Goal: Task Accomplishment & Management: Complete application form

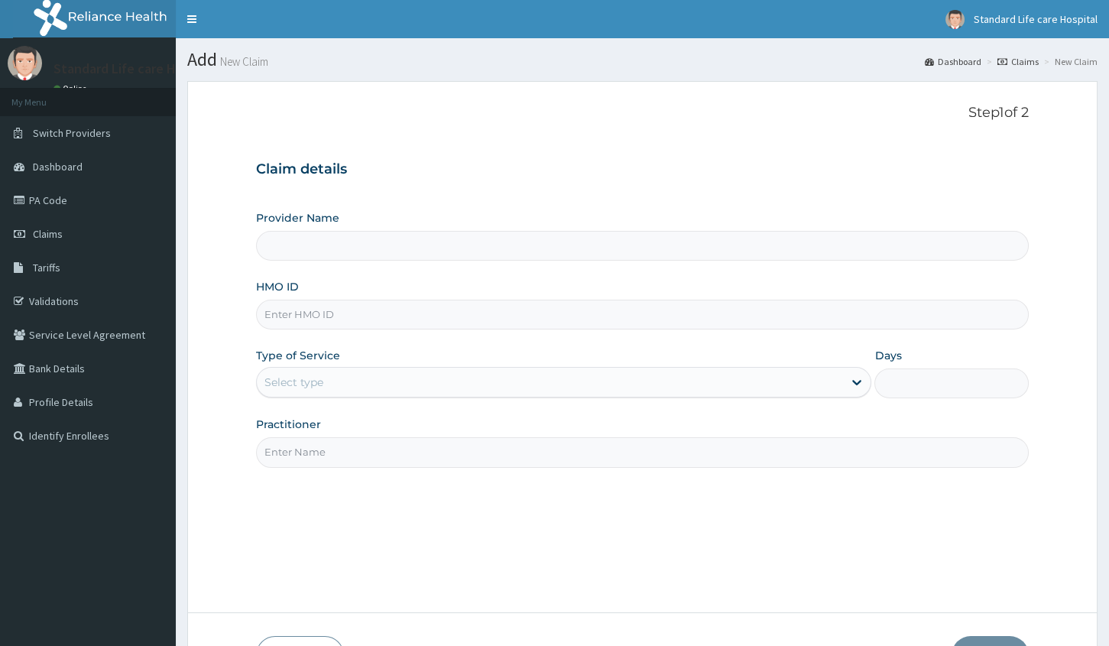
type input "Standard Life Care Hospital"
click at [311, 318] on input "HMO ID" at bounding box center [642, 315] width 773 height 30
type input "R"
type input "eia/10038/a"
click at [362, 385] on div "Select type" at bounding box center [550, 382] width 586 height 24
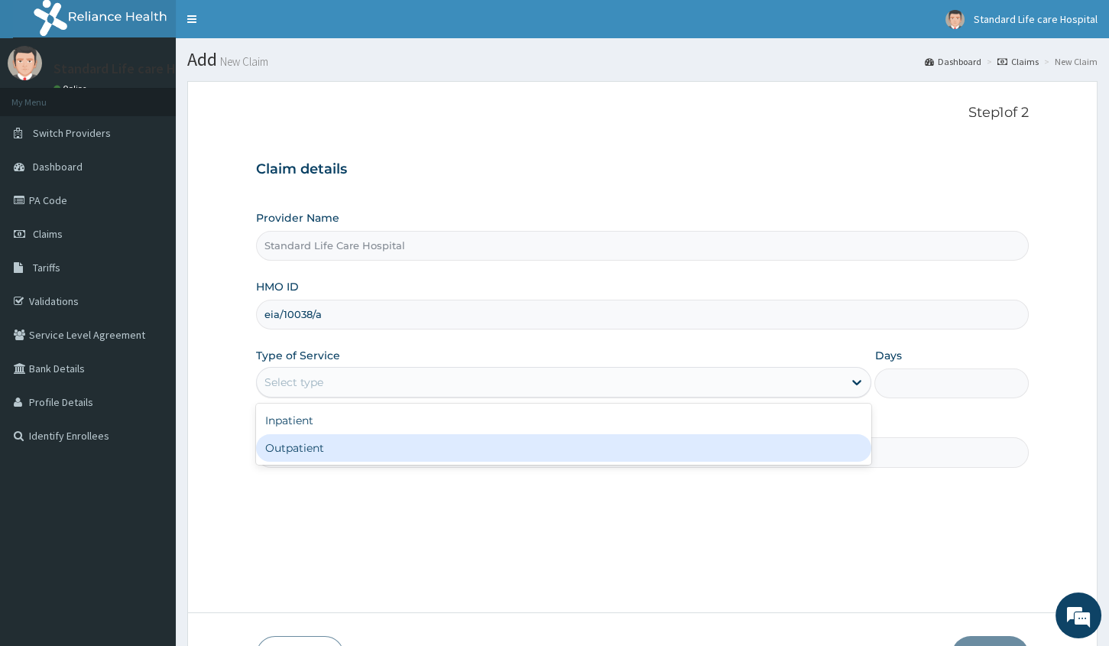
click at [347, 441] on div "Outpatient" at bounding box center [563, 448] width 615 height 28
type input "1"
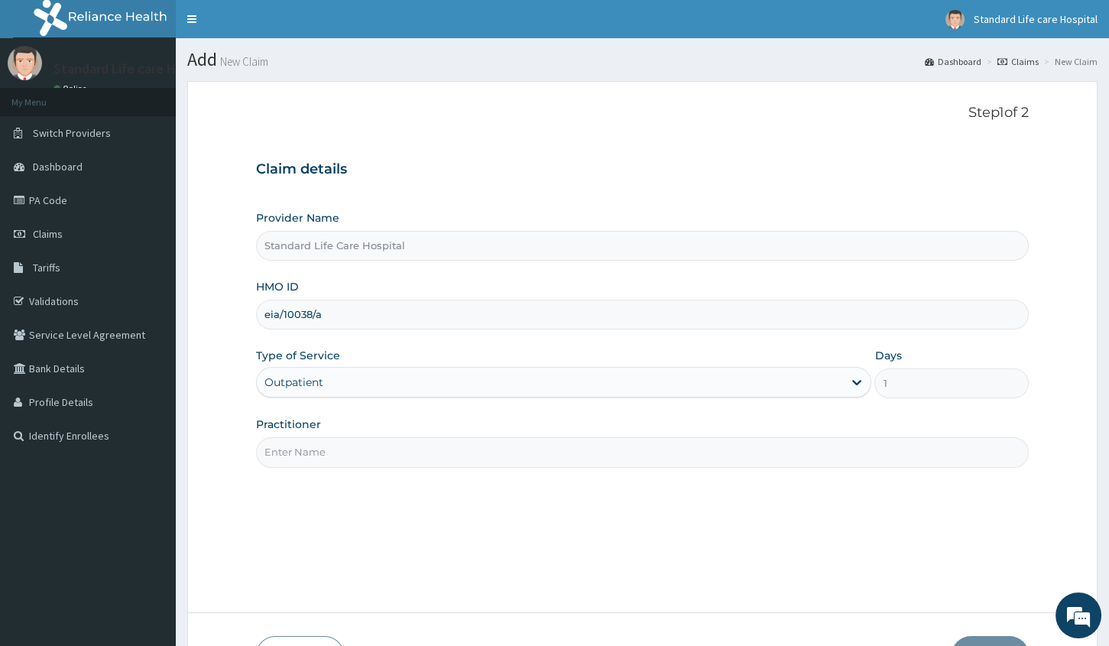
click at [347, 441] on input "Practitioner" at bounding box center [642, 452] width 773 height 30
type input "[PERSON_NAME]"
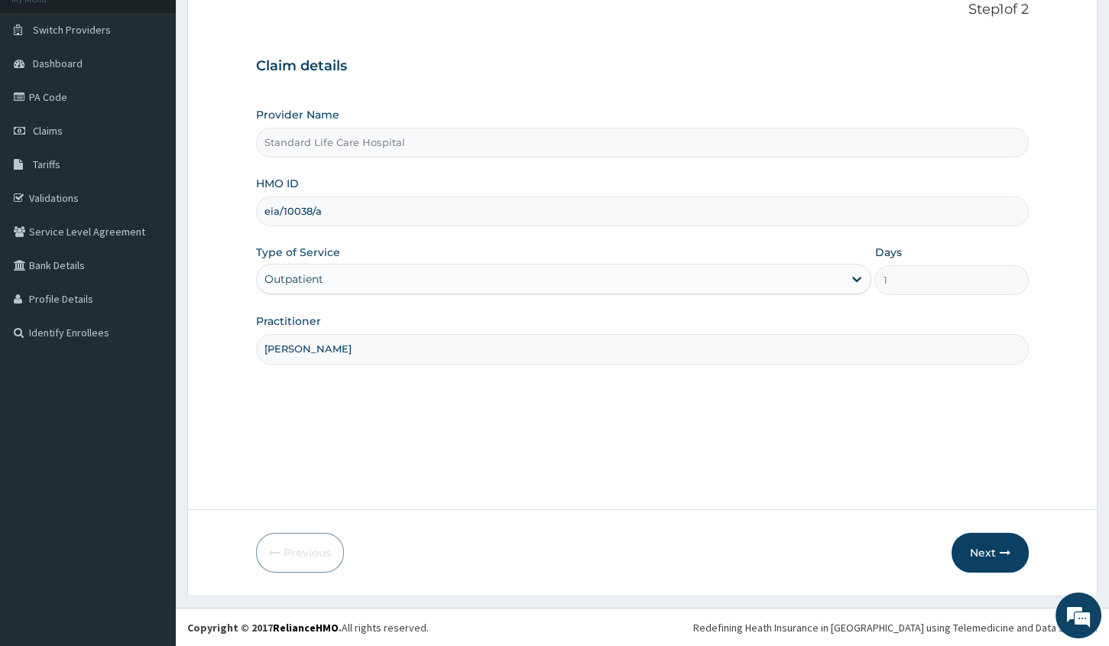
scroll to position [104, 0]
click at [983, 553] on button "Next" at bounding box center [990, 552] width 77 height 40
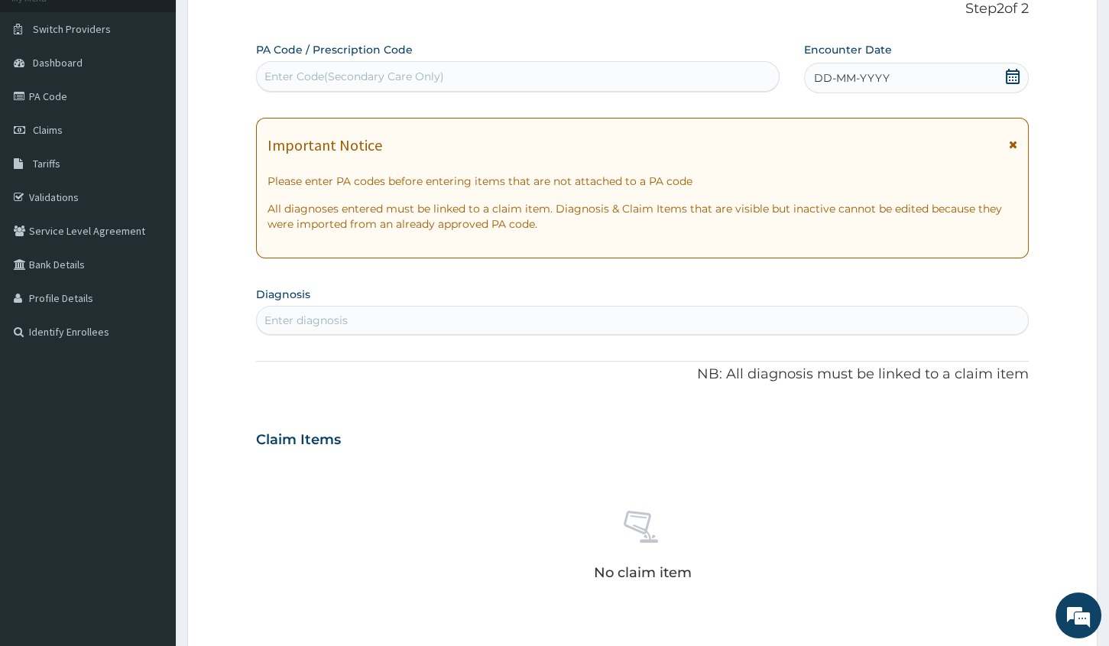
drag, startPoint x: 1001, startPoint y: 79, endPoint x: 1008, endPoint y: 83, distance: 7.9
click at [1002, 79] on div "DD-MM-YYYY" at bounding box center [916, 78] width 225 height 31
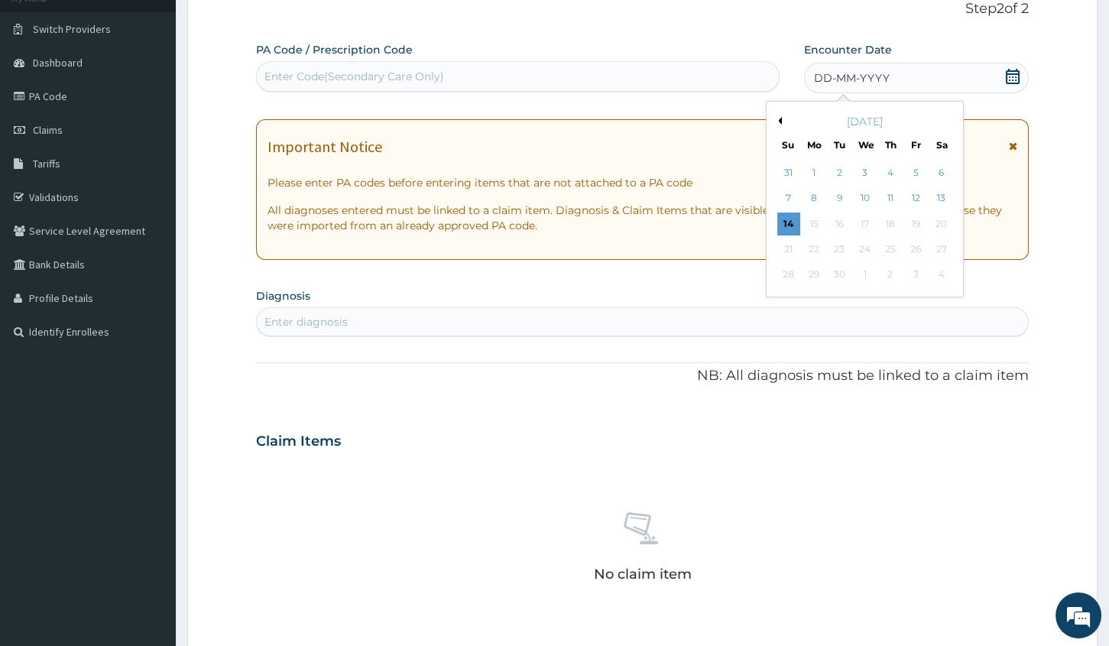
click at [1012, 82] on icon at bounding box center [1013, 76] width 14 height 15
click at [942, 195] on div "13" at bounding box center [941, 198] width 23 height 23
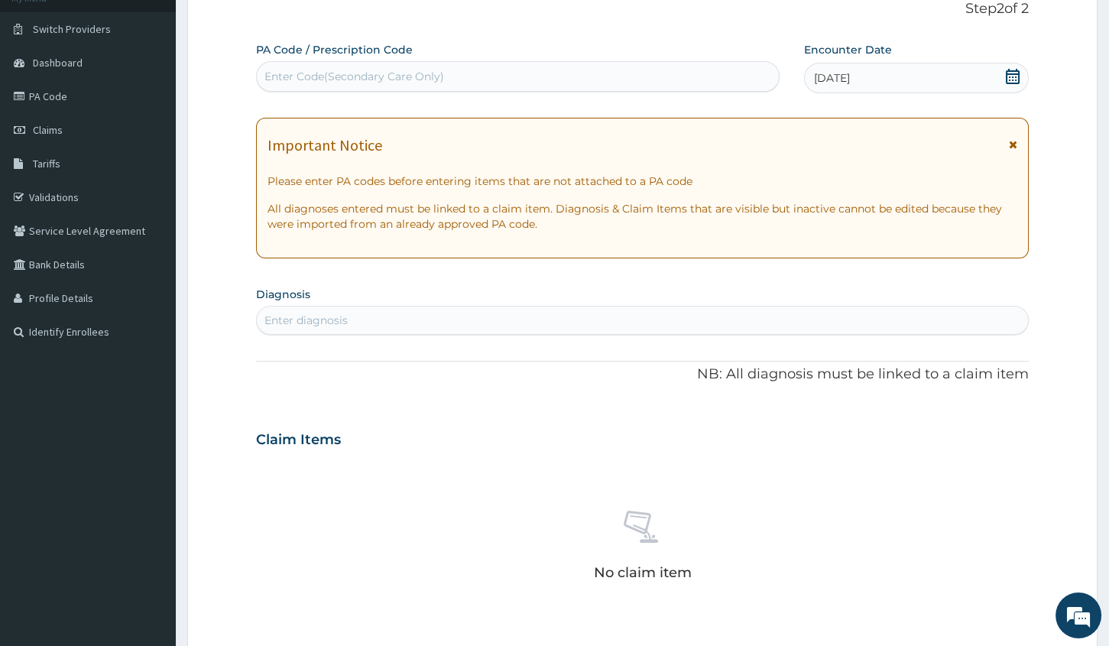
click at [848, 310] on div "Enter diagnosis" at bounding box center [642, 320] width 771 height 24
type input "MALAR"
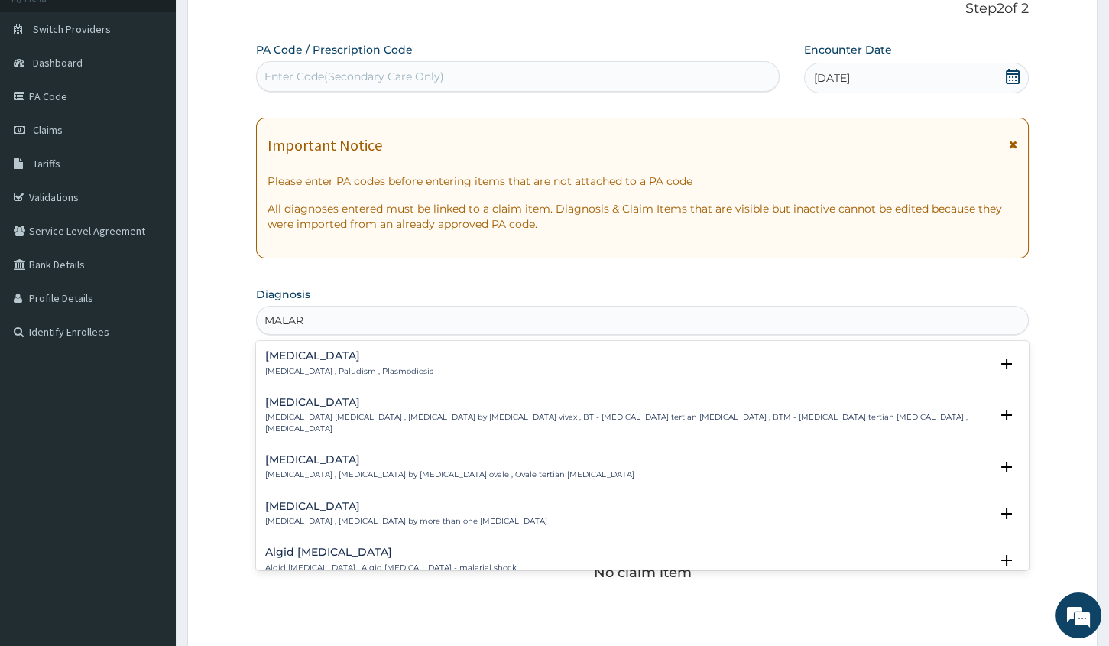
click at [561, 377] on div "[MEDICAL_DATA] [MEDICAL_DATA] , Paludism , Plasmodiosis Select Status Query Que…" at bounding box center [642, 367] width 754 height 34
click at [406, 368] on div "[MEDICAL_DATA] [MEDICAL_DATA] , Paludism , Plasmodiosis" at bounding box center [642, 363] width 754 height 27
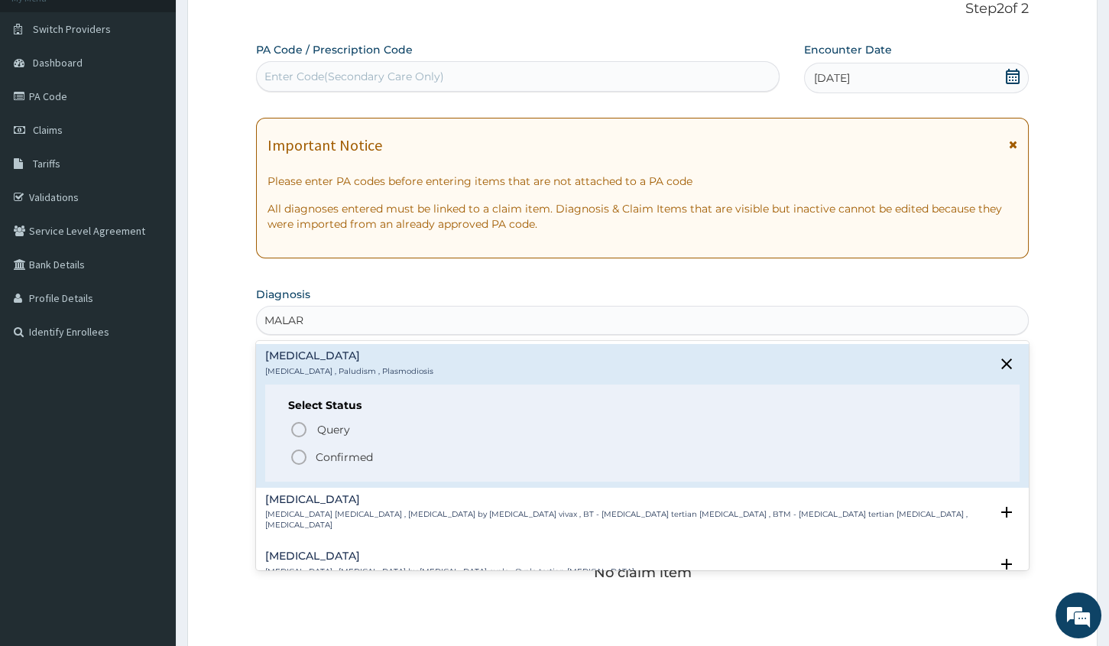
click at [362, 453] on p "Confirmed" at bounding box center [344, 456] width 57 height 15
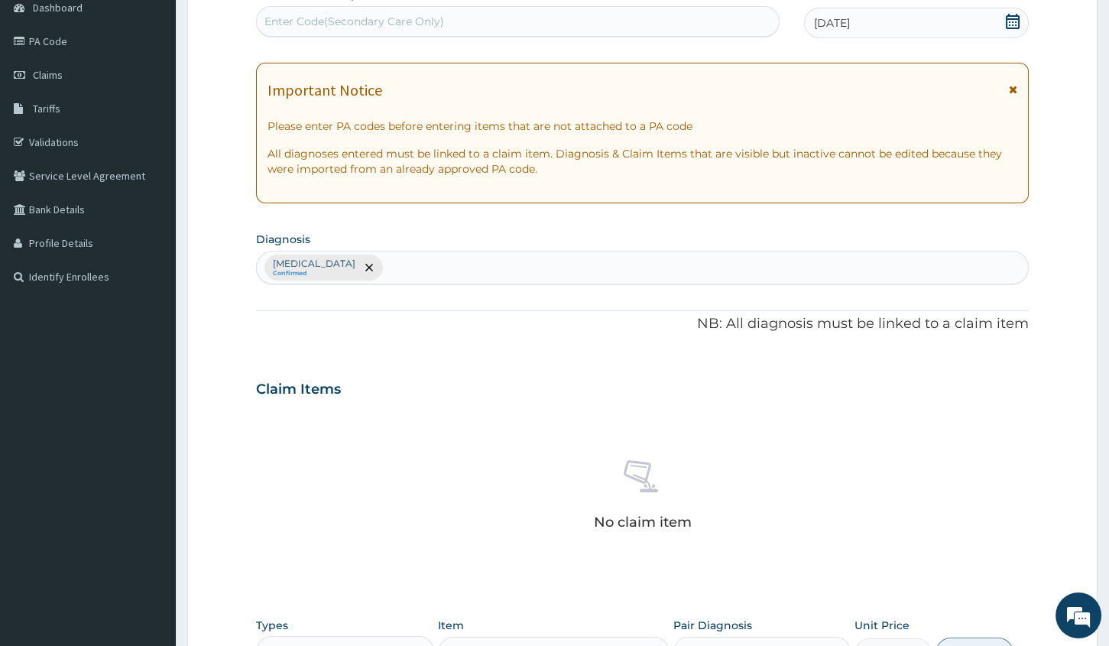
scroll to position [313, 0]
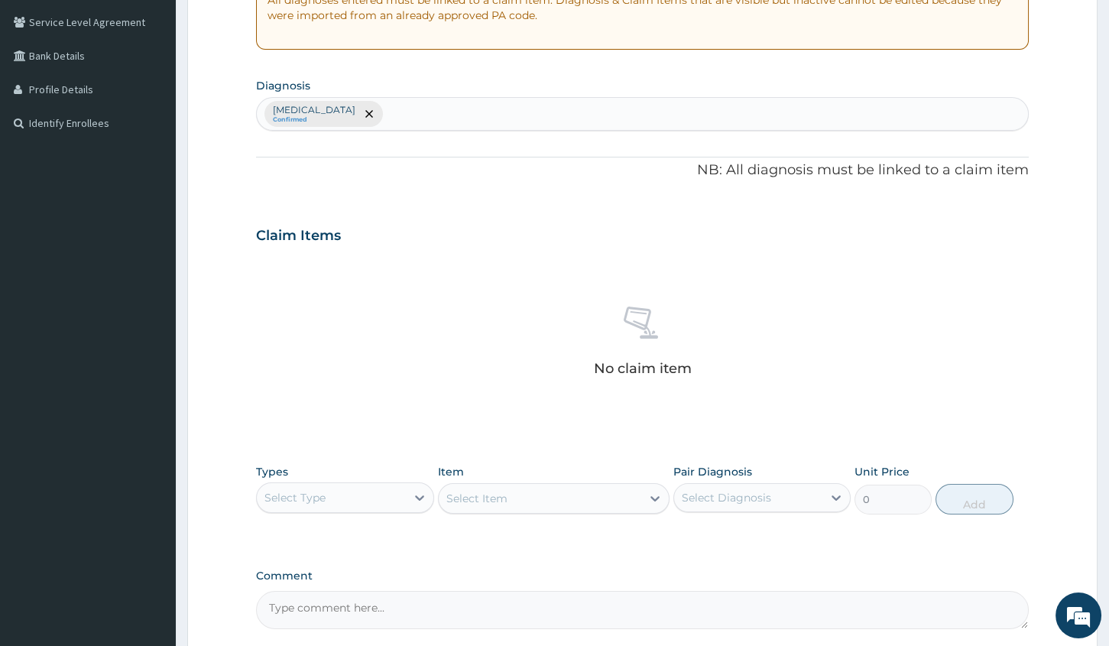
click at [366, 490] on div "Select Type" at bounding box center [331, 497] width 148 height 24
click at [335, 586] on div "Procedures" at bounding box center [344, 591] width 177 height 28
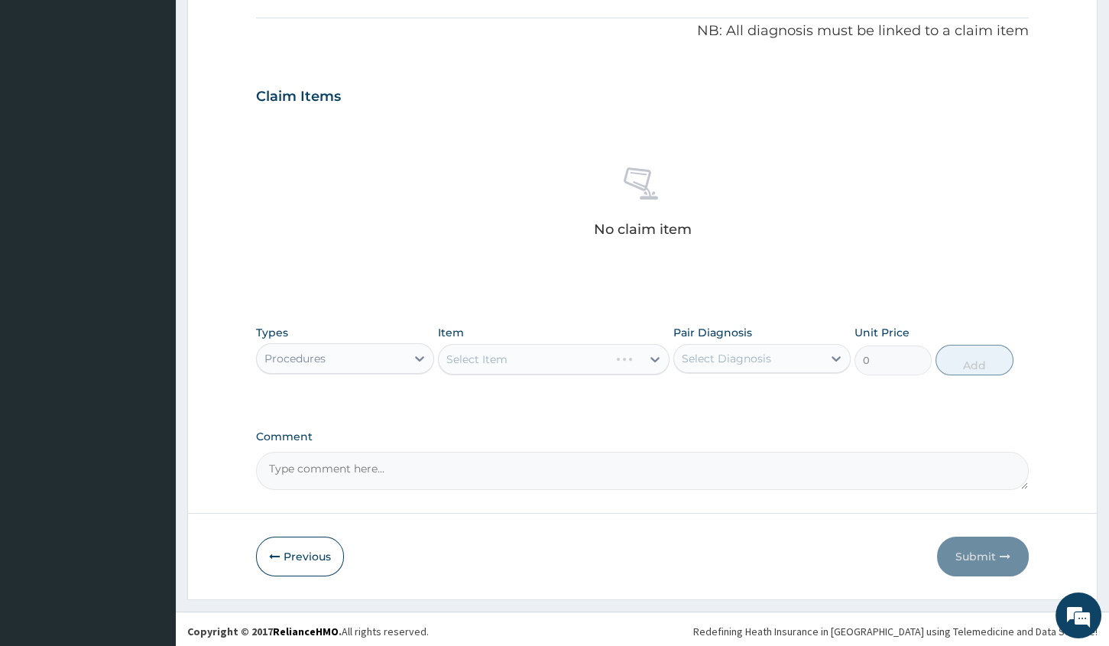
scroll to position [456, 0]
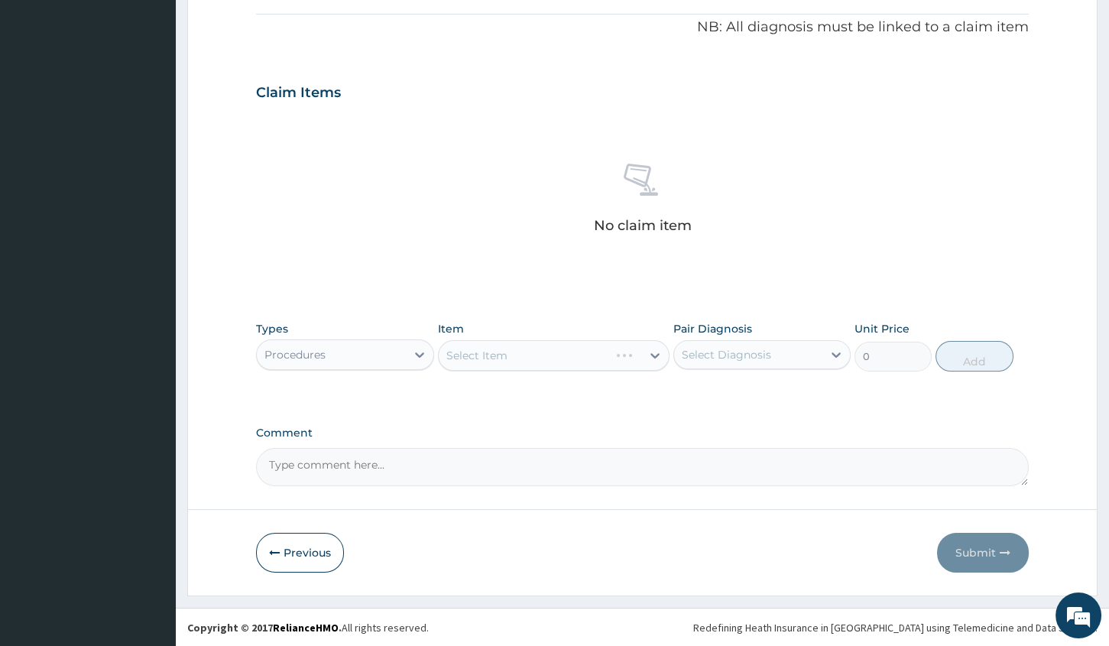
click at [588, 352] on div "Select Item" at bounding box center [554, 355] width 232 height 31
click at [588, 362] on div "Select Item" at bounding box center [540, 355] width 203 height 24
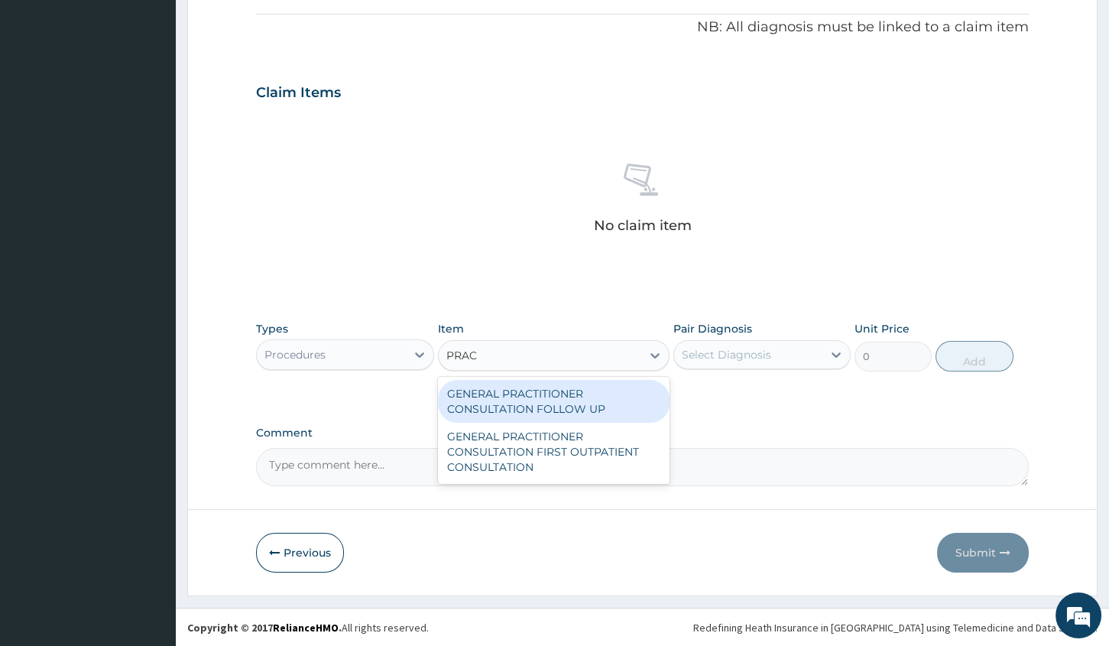
type input "PRACT"
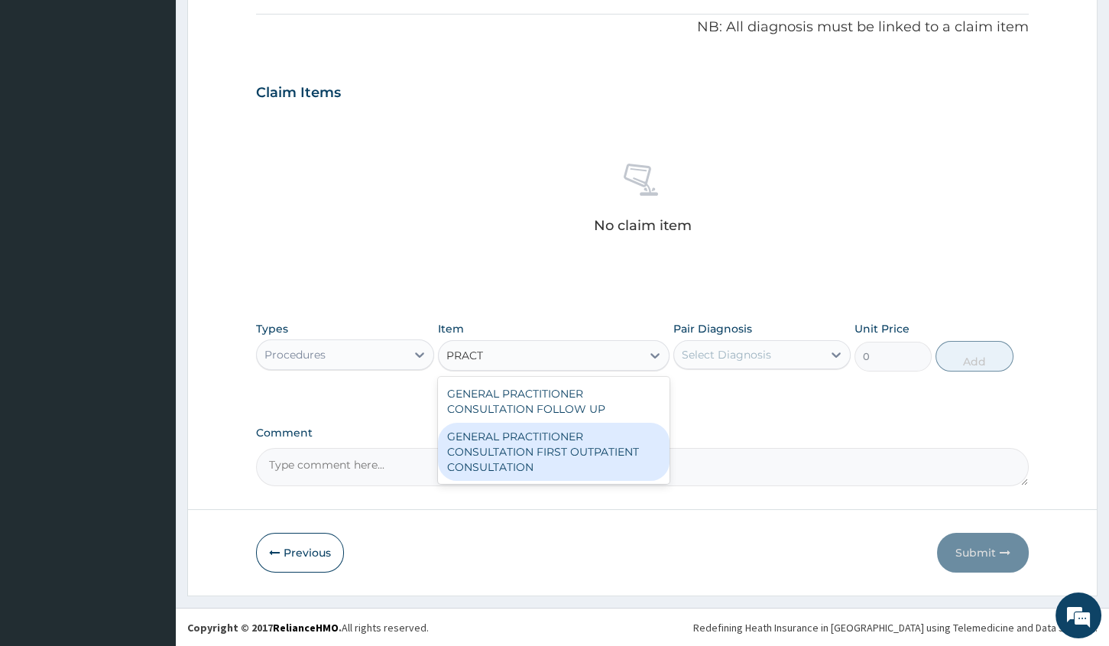
click at [638, 436] on div "GENERAL PRACTITIONER CONSULTATION FIRST OUTPATIENT CONSULTATION" at bounding box center [554, 452] width 232 height 58
type input "3000"
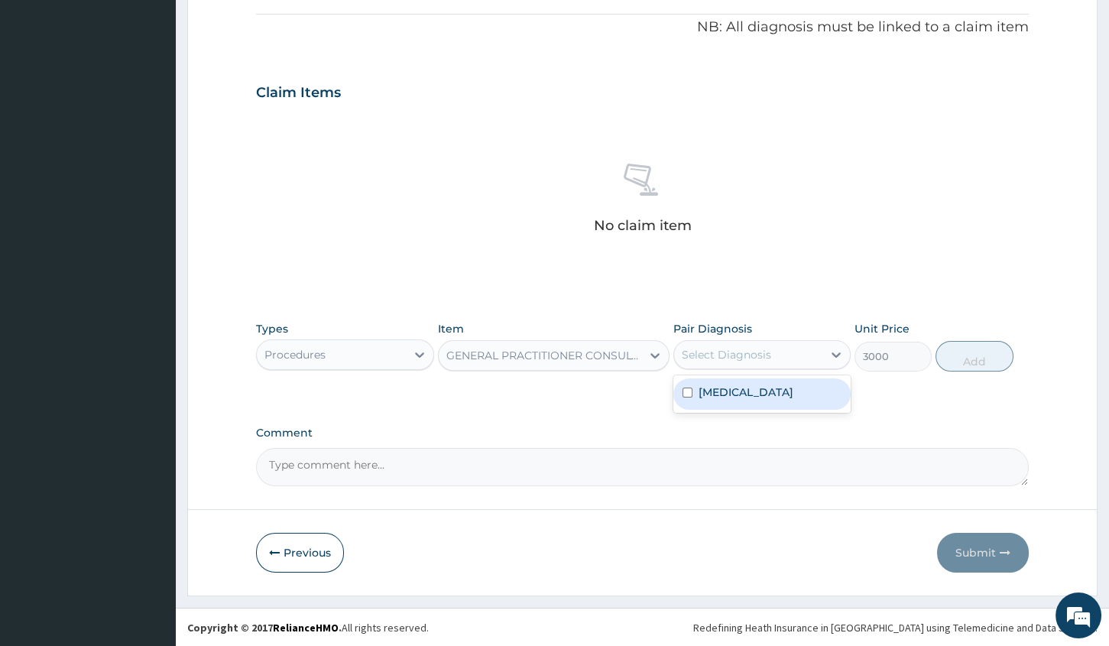
click at [785, 348] on div "Select Diagnosis" at bounding box center [748, 354] width 148 height 24
click at [772, 382] on div "[MEDICAL_DATA]" at bounding box center [761, 393] width 177 height 31
checkbox input "true"
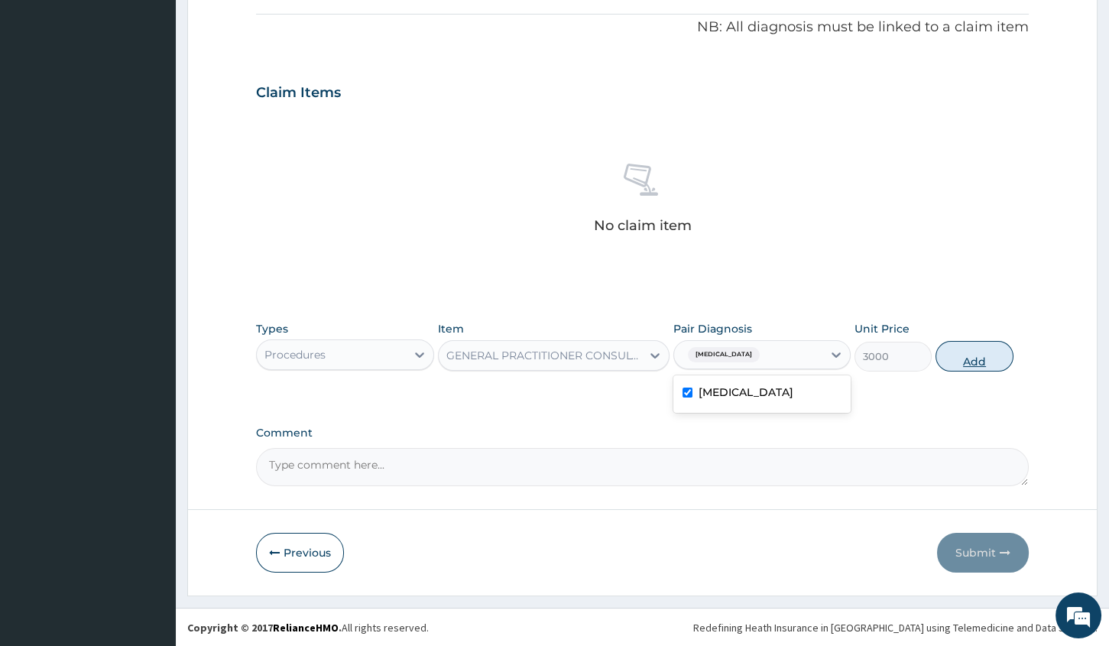
click at [965, 354] on button "Add" at bounding box center [974, 356] width 77 height 31
type input "0"
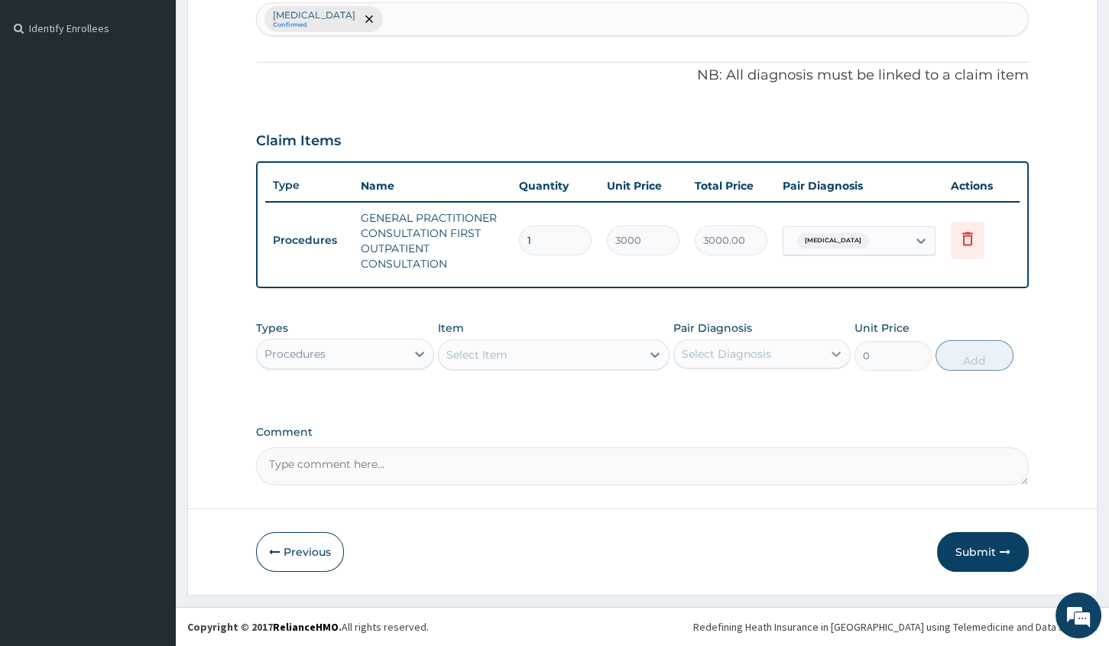
scroll to position [406, 0]
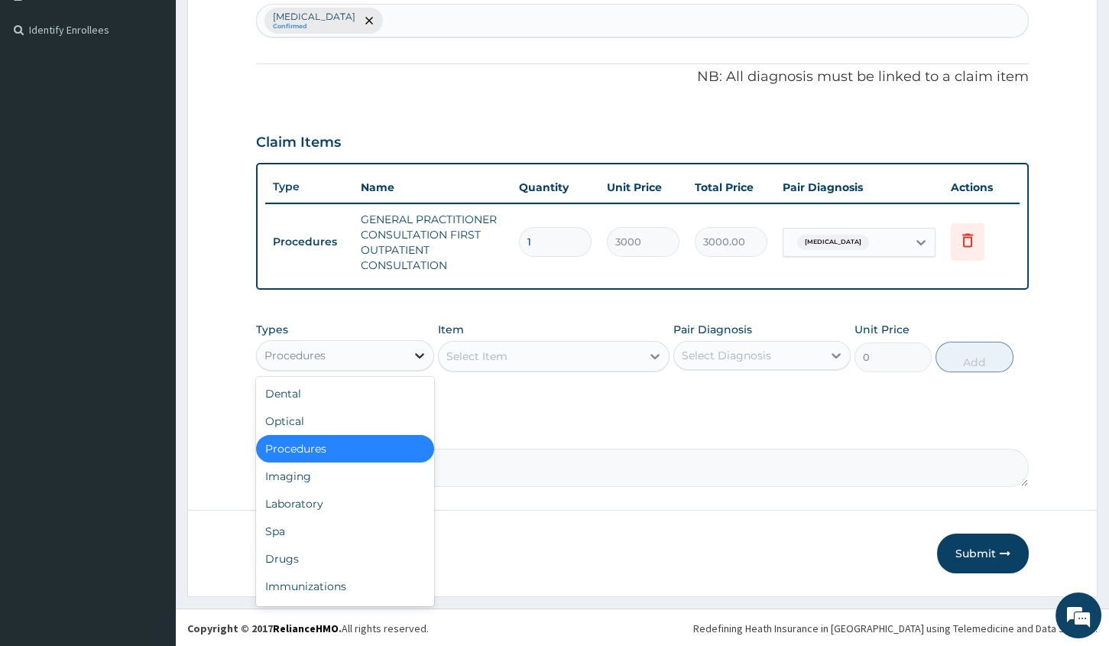
click at [407, 362] on div at bounding box center [420, 356] width 28 height 28
click at [334, 508] on div "Laboratory" at bounding box center [344, 504] width 177 height 28
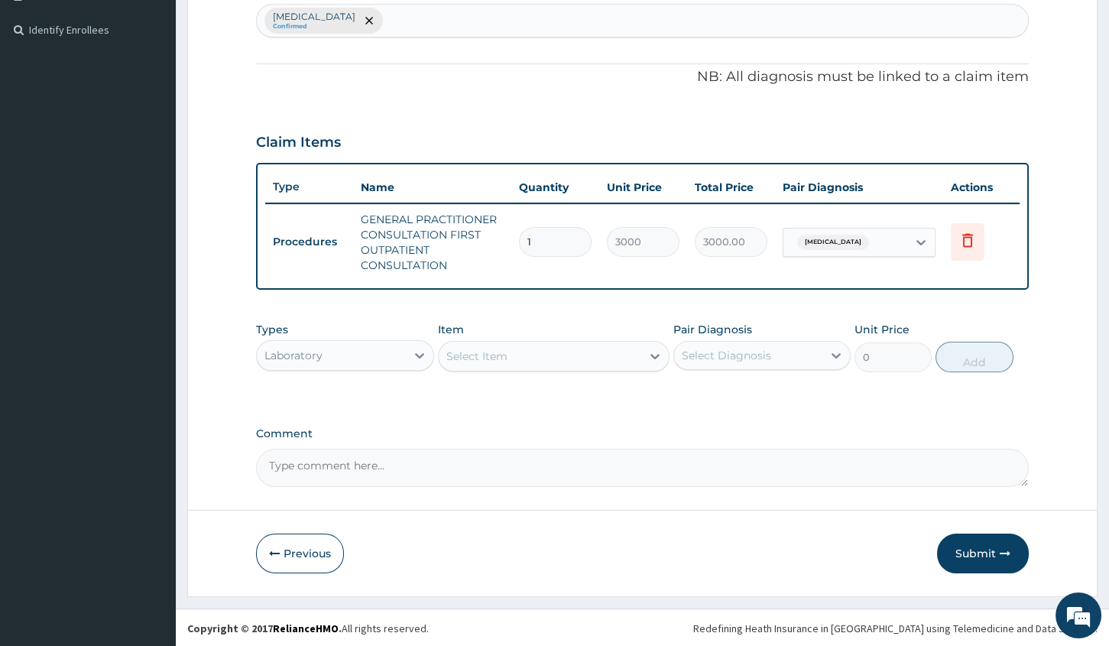
click at [543, 354] on div "Select Item" at bounding box center [540, 356] width 203 height 24
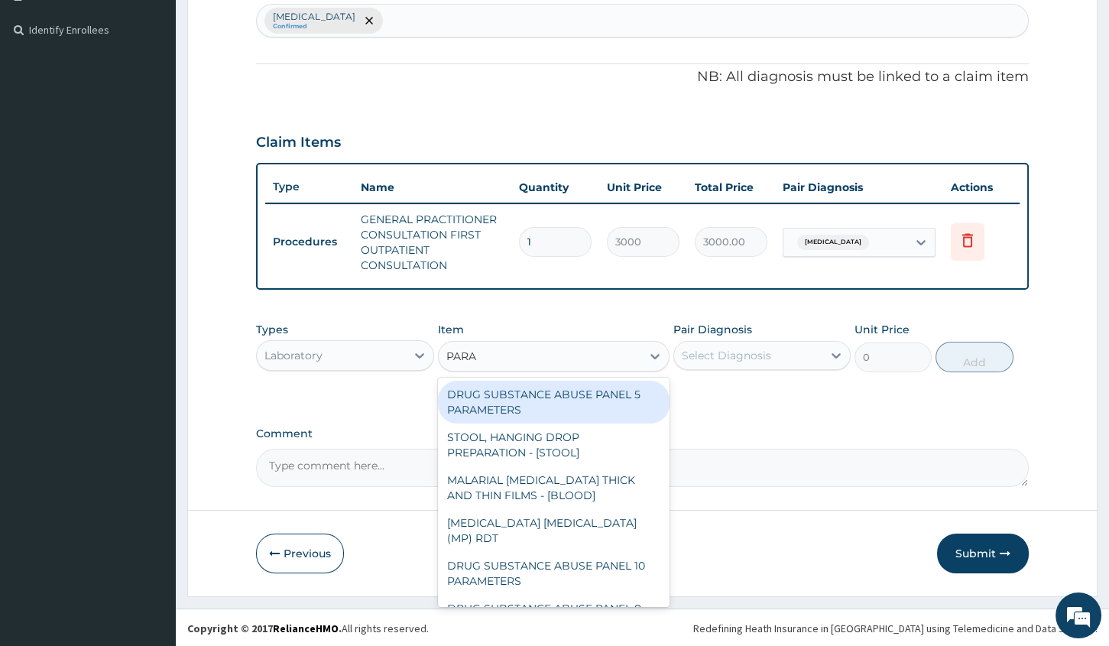
type input "PARAS"
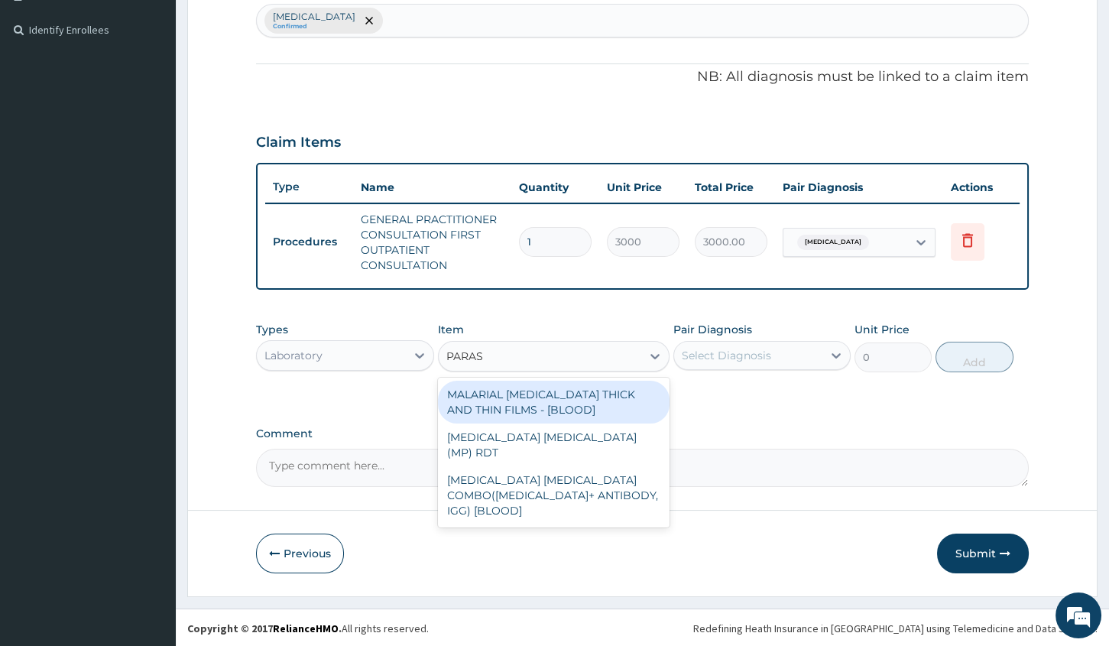
click at [551, 396] on div "MALARIAL [MEDICAL_DATA] THICK AND THIN FILMS - [BLOOD]" at bounding box center [554, 402] width 232 height 43
type input "1500"
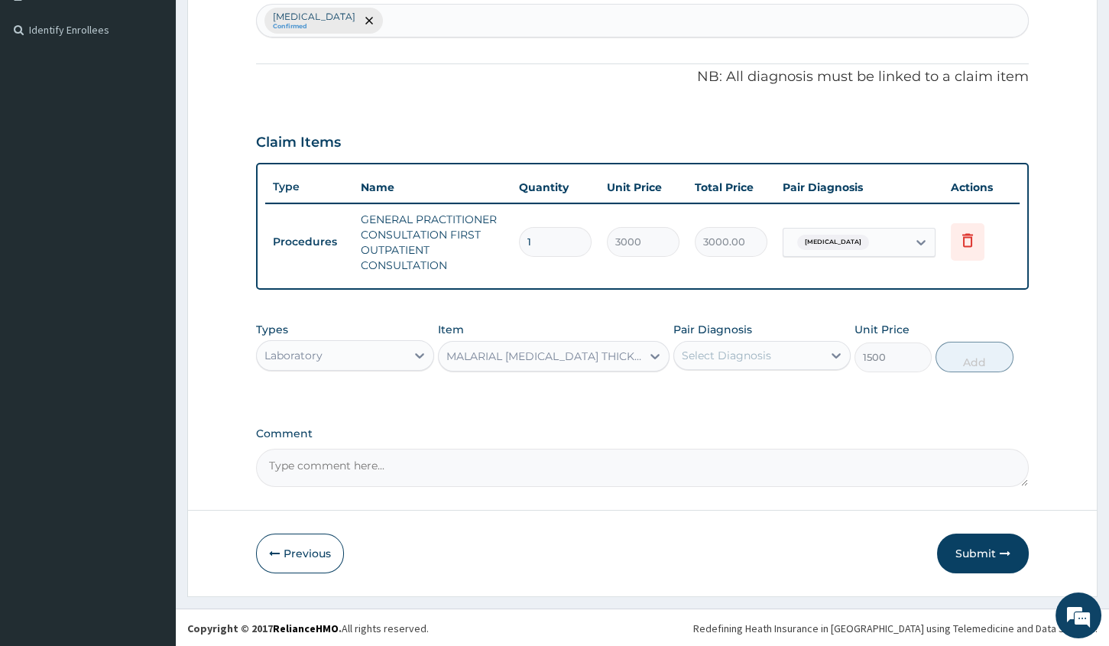
click at [761, 349] on div "Select Diagnosis" at bounding box center [726, 355] width 89 height 15
click at [783, 388] on div "[MEDICAL_DATA]" at bounding box center [761, 394] width 177 height 31
checkbox input "true"
drag, startPoint x: 965, startPoint y: 354, endPoint x: 928, endPoint y: 344, distance: 38.8
click at [965, 355] on button "Add" at bounding box center [974, 357] width 77 height 31
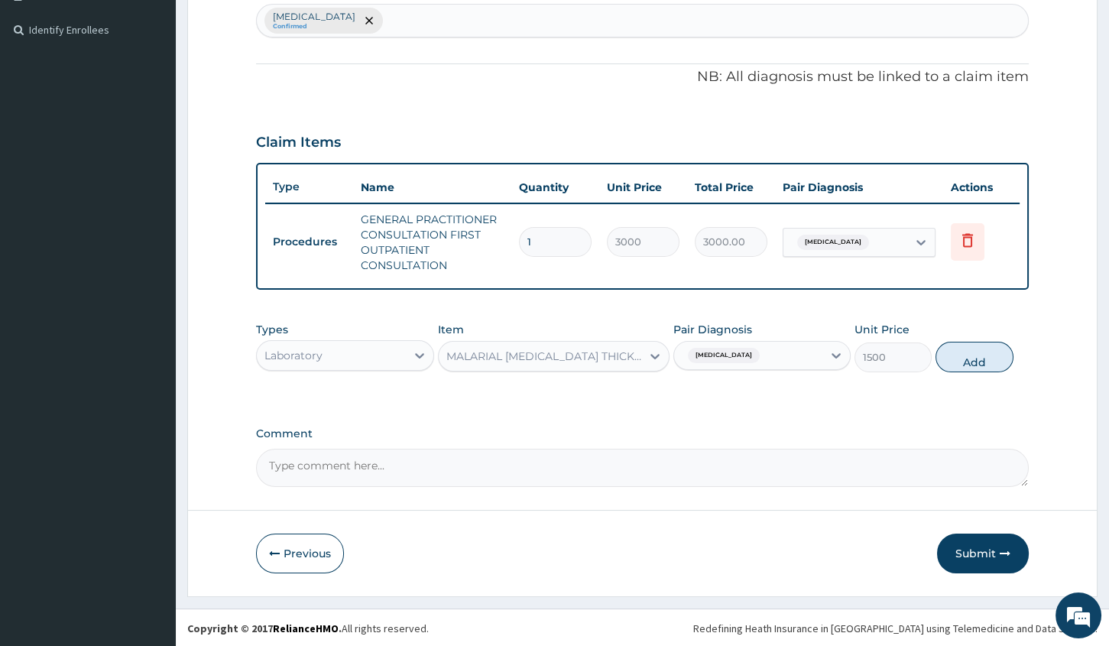
type input "0"
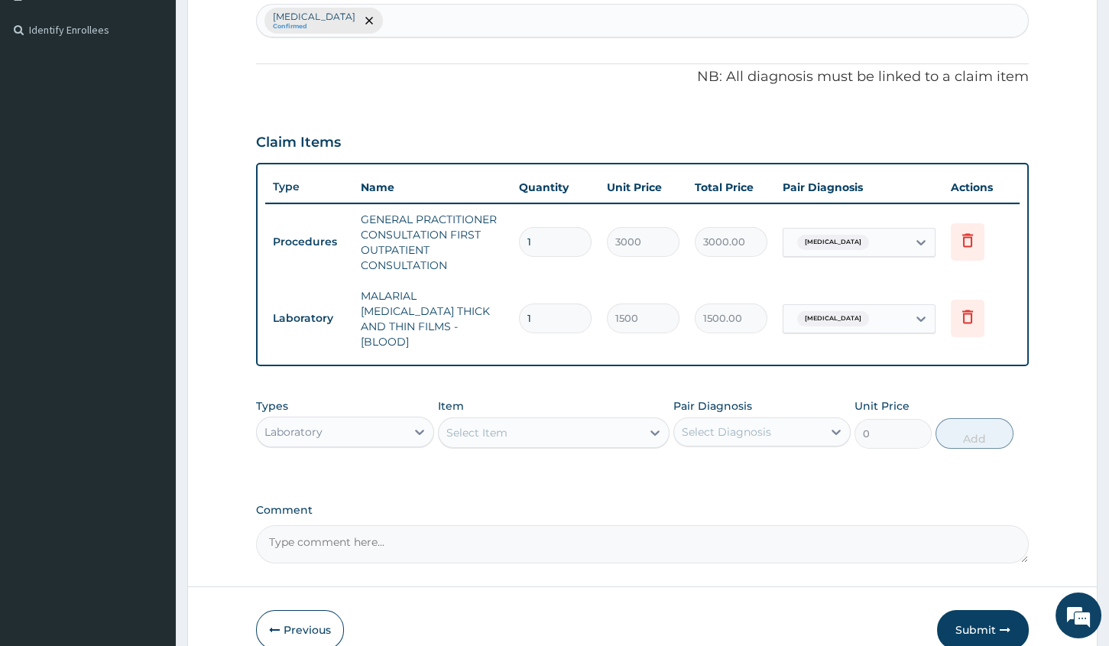
click at [536, 420] on div "Select Item" at bounding box center [540, 432] width 203 height 24
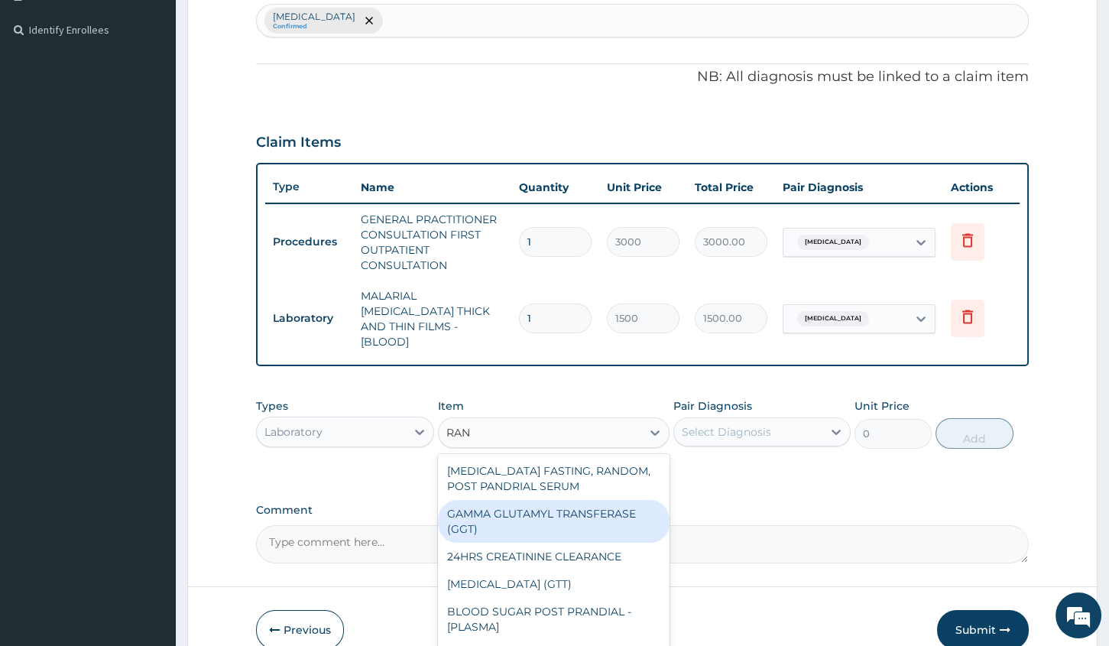
type input "RAND"
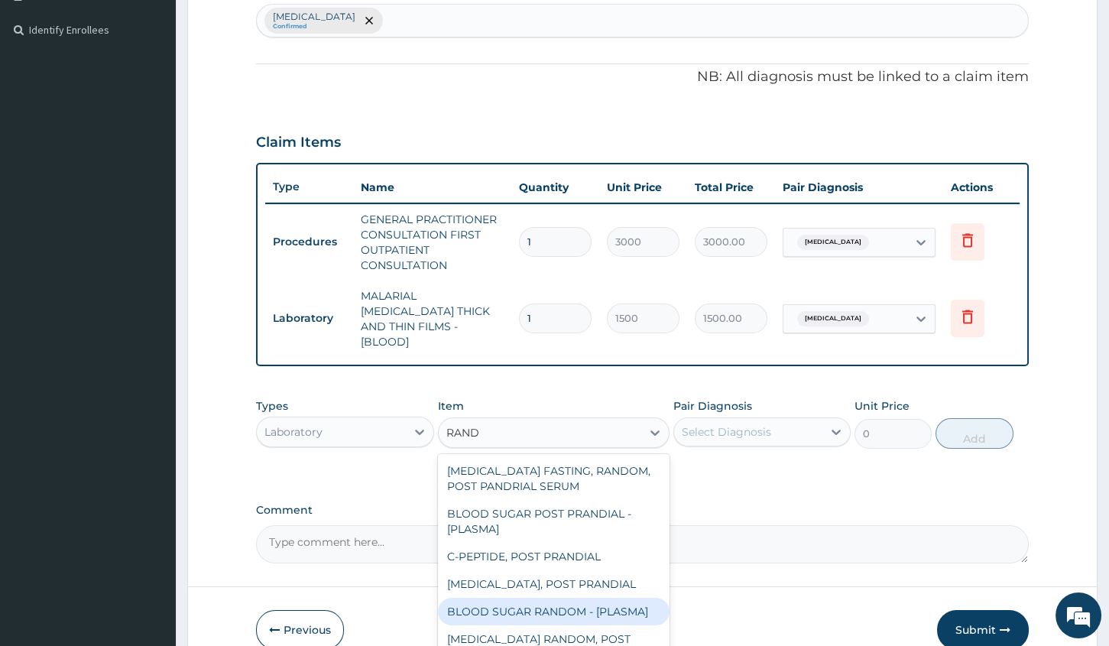
click at [550, 598] on div "BLOOD SUGAR RANDOM - [PLASMA]" at bounding box center [554, 612] width 232 height 28
type input "1500"
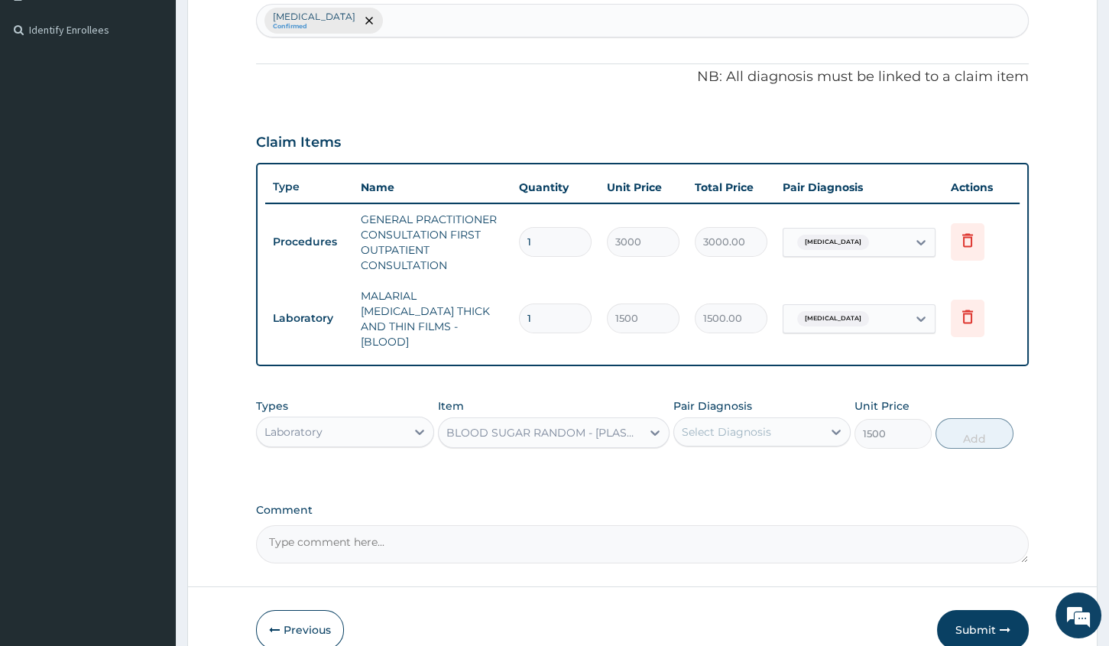
click at [711, 424] on div "Select Diagnosis" at bounding box center [726, 431] width 89 height 15
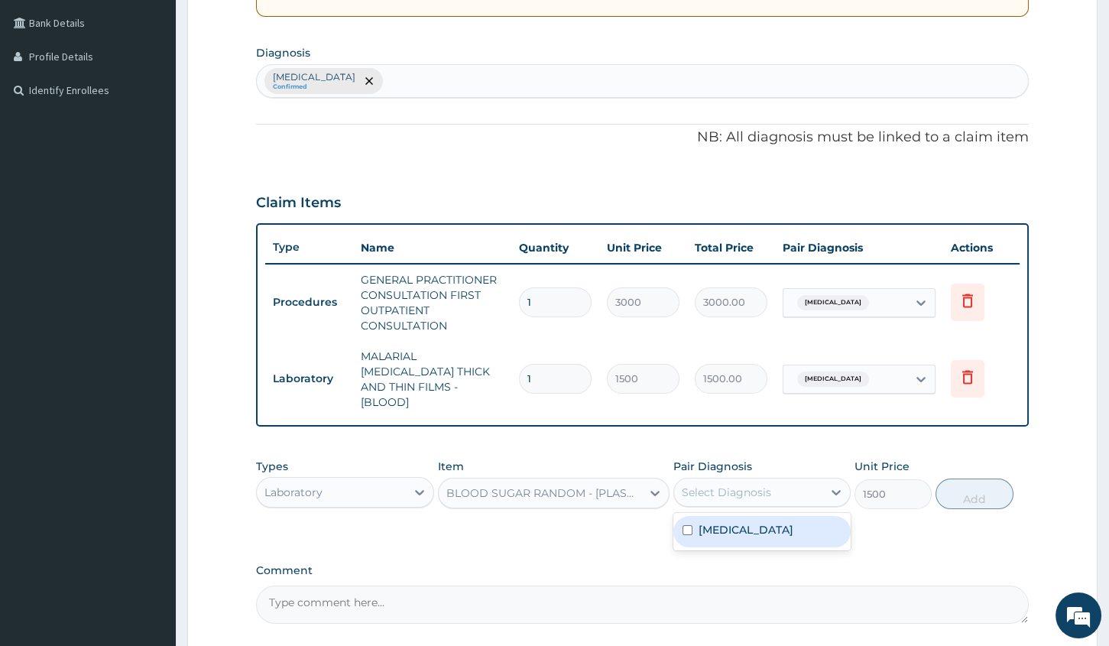
scroll to position [268, 0]
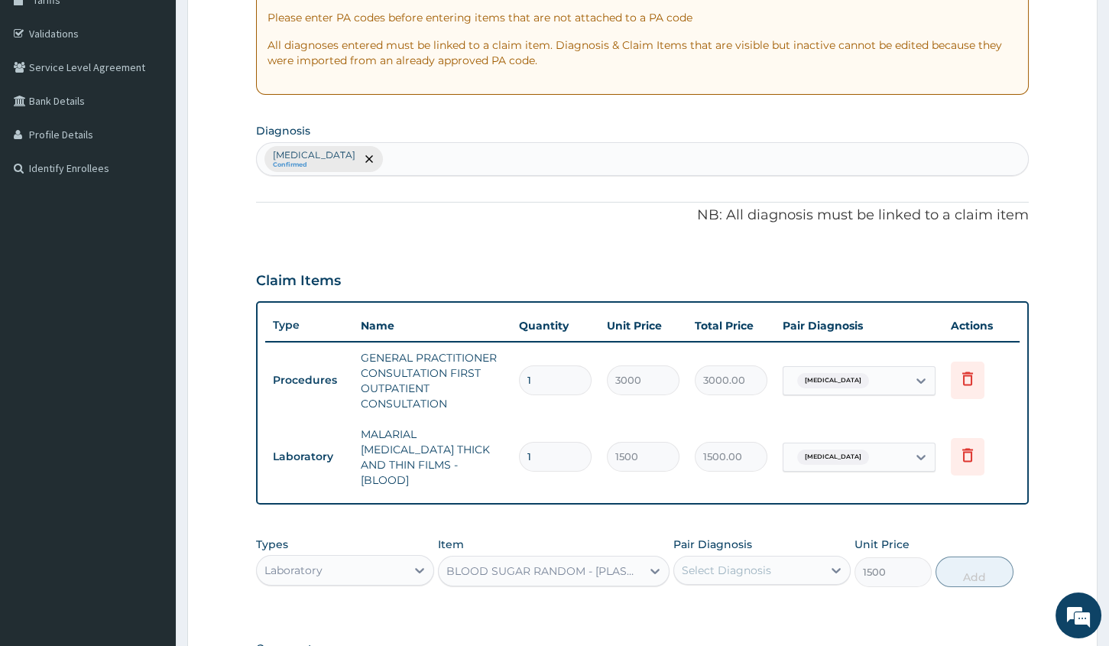
click at [504, 153] on div "[MEDICAL_DATA] Confirmed" at bounding box center [642, 159] width 771 height 32
type input "HYPERGL"
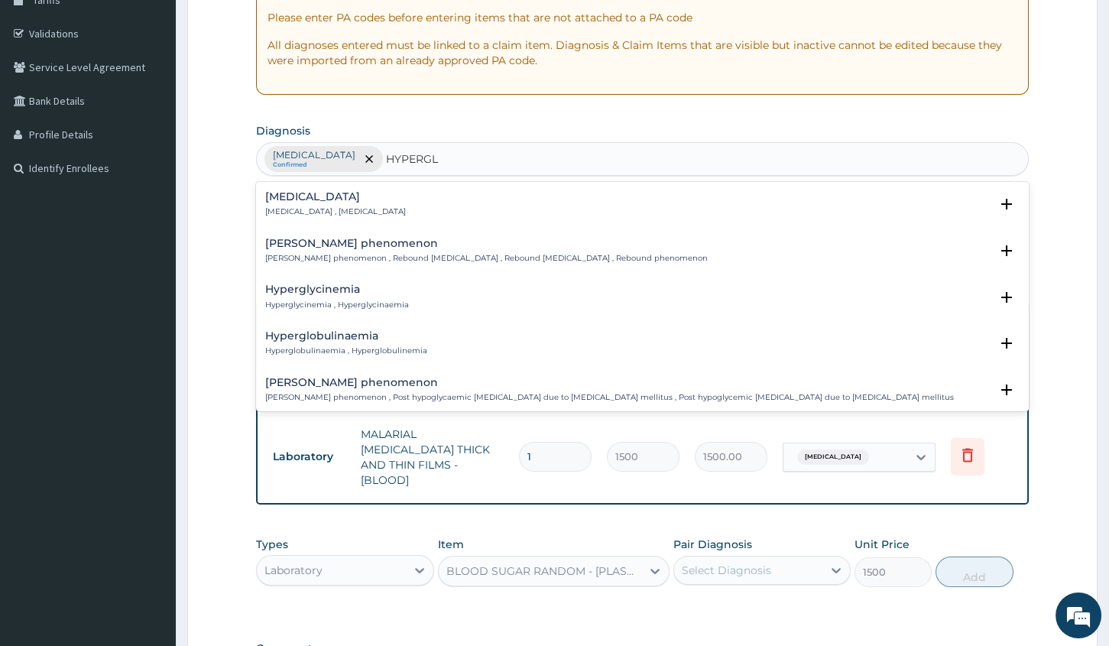
click at [314, 196] on h4 "[MEDICAL_DATA]" at bounding box center [335, 196] width 141 height 11
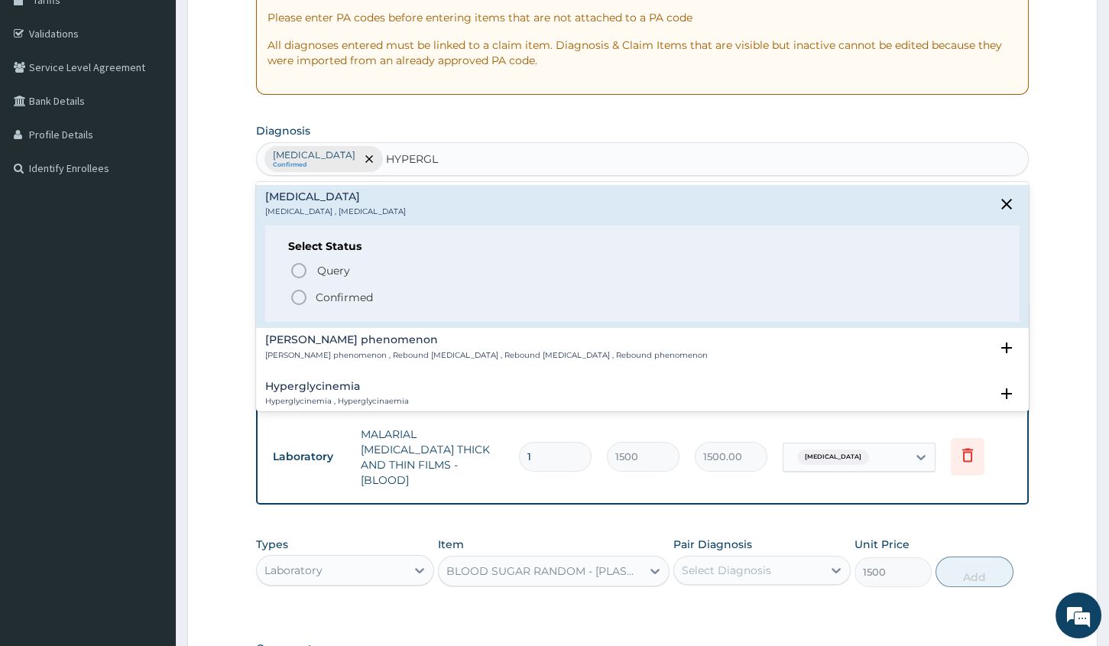
drag, startPoint x: 303, startPoint y: 298, endPoint x: 333, endPoint y: 290, distance: 30.0
click at [303, 298] on icon "status option filled" at bounding box center [299, 297] width 18 height 18
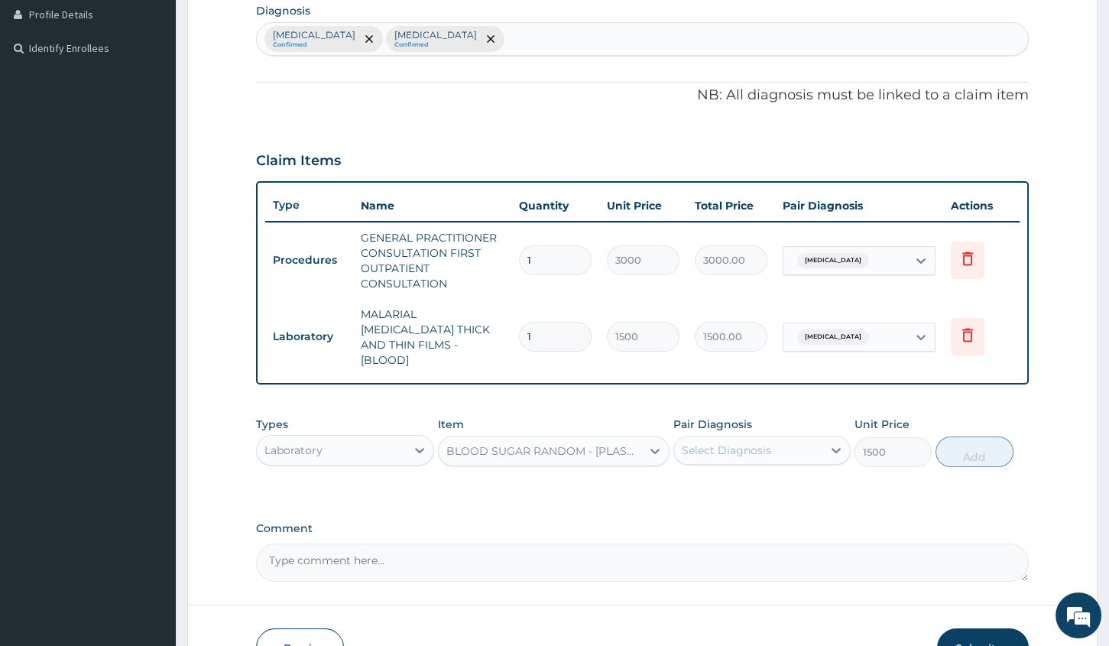
scroll to position [467, 0]
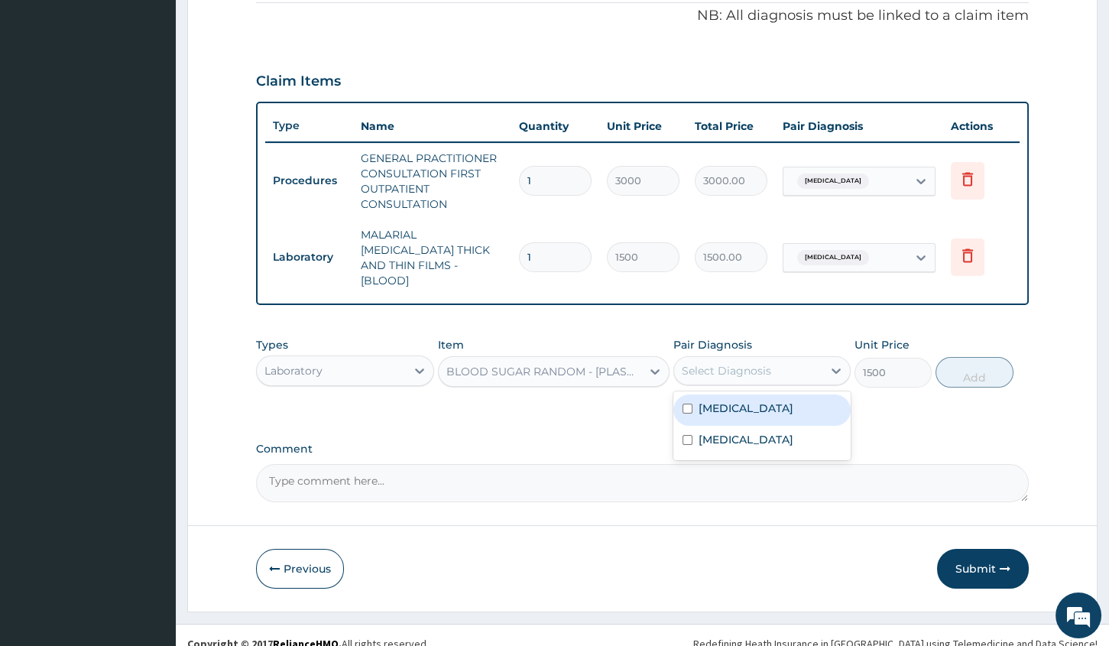
click at [718, 364] on div "Select Diagnosis" at bounding box center [748, 370] width 148 height 24
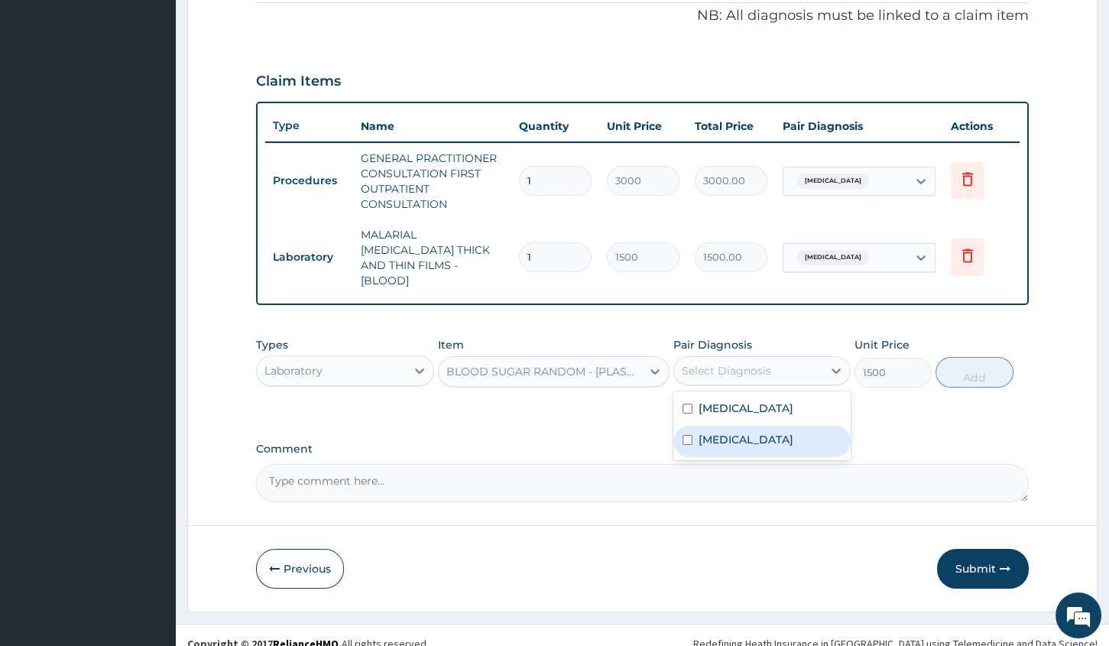
click at [739, 432] on label "[MEDICAL_DATA]" at bounding box center [746, 439] width 95 height 15
checkbox input "true"
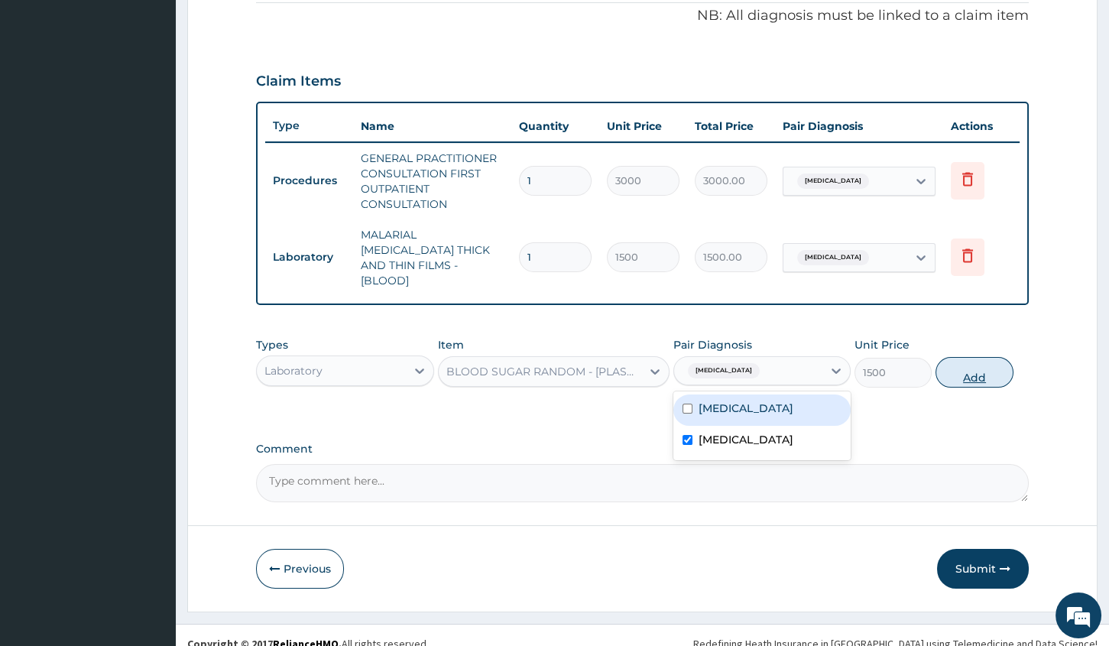
click at [959, 357] on button "Add" at bounding box center [974, 372] width 77 height 31
type input "0"
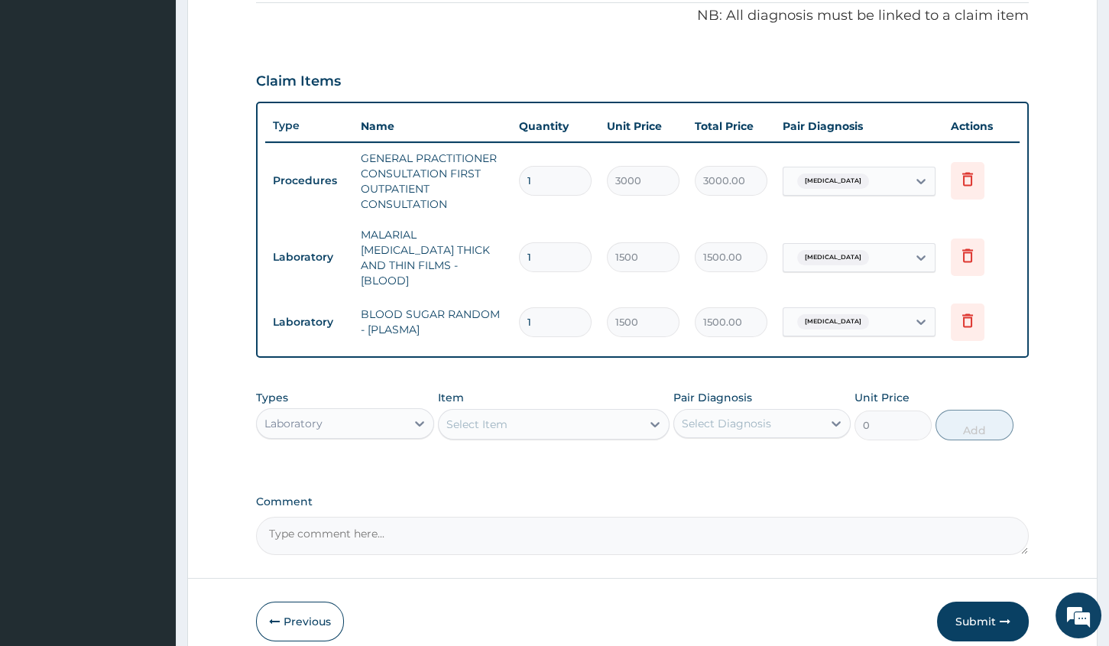
click at [451, 412] on div "Select Item" at bounding box center [540, 424] width 203 height 24
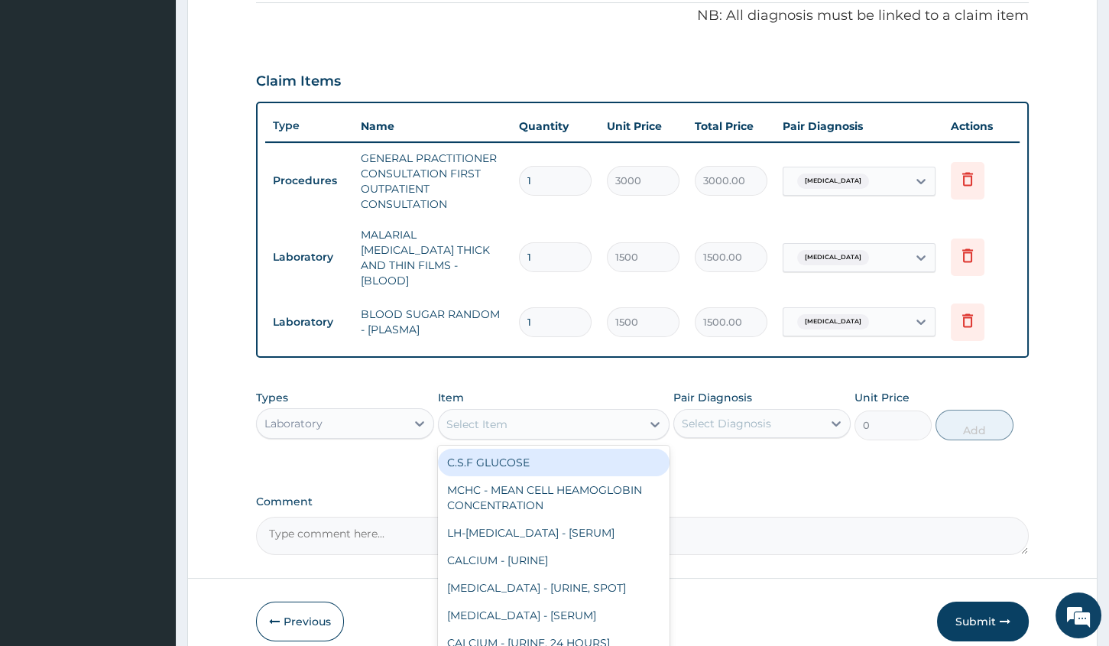
scroll to position [259, 0]
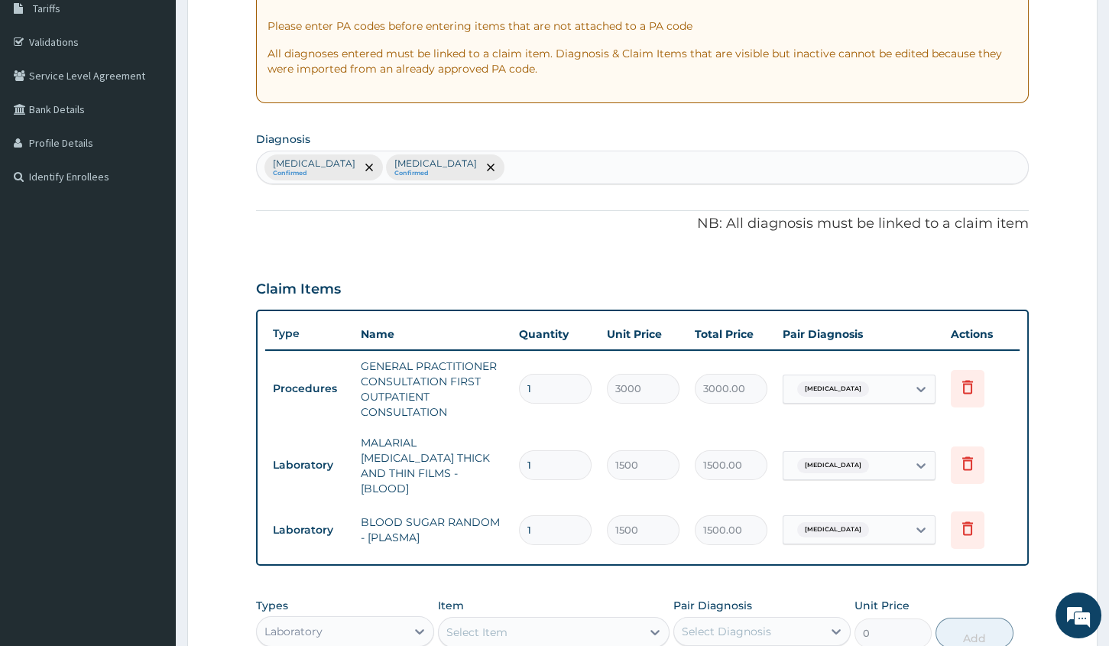
click at [501, 175] on div "[MEDICAL_DATA] Confirmed [MEDICAL_DATA] Confirmed" at bounding box center [642, 167] width 771 height 32
type input "I"
type input "DERMATITI"
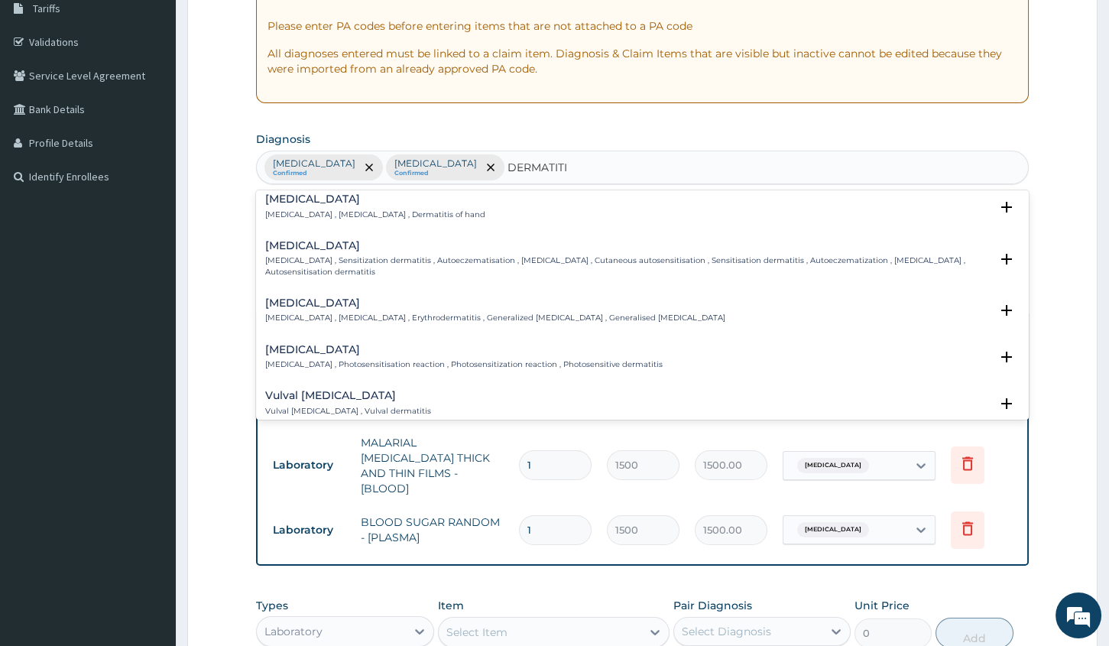
scroll to position [0, 0]
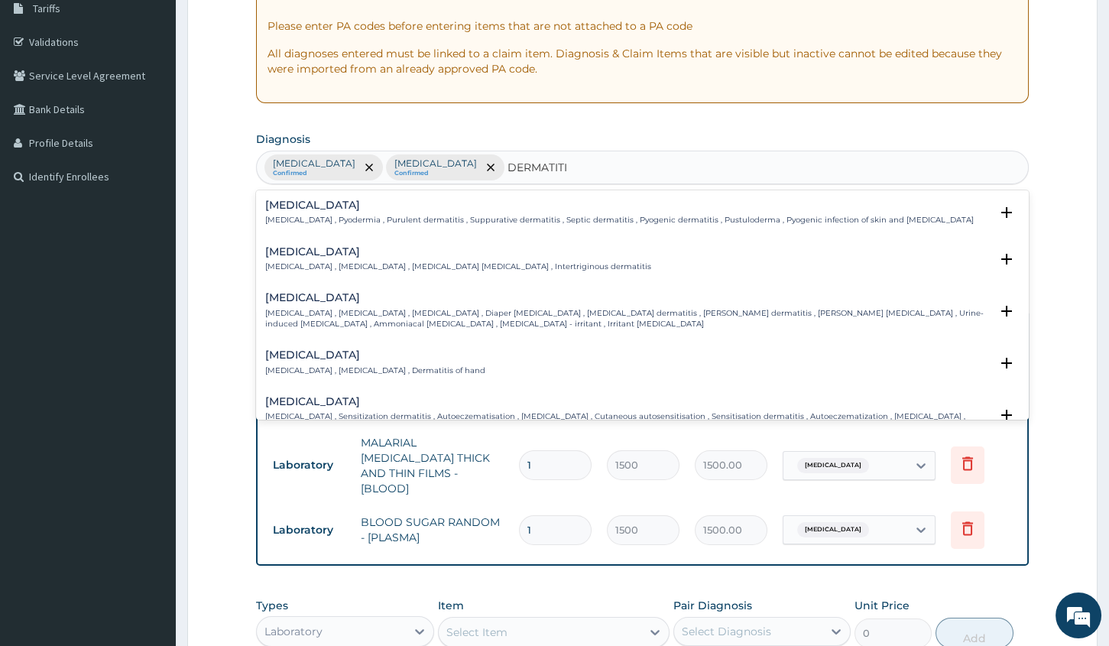
click at [375, 225] on p "[MEDICAL_DATA] , Pyodermia , Purulent dermatitis , Suppurative dermatitis , Sep…" at bounding box center [619, 220] width 709 height 11
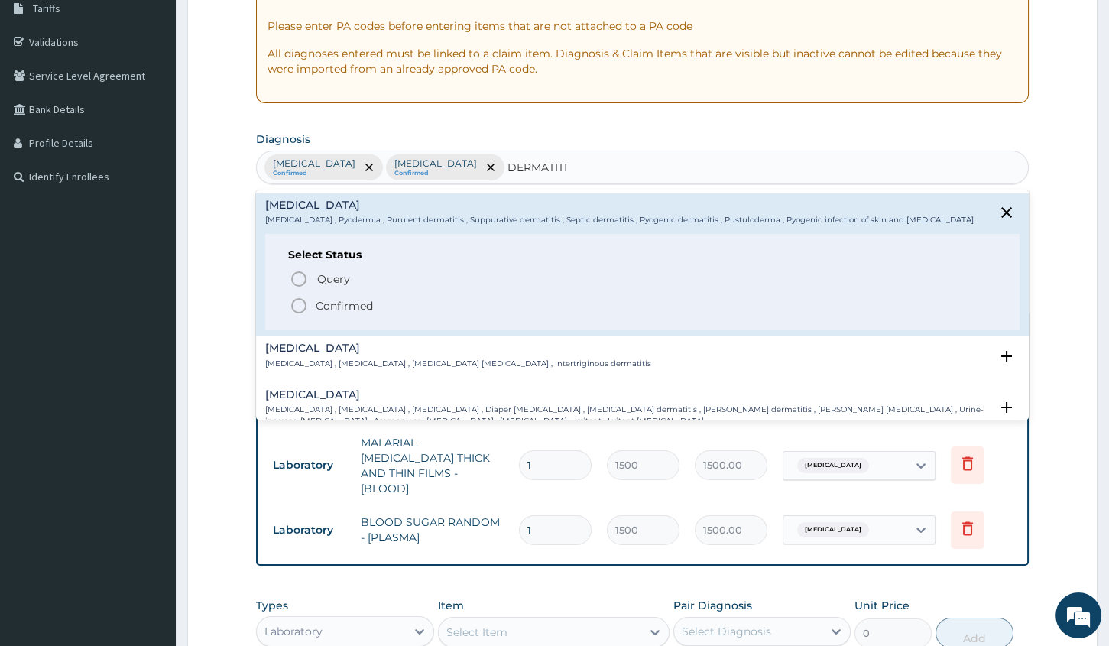
click at [357, 306] on p "Confirmed" at bounding box center [344, 305] width 57 height 15
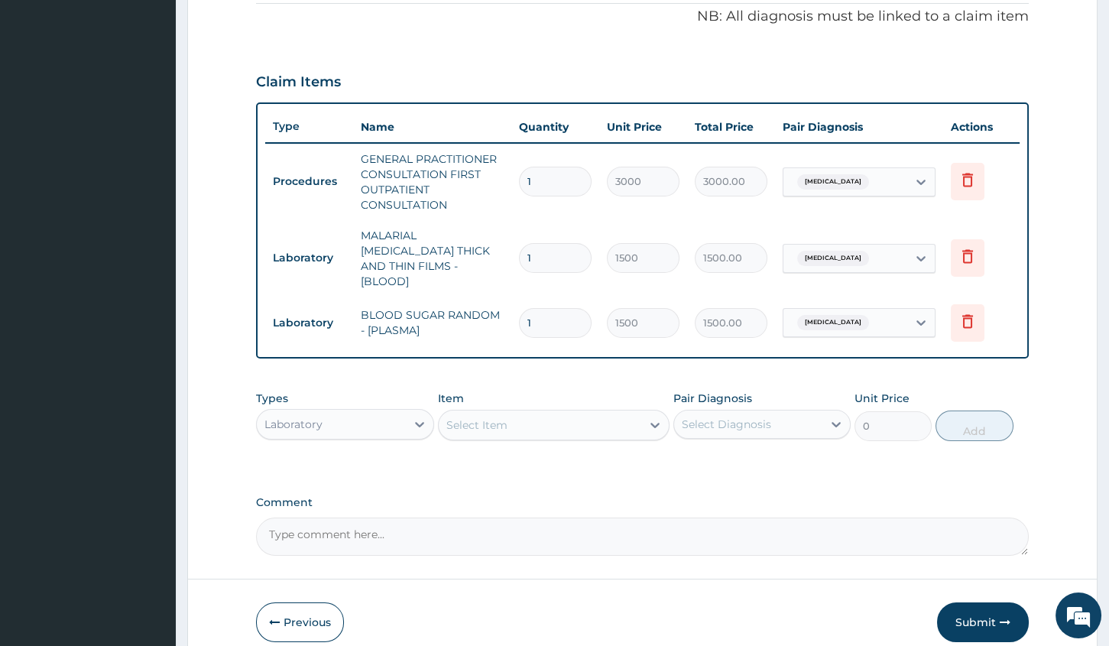
scroll to position [467, 0]
click at [561, 412] on div "Select Item" at bounding box center [540, 424] width 203 height 24
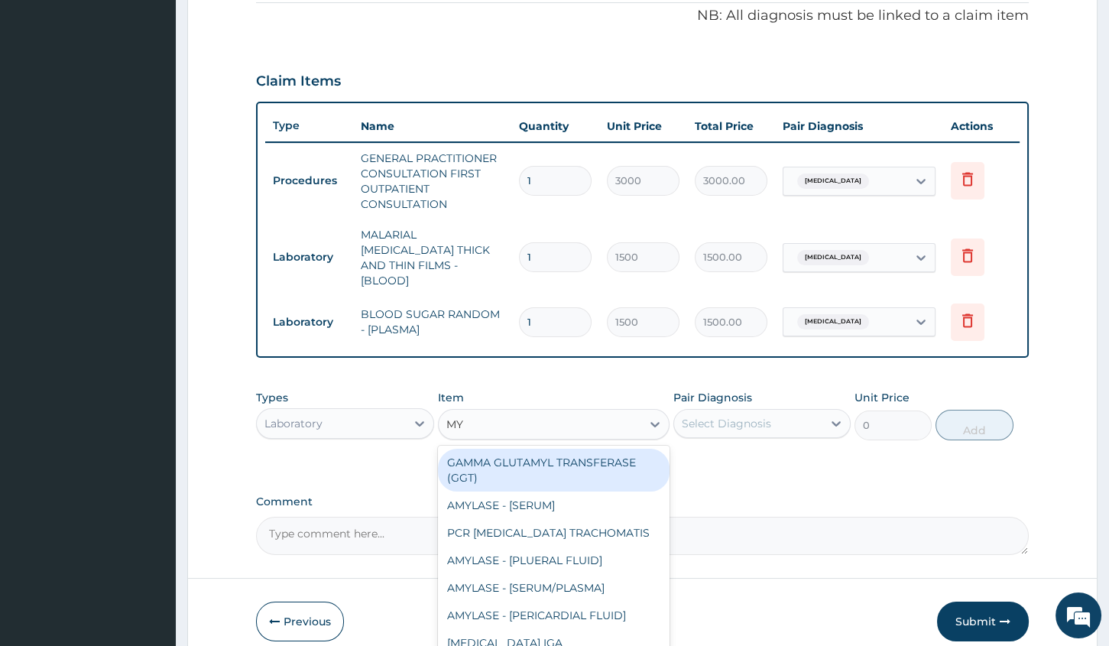
type input "M"
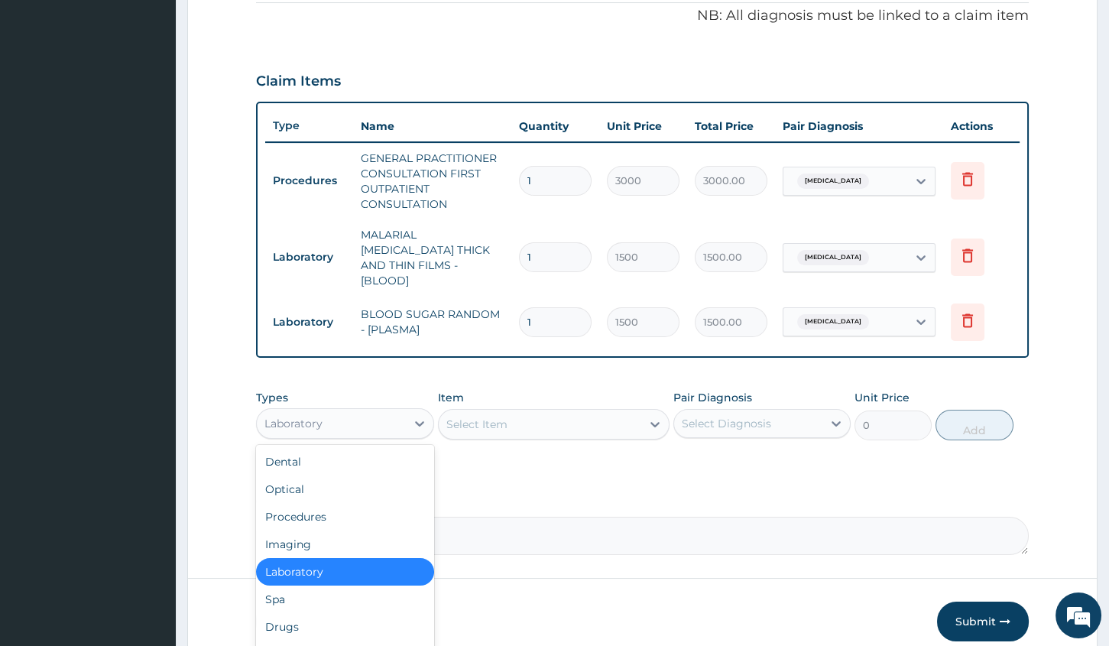
click at [399, 411] on div "Laboratory" at bounding box center [331, 423] width 148 height 24
click at [313, 619] on div "Drugs" at bounding box center [344, 627] width 177 height 28
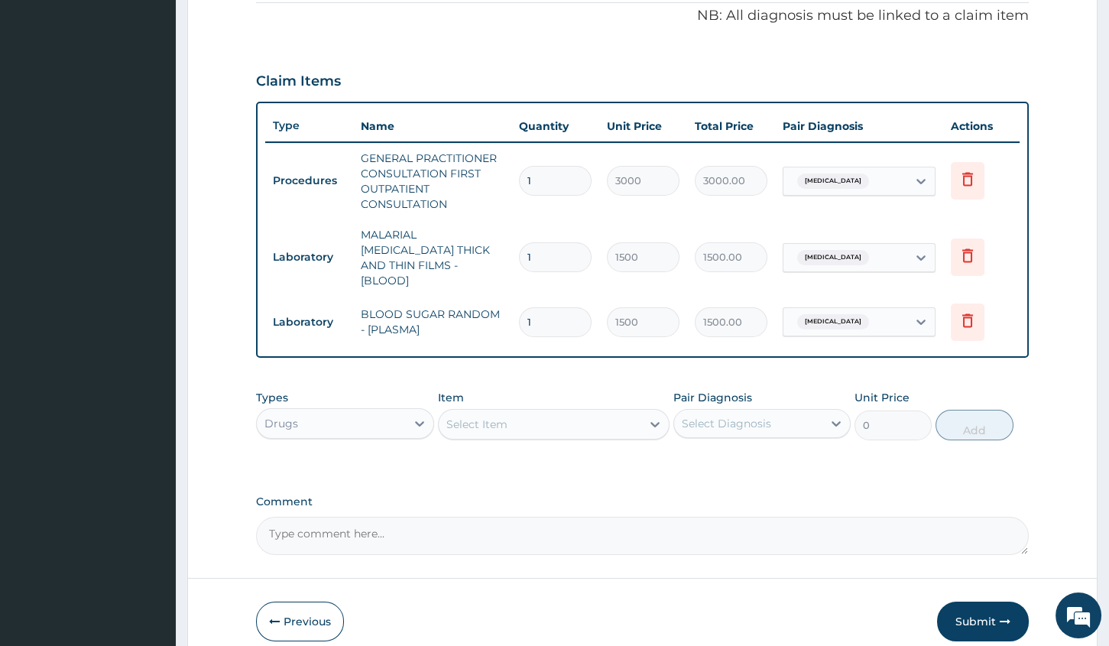
click at [521, 412] on div "Select Item" at bounding box center [540, 424] width 203 height 24
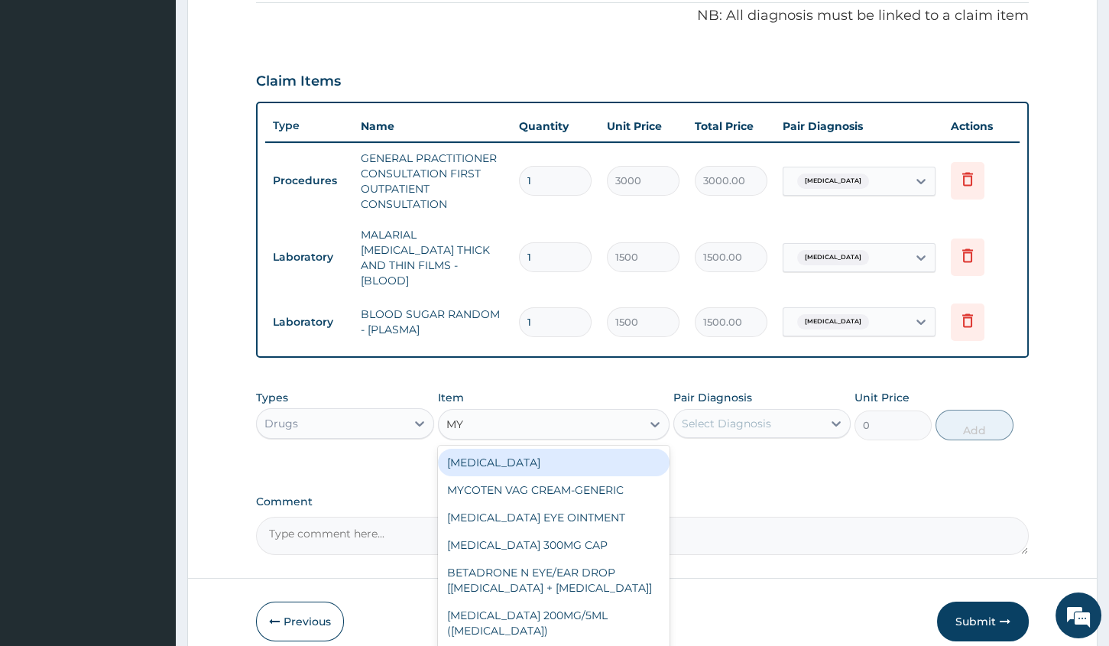
type input "MYC"
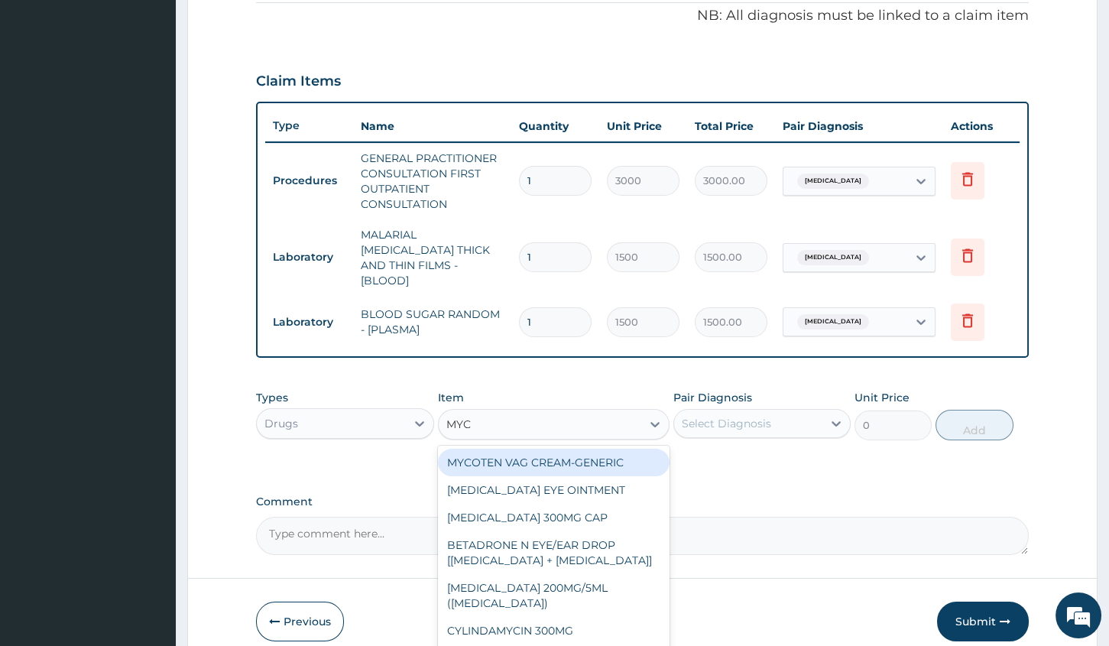
click at [540, 449] on div "MYCOTEN VAG CREAM-GENERIC" at bounding box center [554, 463] width 232 height 28
type input "1575"
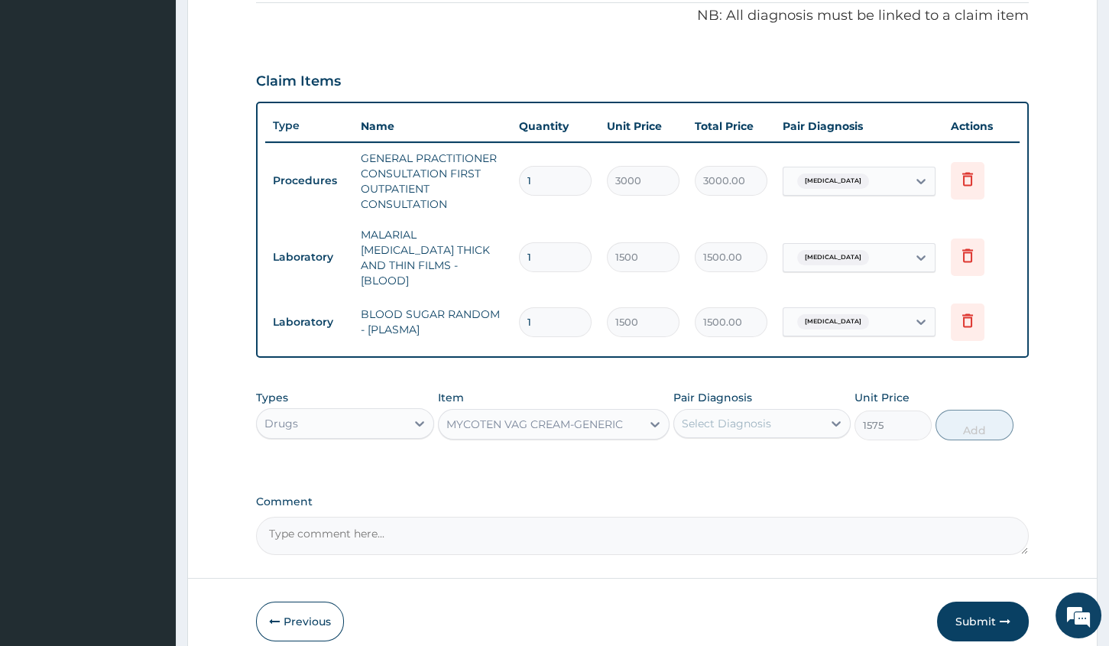
click at [749, 416] on div "Select Diagnosis" at bounding box center [726, 423] width 89 height 15
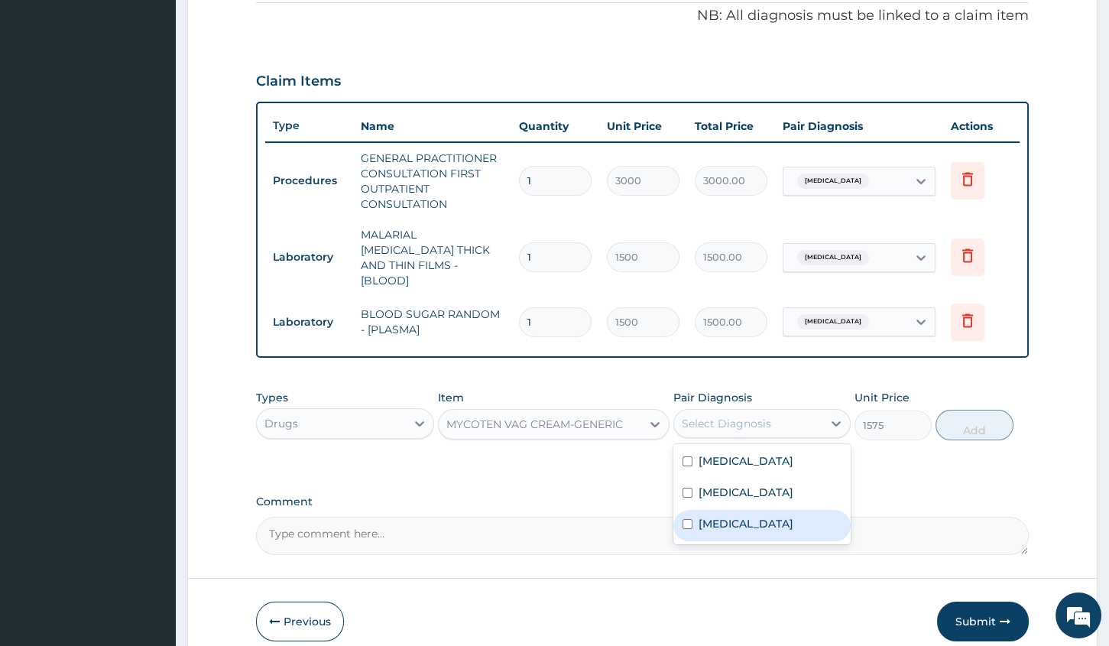
drag, startPoint x: 731, startPoint y: 502, endPoint x: 761, endPoint y: 479, distance: 38.7
click at [730, 516] on label "[MEDICAL_DATA]" at bounding box center [746, 523] width 95 height 15
checkbox input "true"
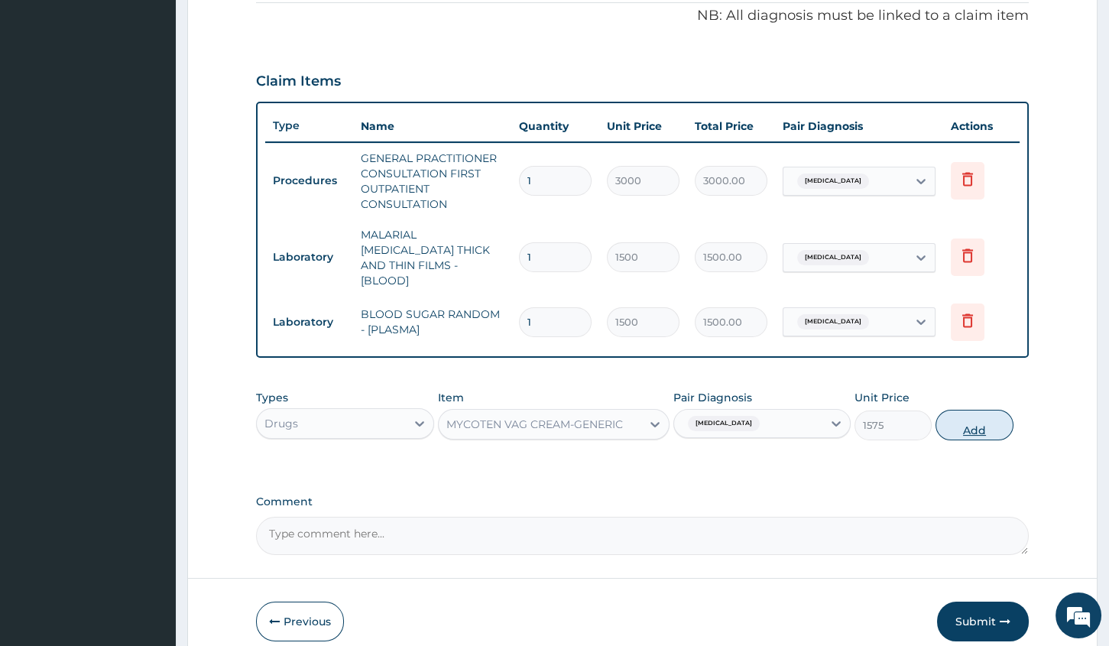
click at [986, 410] on button "Add" at bounding box center [974, 425] width 77 height 31
type input "0"
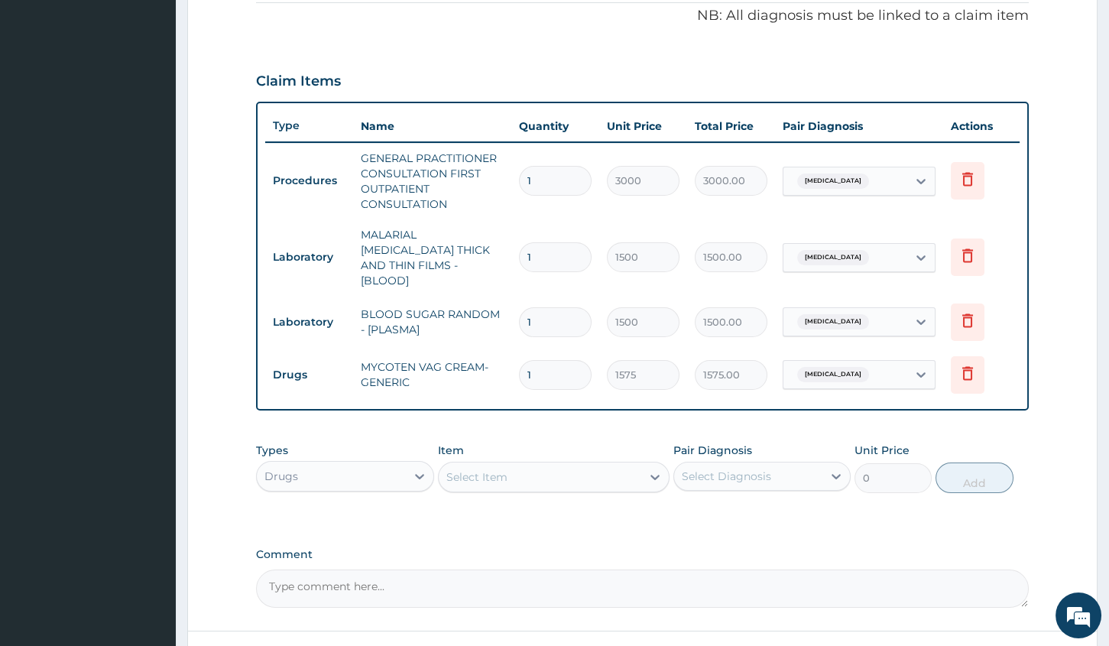
click at [487, 469] on div "Select Item" at bounding box center [476, 476] width 61 height 15
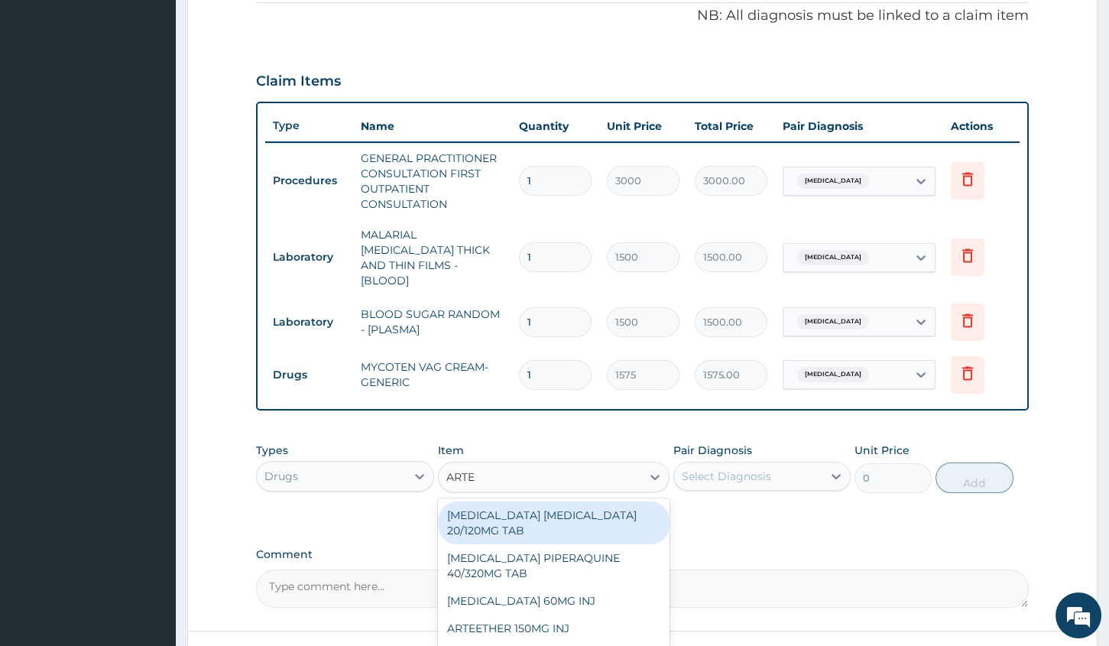
type input "ARTEM"
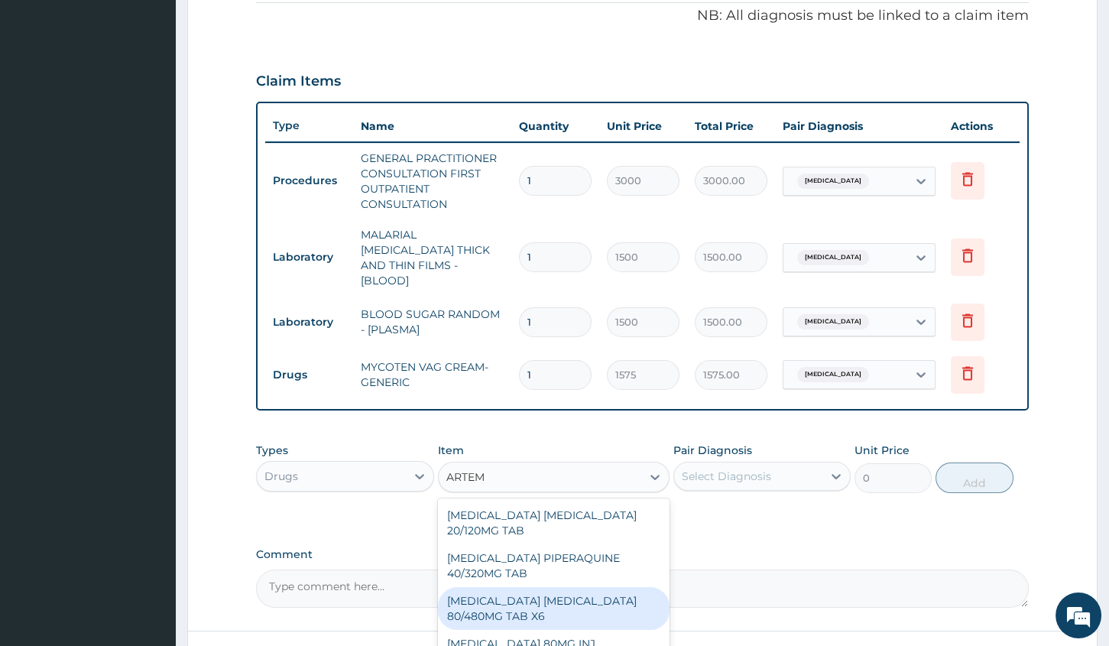
click at [521, 587] on div "[MEDICAL_DATA] [MEDICAL_DATA] 80/480MG TAB X6" at bounding box center [554, 608] width 232 height 43
type input "262.5"
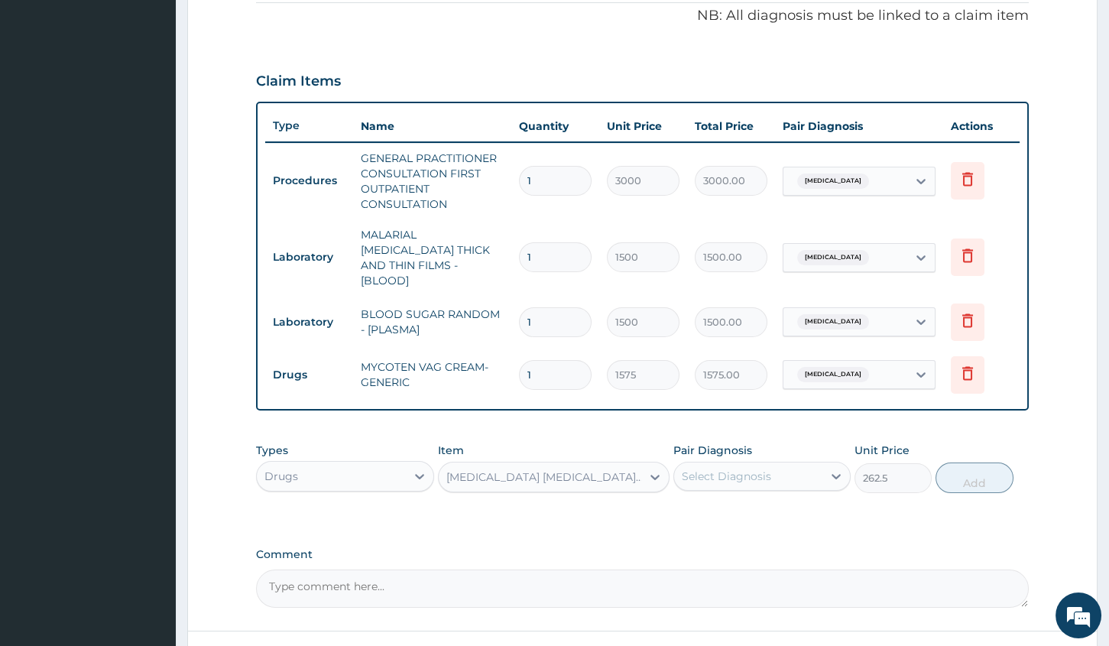
click at [738, 469] on div "Select Diagnosis" at bounding box center [726, 476] width 89 height 15
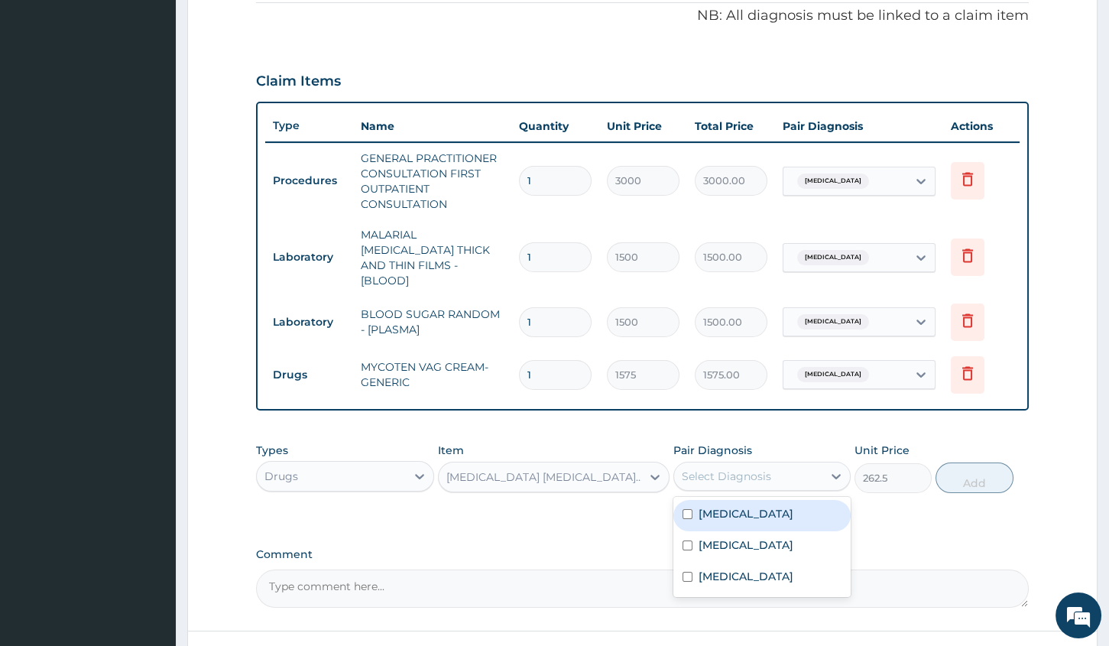
drag, startPoint x: 740, startPoint y: 493, endPoint x: 774, endPoint y: 518, distance: 42.0
click at [761, 510] on div "[MEDICAL_DATA]" at bounding box center [761, 515] width 177 height 31
checkbox input "true"
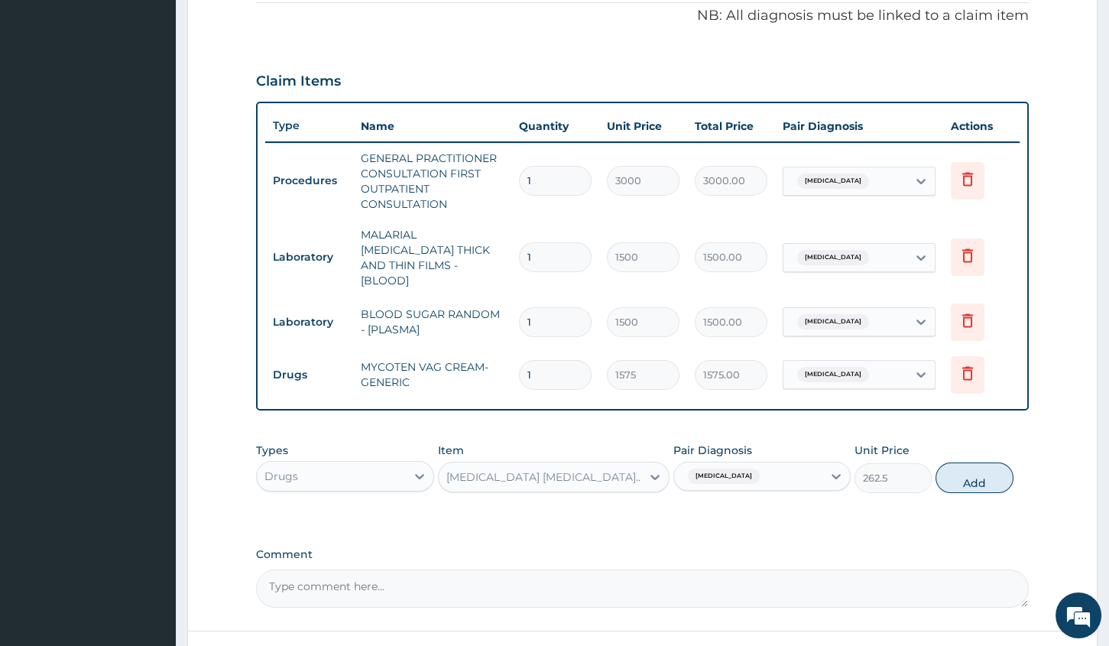
drag, startPoint x: 969, startPoint y: 461, endPoint x: 917, endPoint y: 449, distance: 53.4
click at [967, 462] on button "Add" at bounding box center [974, 477] width 77 height 31
type input "0"
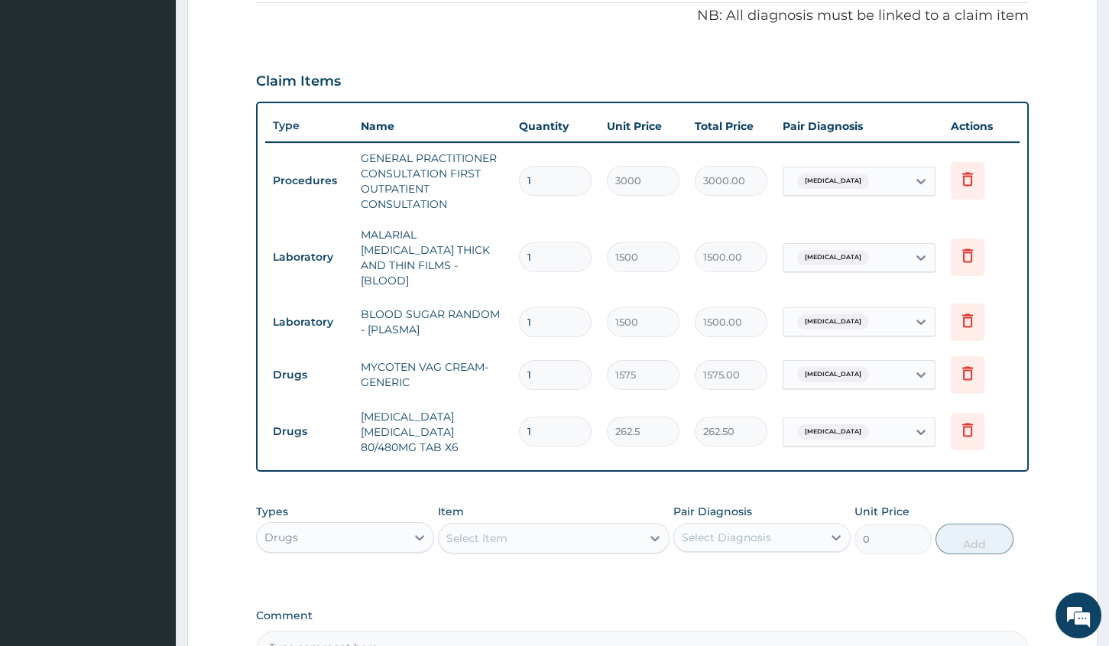
type input "0.00"
type input "6"
type input "1575.00"
type input "6"
click at [576, 533] on div "Select Item" at bounding box center [540, 538] width 203 height 24
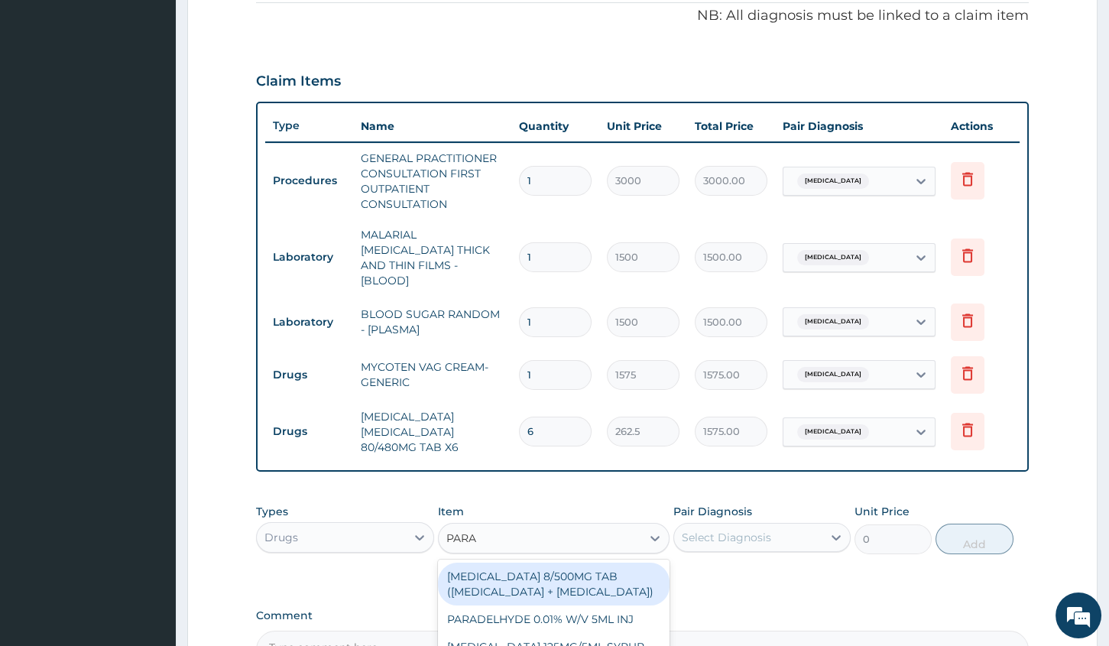
type input "PARAC"
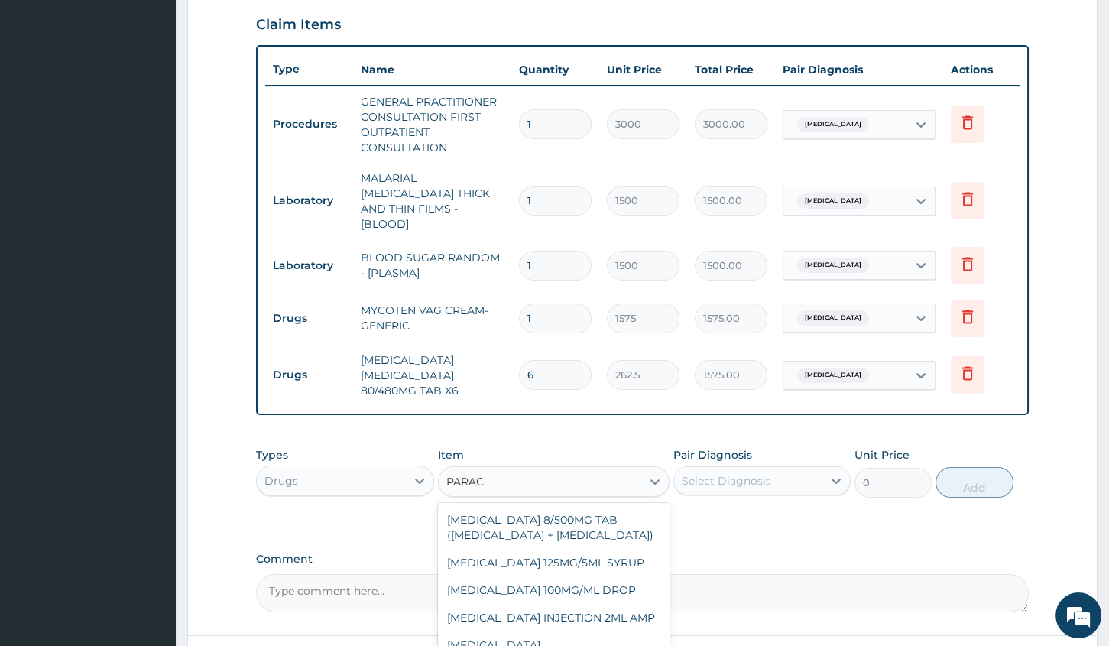
scroll to position [606, 0]
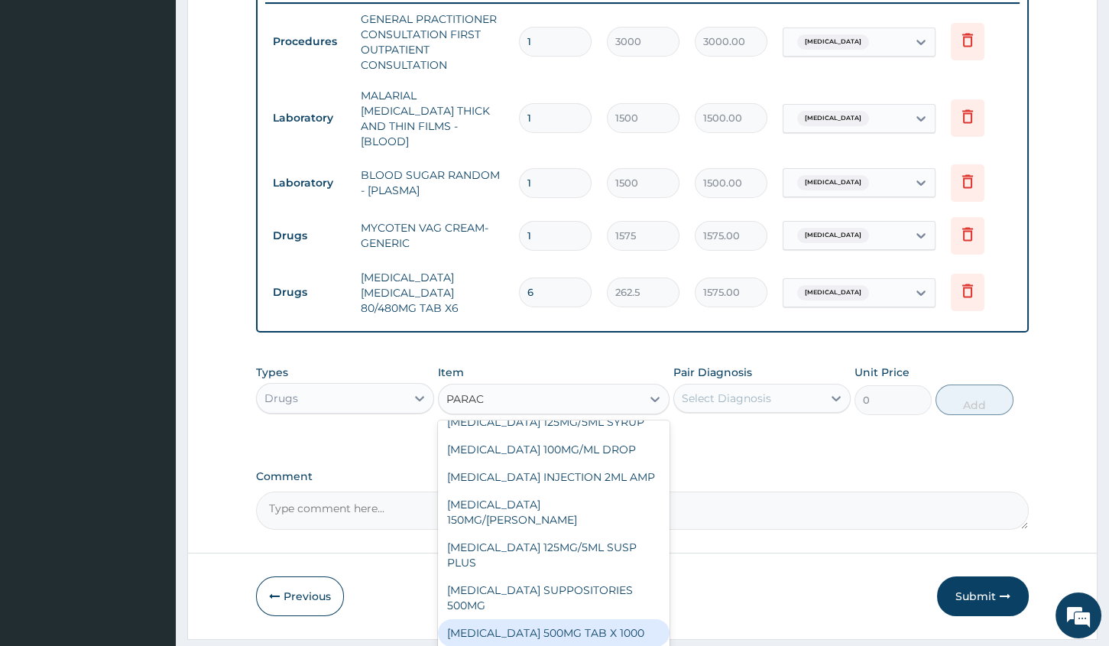
click at [534, 619] on div "[MEDICAL_DATA] 500MG TAB X 1000" at bounding box center [554, 633] width 232 height 28
type input "11.03"
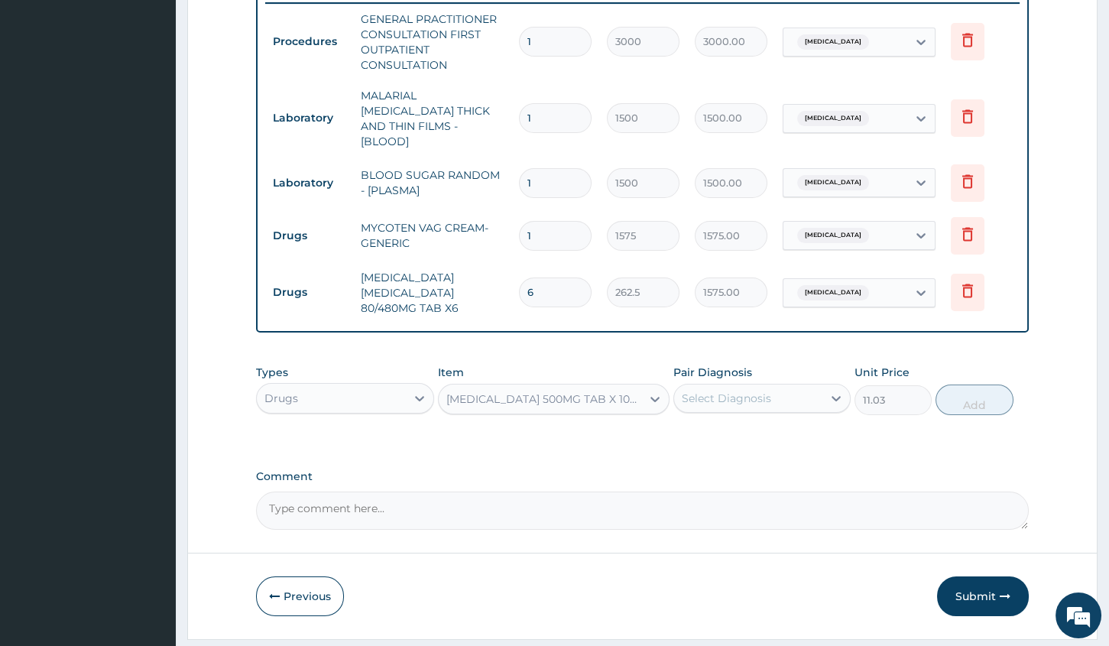
click at [808, 388] on div "Select Diagnosis" at bounding box center [748, 398] width 148 height 24
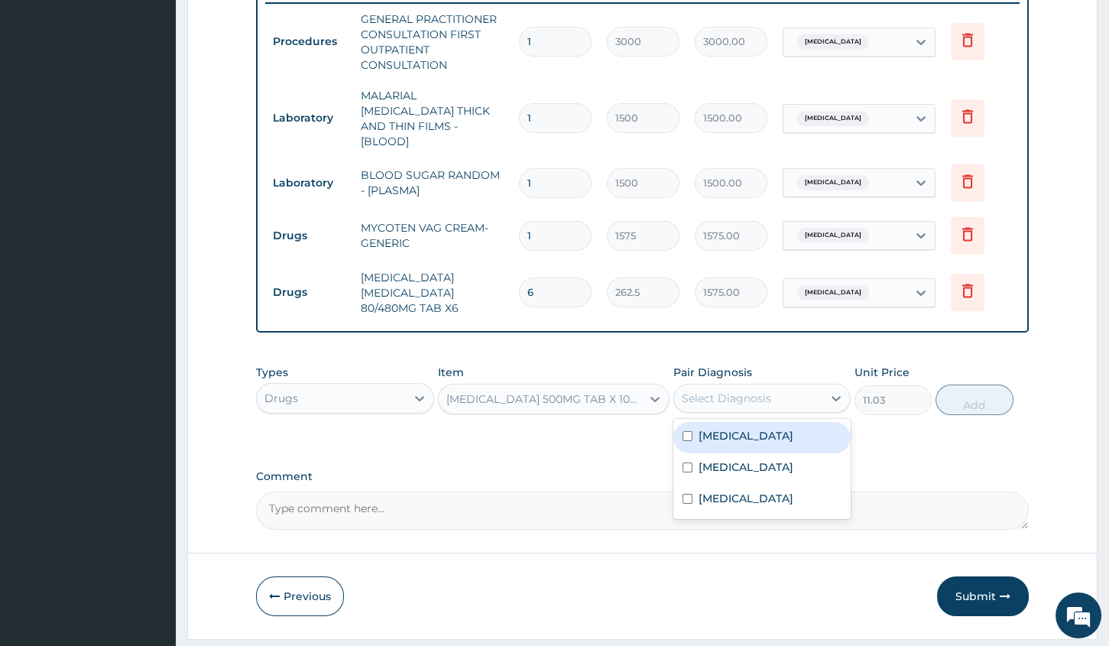
click at [783, 430] on div "[MEDICAL_DATA]" at bounding box center [761, 437] width 177 height 31
checkbox input "true"
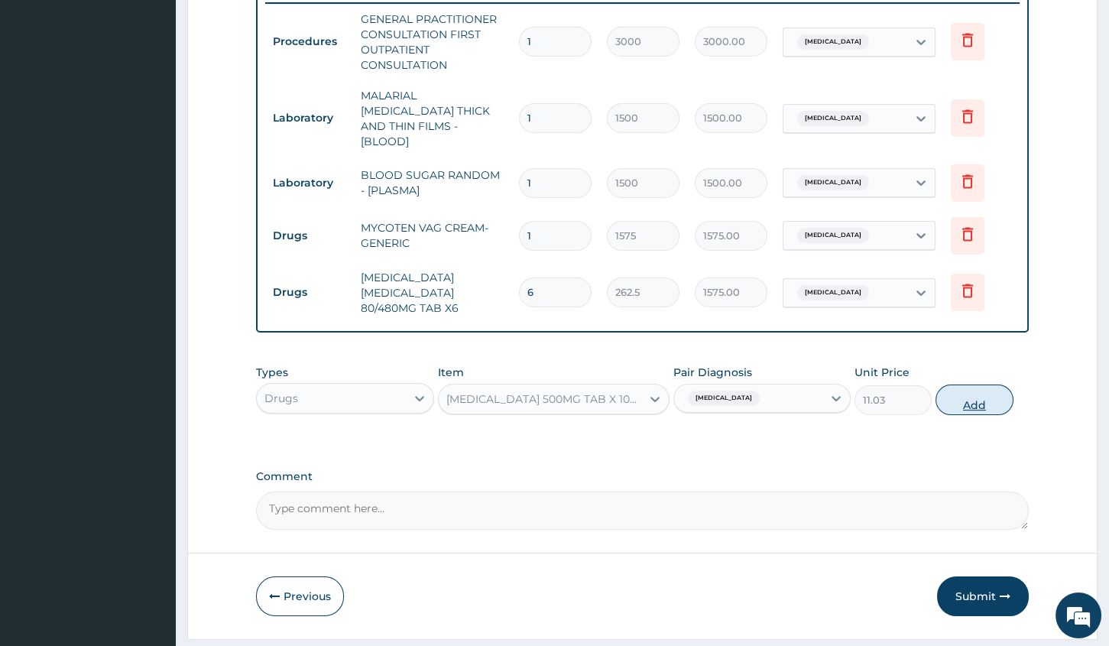
click at [955, 384] on button "Add" at bounding box center [974, 399] width 77 height 31
type input "0"
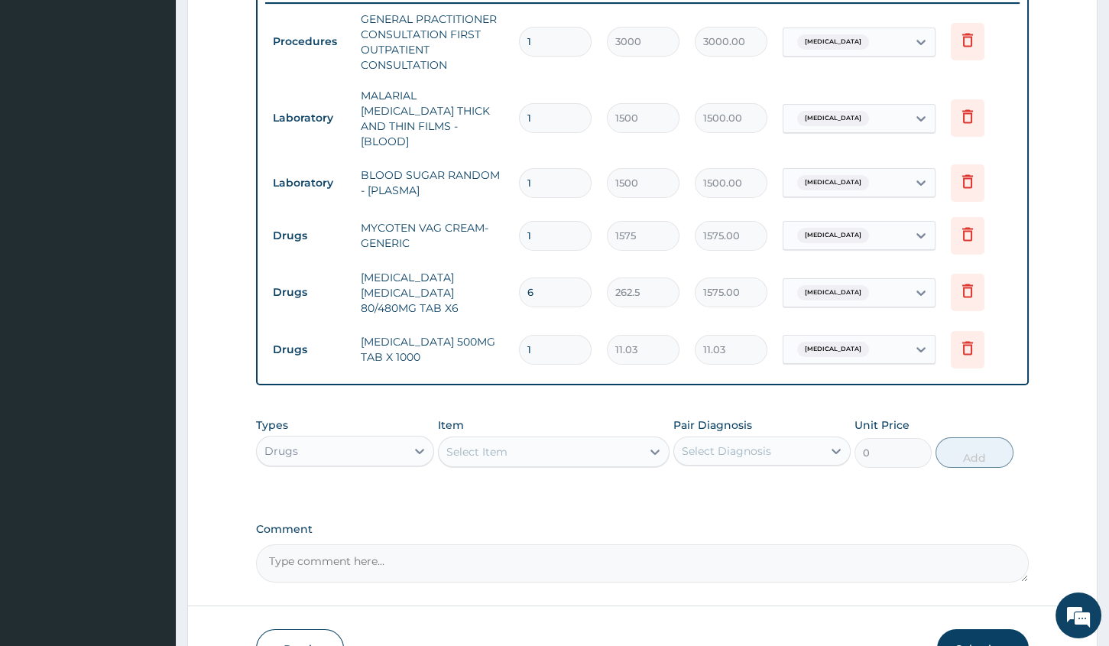
type input "18"
type input "198.54"
type input "18"
drag, startPoint x: 646, startPoint y: 434, endPoint x: 630, endPoint y: 440, distance: 16.9
click at [647, 438] on div at bounding box center [655, 452] width 28 height 28
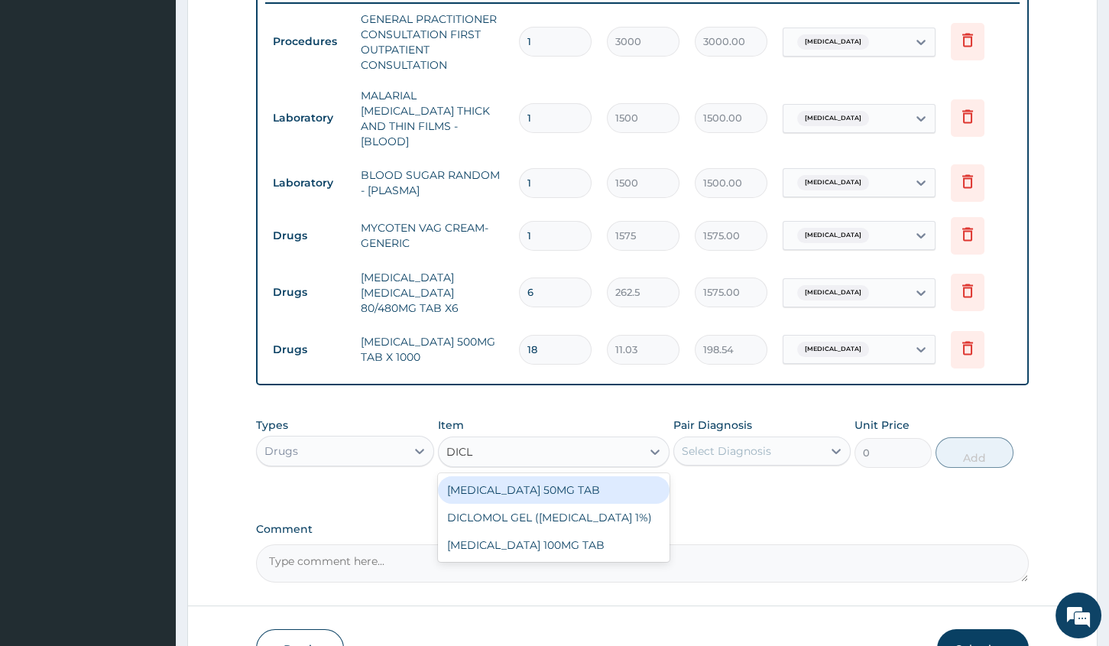
type input "DICLO"
click at [614, 477] on div "[MEDICAL_DATA] 50MG TAB" at bounding box center [554, 490] width 232 height 28
type input "52.5"
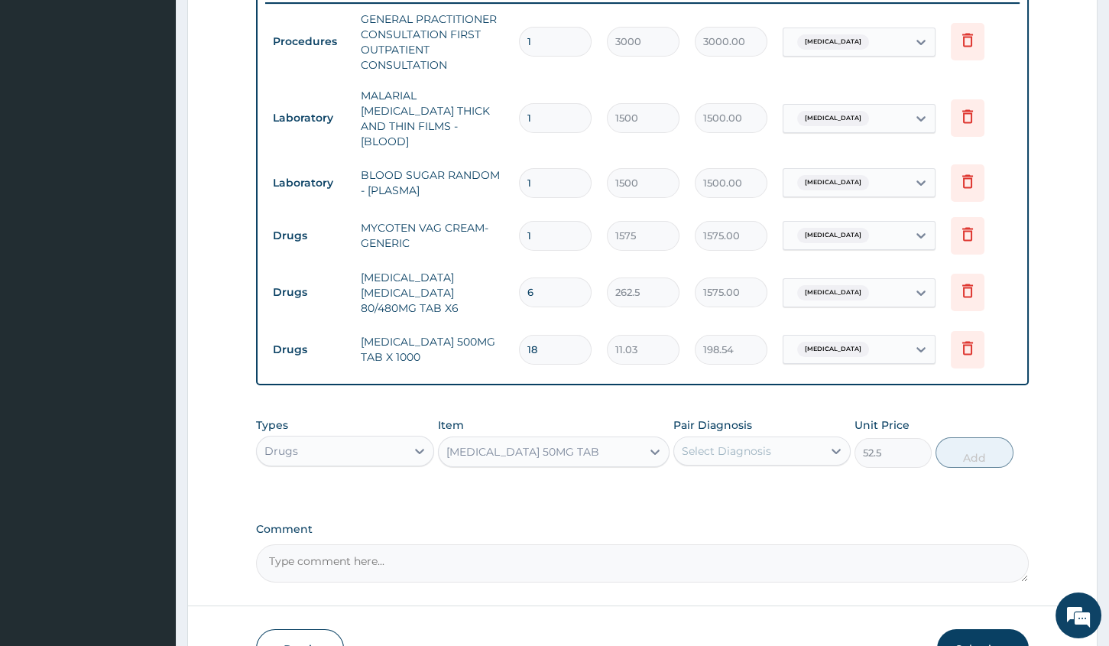
click at [608, 440] on div "[MEDICAL_DATA] 50MG TAB" at bounding box center [540, 452] width 203 height 24
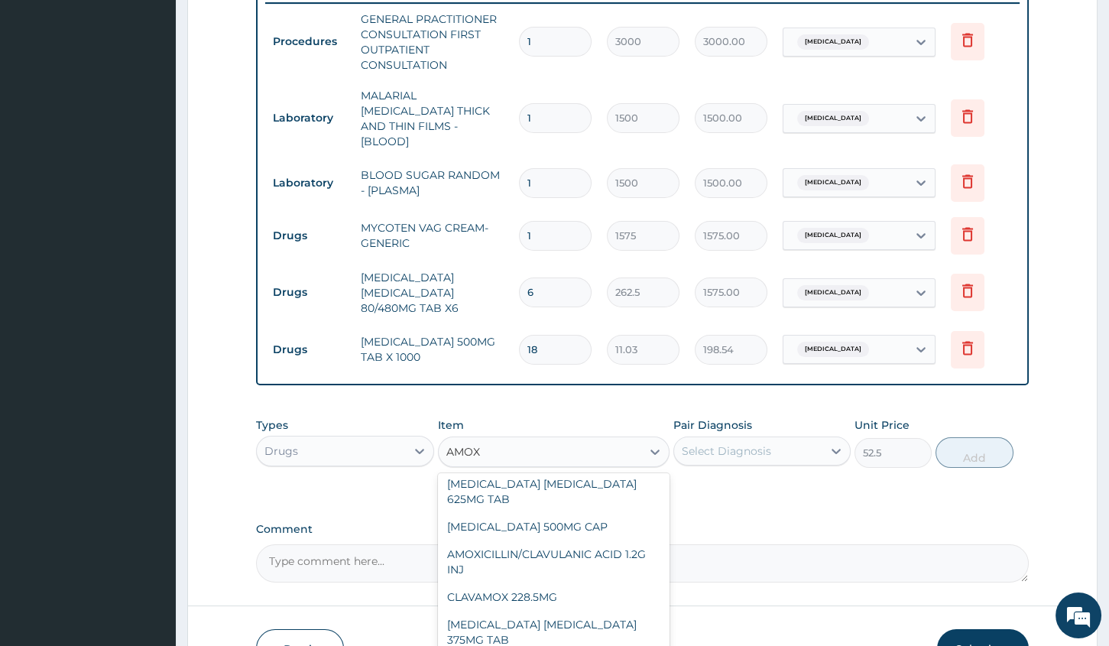
scroll to position [3, 0]
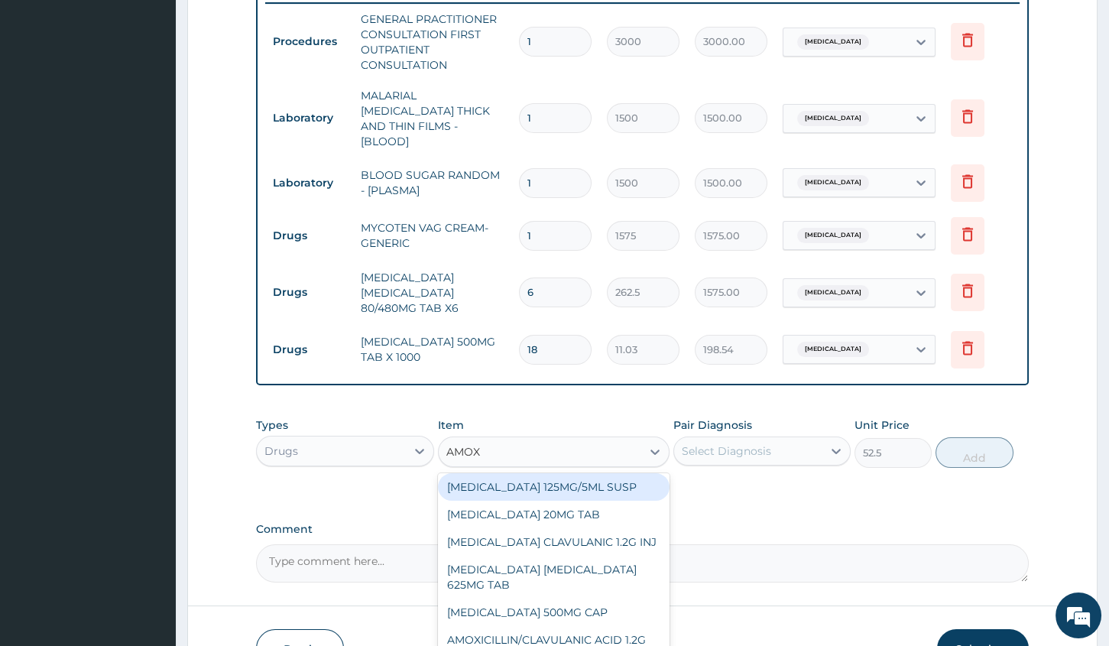
type input "AMOXI"
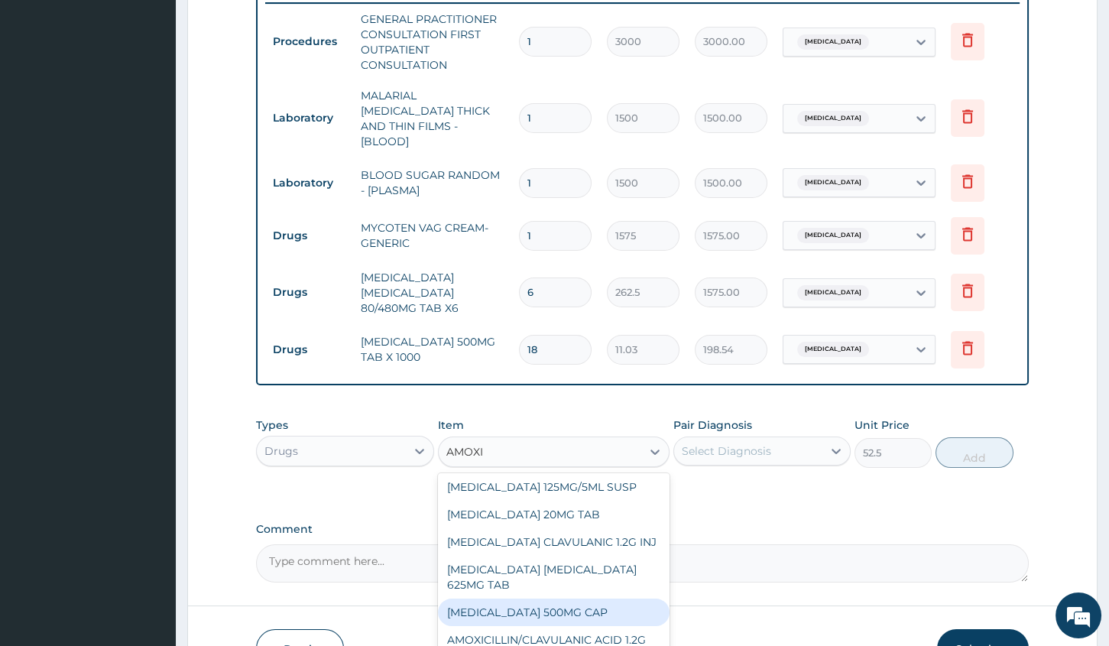
click at [573, 602] on div "[MEDICAL_DATA] 500MG CAP" at bounding box center [554, 613] width 232 height 28
type input "35"
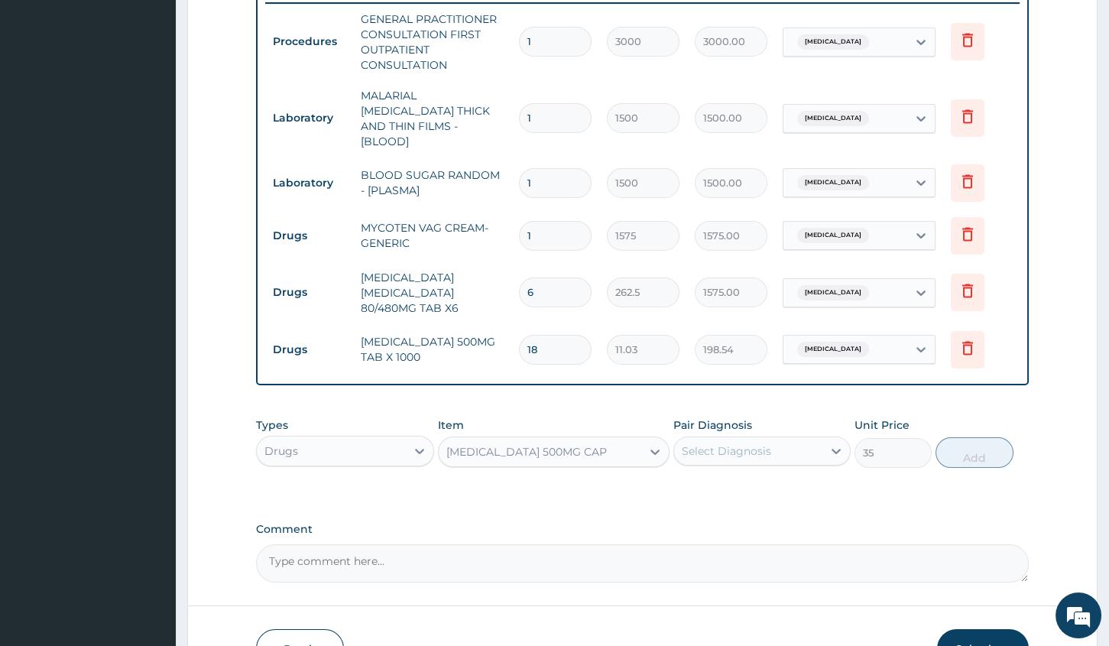
click at [735, 443] on div "Select Diagnosis" at bounding box center [726, 450] width 89 height 15
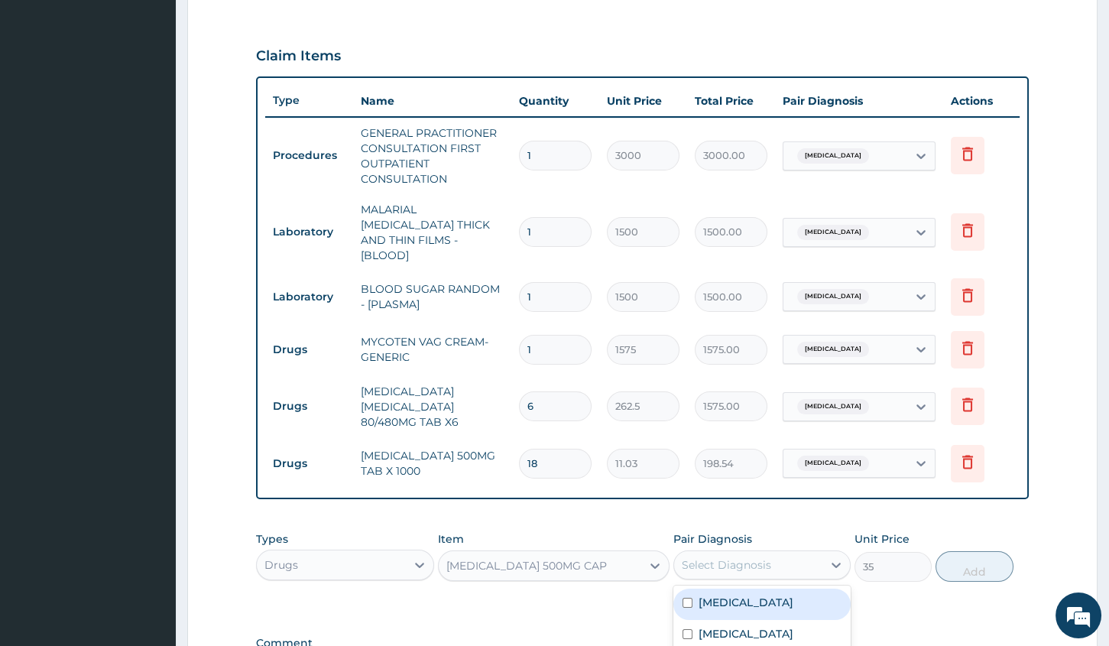
scroll to position [329, 0]
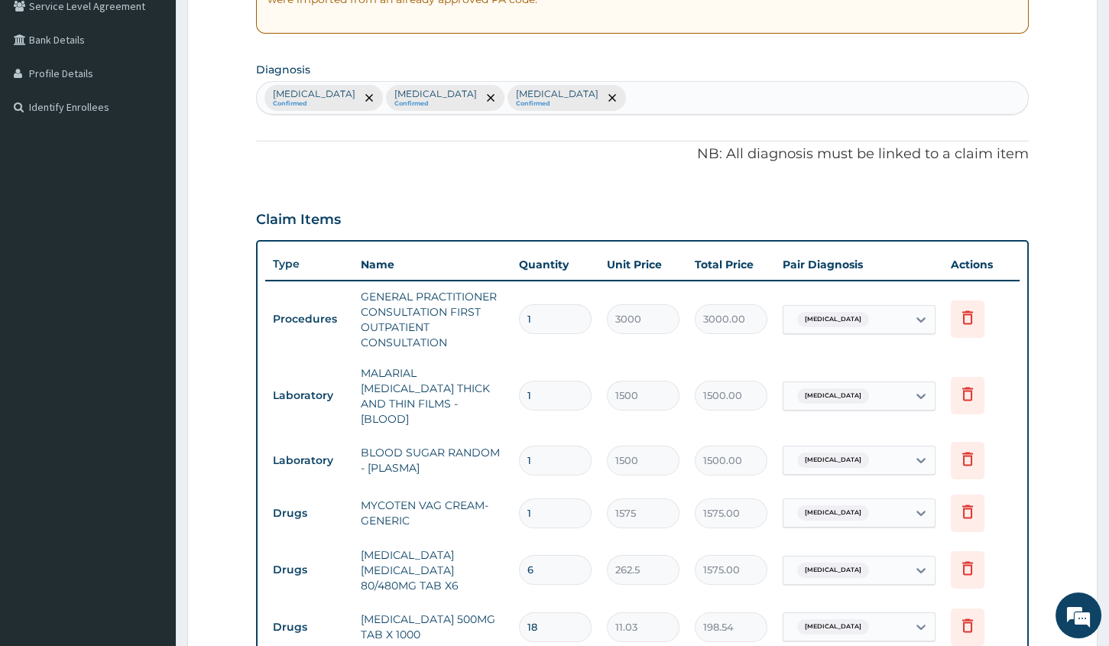
click at [676, 96] on div "[MEDICAL_DATA] Confirmed [MEDICAL_DATA] Confirmed [MEDICAL_DATA] Confirmed" at bounding box center [642, 98] width 771 height 32
type input "UPPER RES"
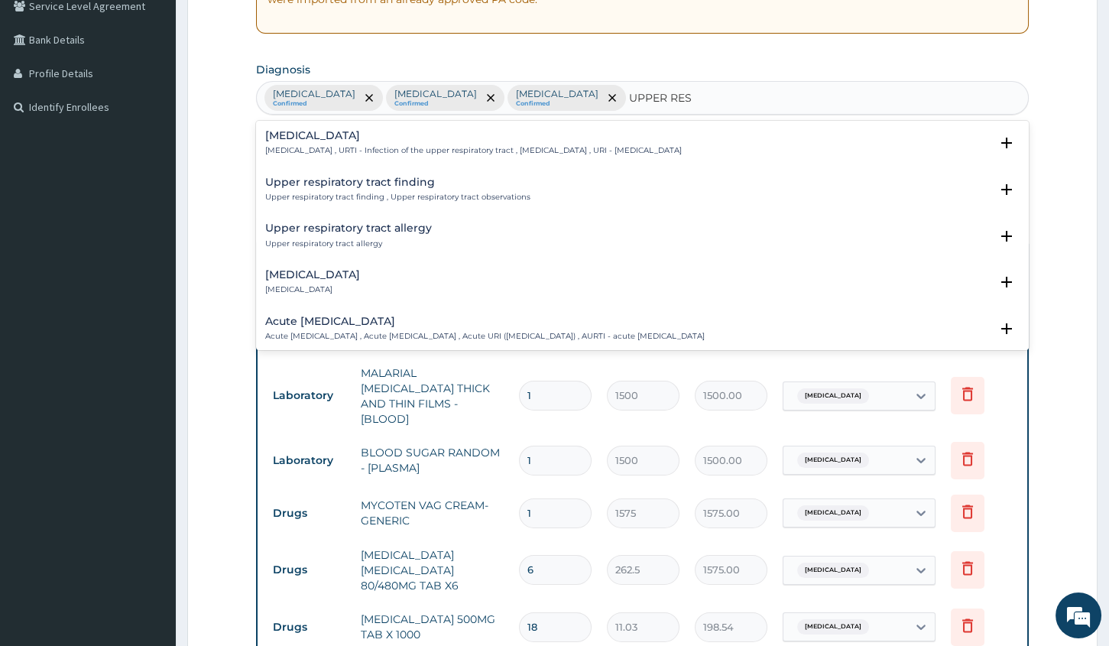
click at [321, 145] on p "[MEDICAL_DATA] , URTI - Infection of the upper respiratory tract , [MEDICAL_DAT…" at bounding box center [473, 150] width 417 height 11
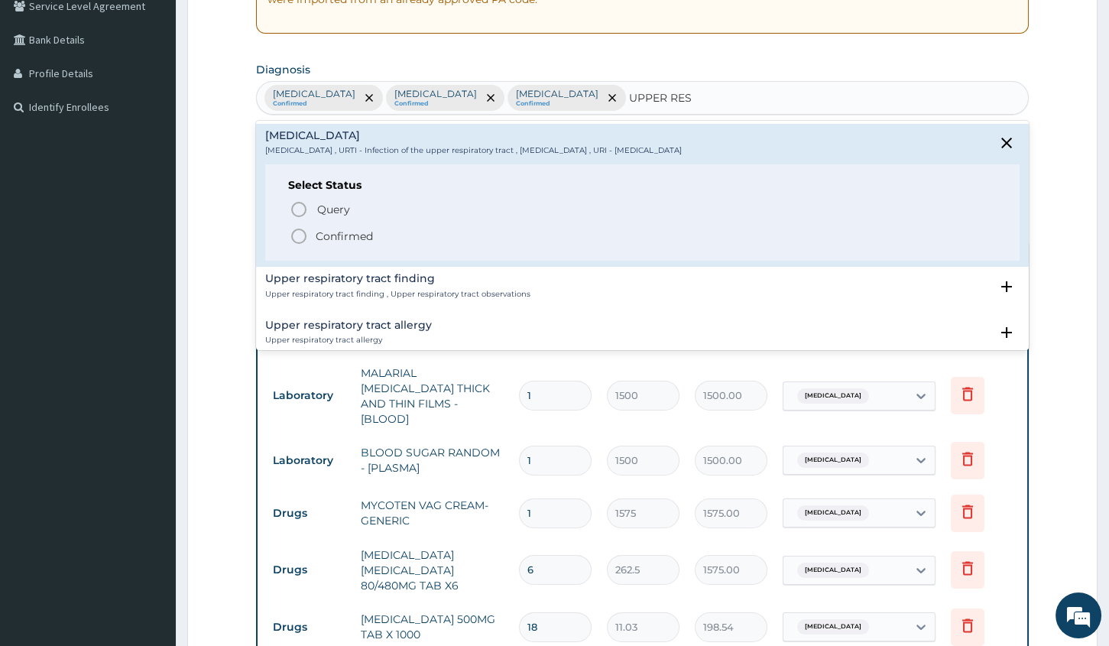
click at [343, 238] on p "Confirmed" at bounding box center [344, 236] width 57 height 15
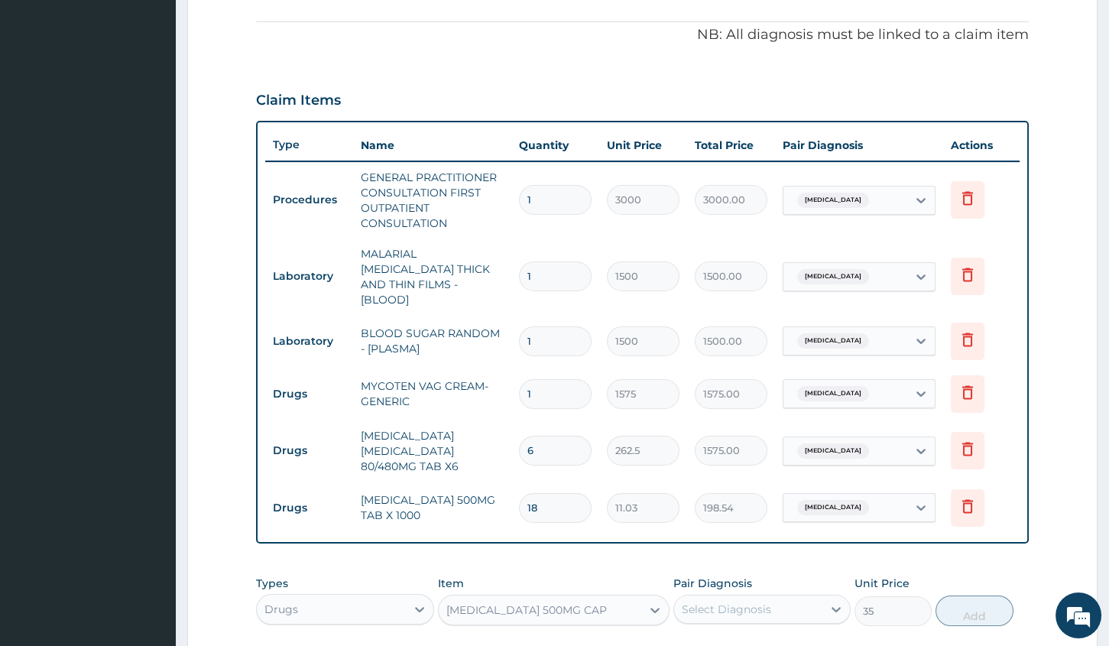
scroll to position [606, 0]
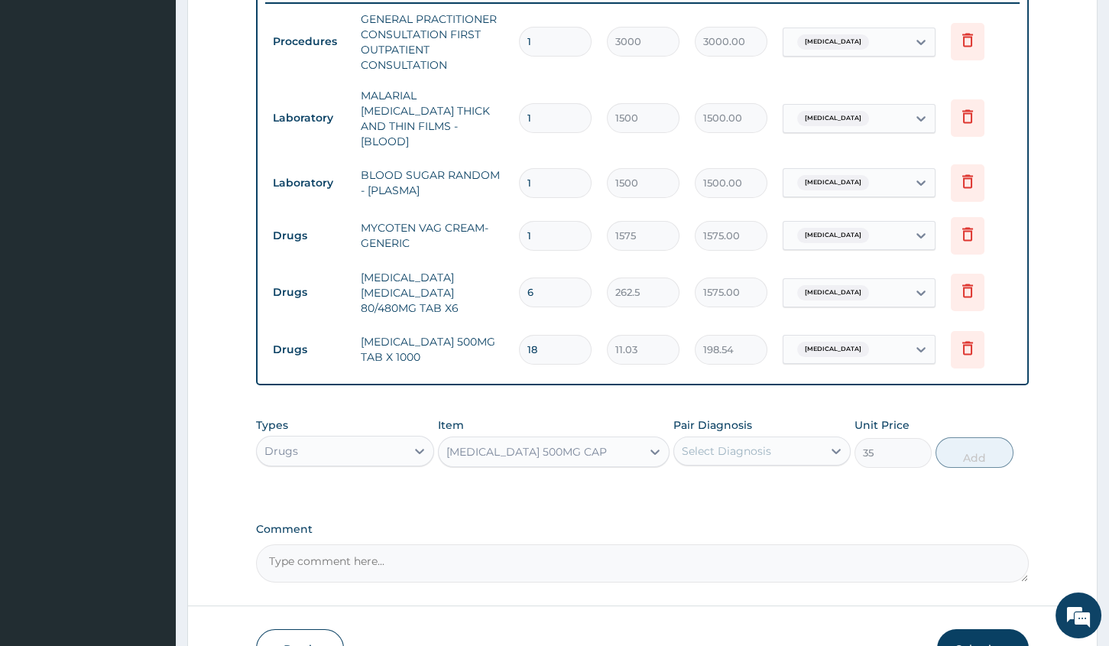
click at [704, 446] on div "Select Diagnosis" at bounding box center [748, 451] width 148 height 24
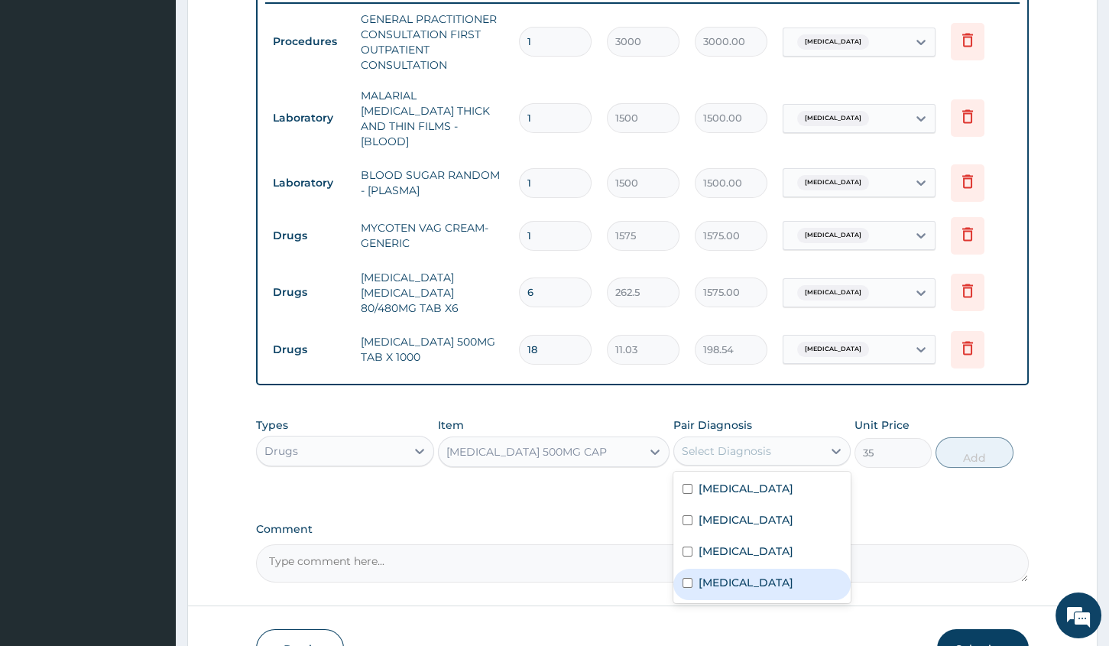
drag, startPoint x: 715, startPoint y: 572, endPoint x: 781, endPoint y: 512, distance: 89.3
click at [722, 575] on label "[MEDICAL_DATA]" at bounding box center [746, 582] width 95 height 15
checkbox input "true"
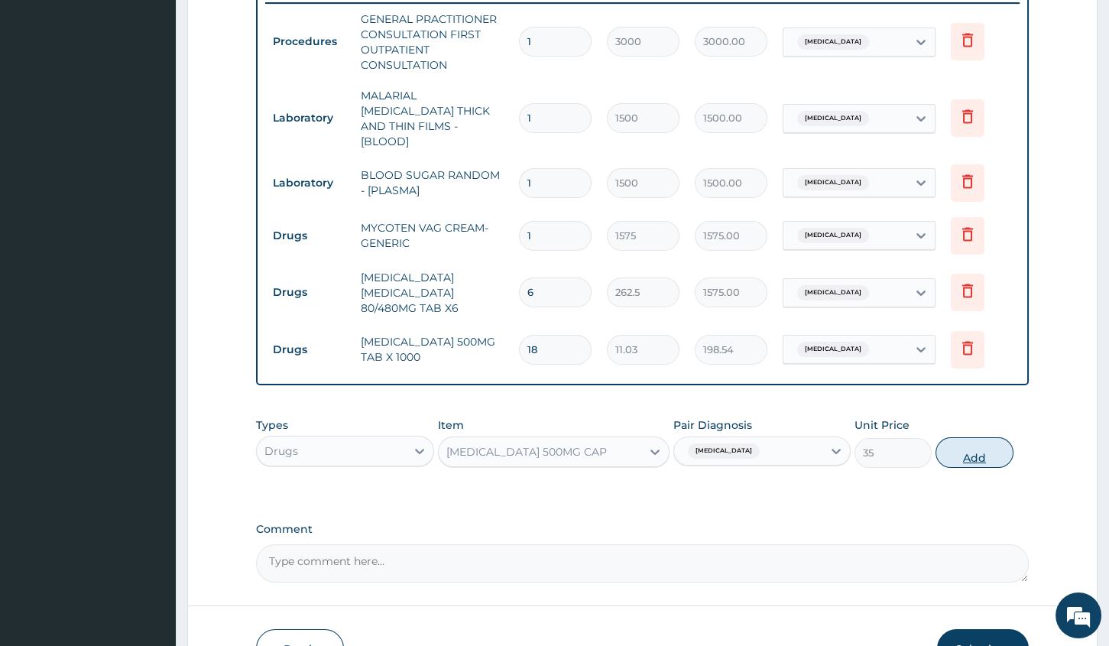
click at [955, 439] on button "Add" at bounding box center [974, 452] width 77 height 31
type input "0"
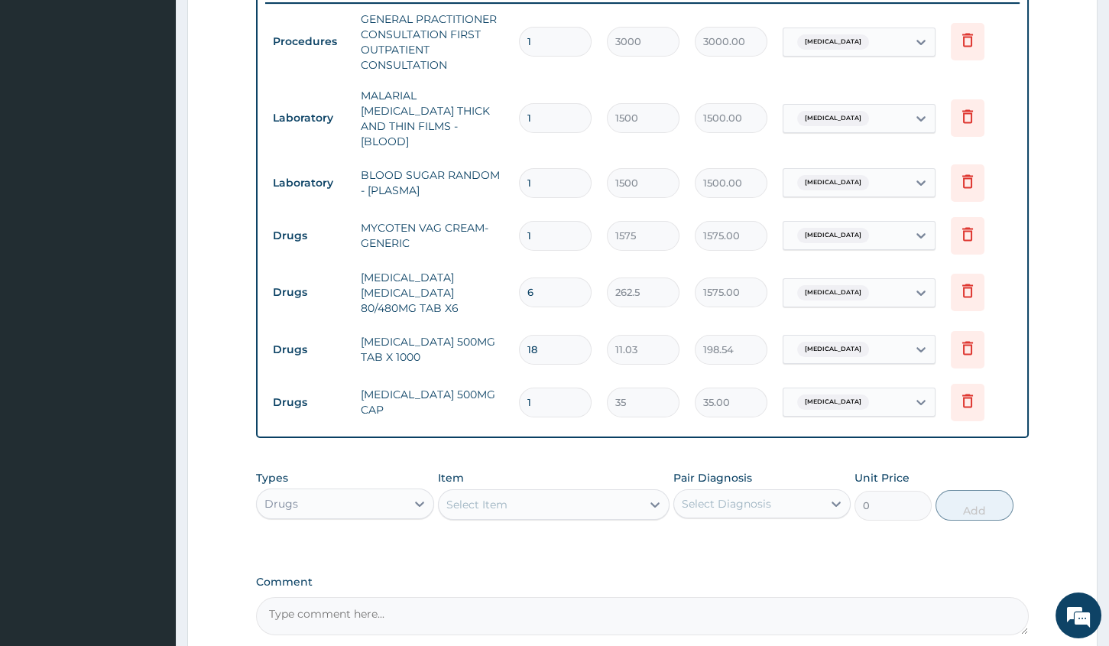
type input "15"
type input "525.00"
type input "15"
click at [574, 492] on div "Select Item" at bounding box center [540, 504] width 203 height 24
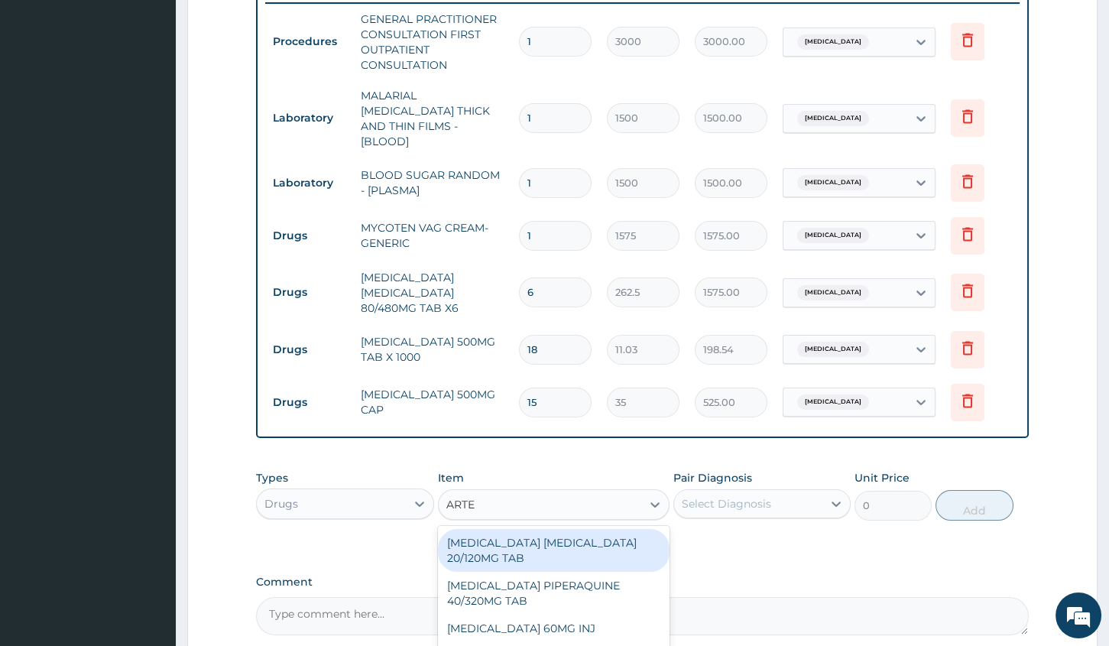
type input "ARTEM"
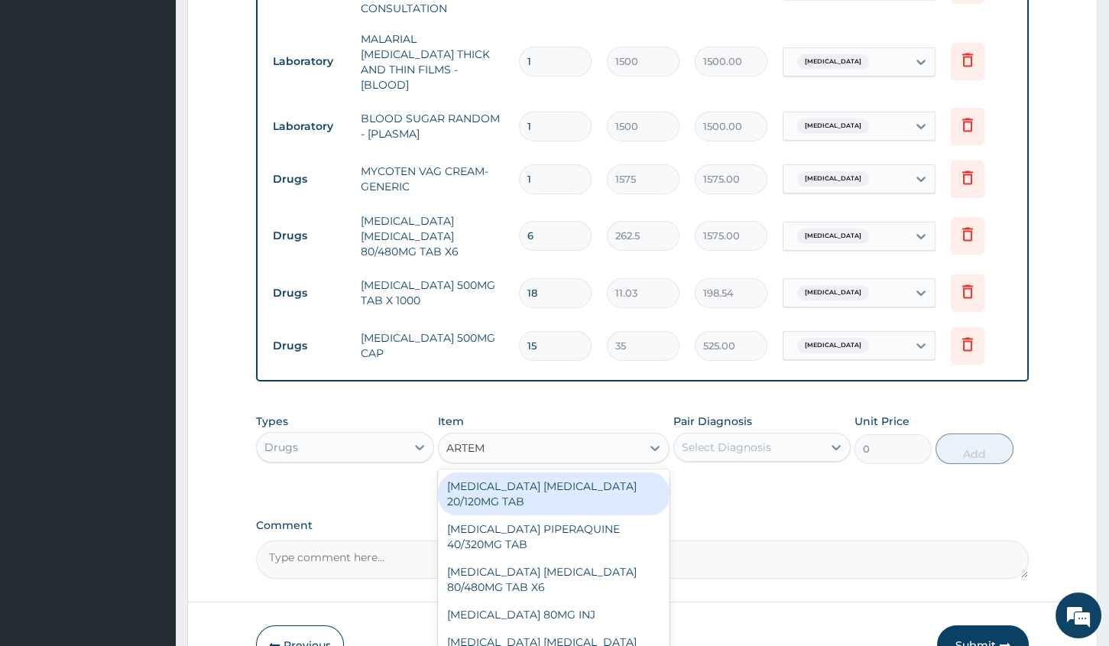
scroll to position [741, 0]
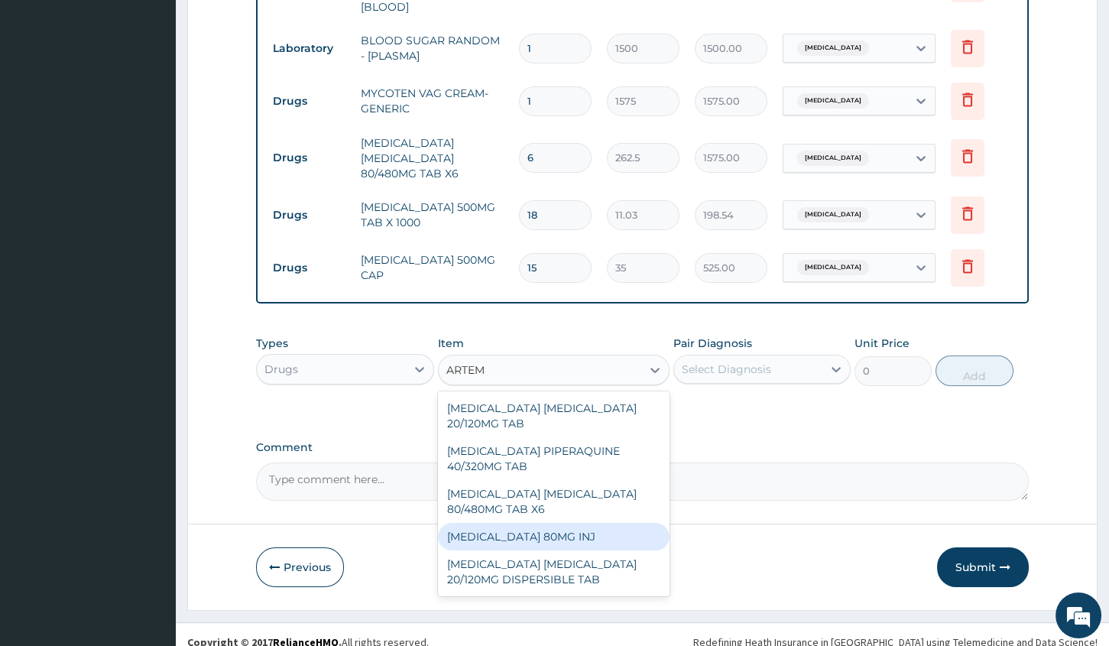
click at [589, 525] on div "[MEDICAL_DATA] 80MG INJ" at bounding box center [554, 537] width 232 height 28
type input "1400"
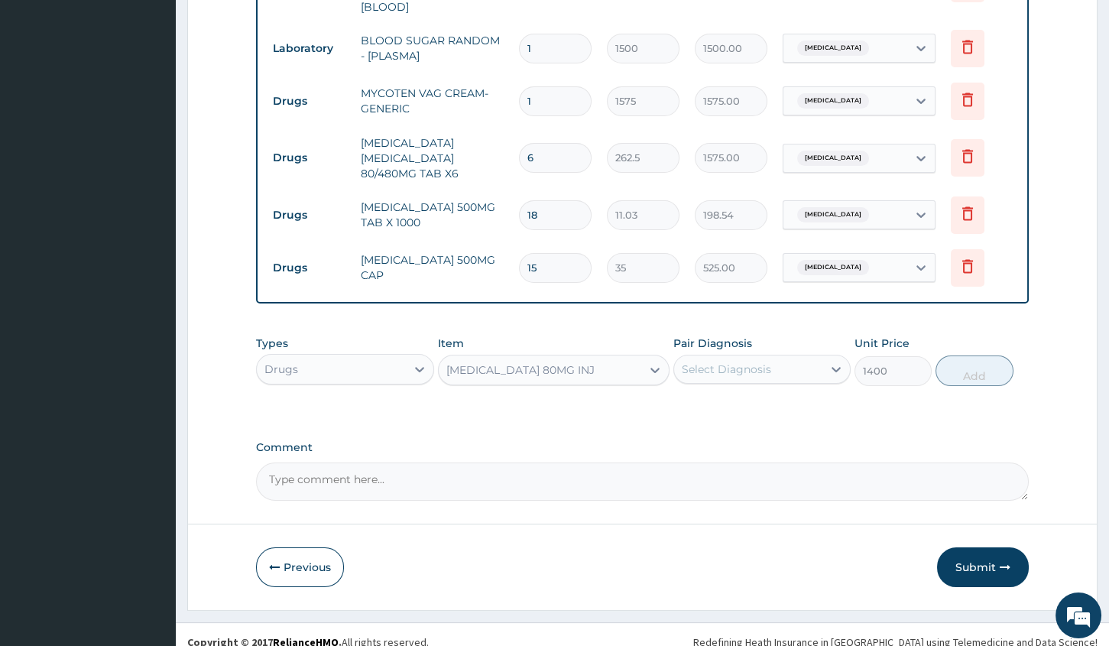
click at [728, 362] on div "Select Diagnosis" at bounding box center [726, 369] width 89 height 15
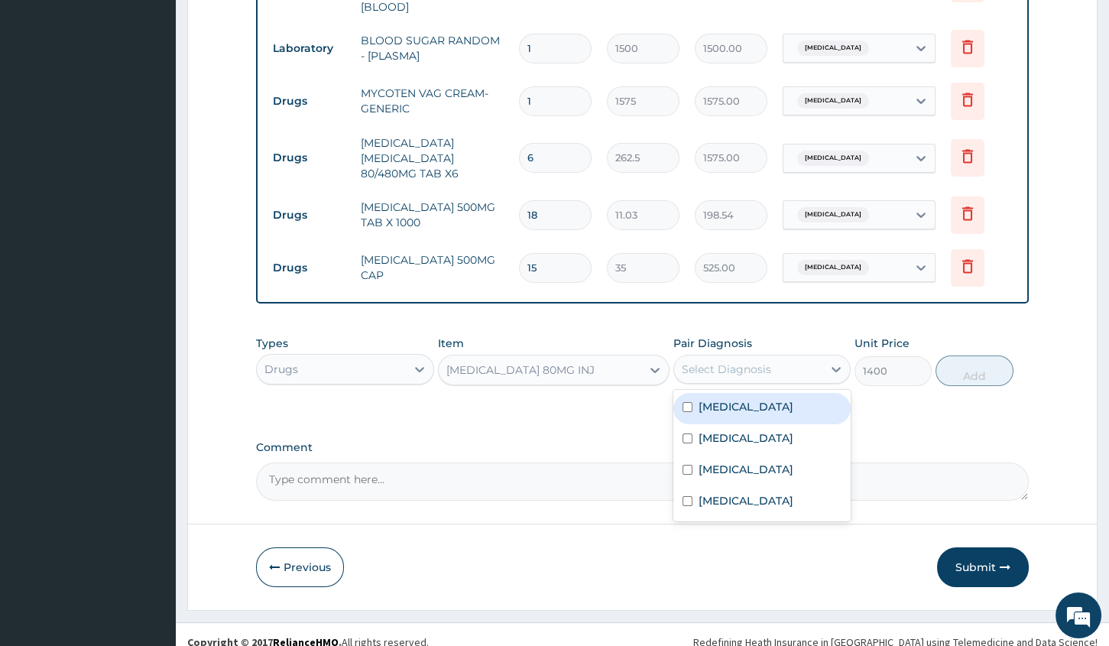
click at [754, 390] on div "[MEDICAL_DATA] [MEDICAL_DATA] [MEDICAL_DATA] [MEDICAL_DATA]" at bounding box center [761, 455] width 177 height 131
click at [806, 397] on div "[MEDICAL_DATA]" at bounding box center [761, 408] width 177 height 31
checkbox input "true"
drag, startPoint x: 955, startPoint y: 355, endPoint x: 913, endPoint y: 364, distance: 42.9
click at [955, 356] on button "Add" at bounding box center [974, 370] width 77 height 31
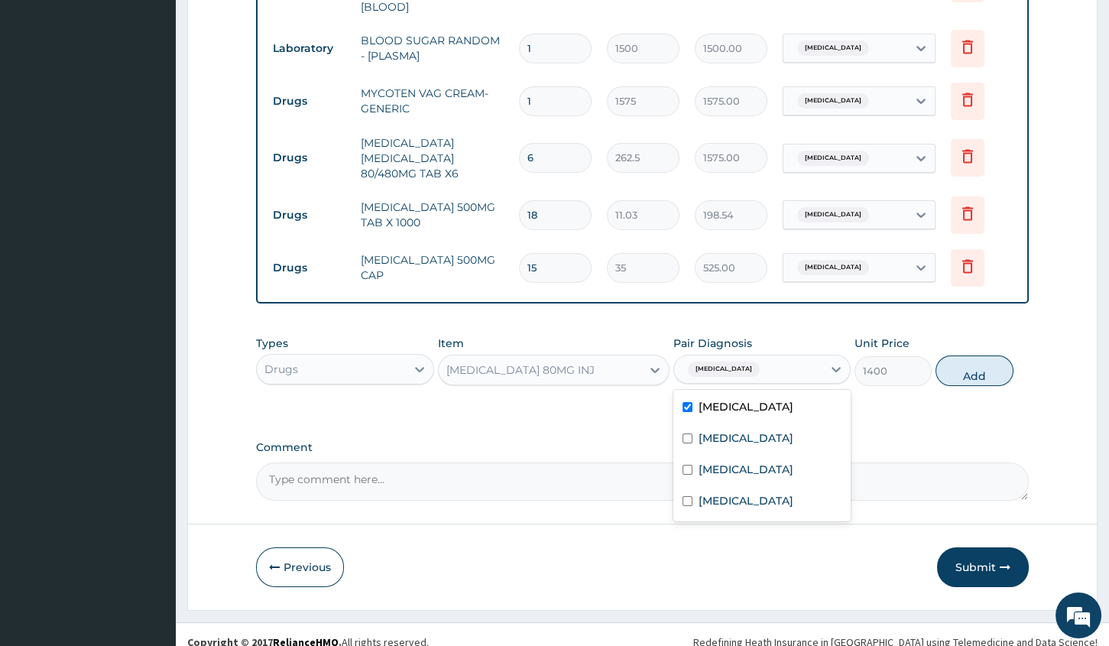
type input "0"
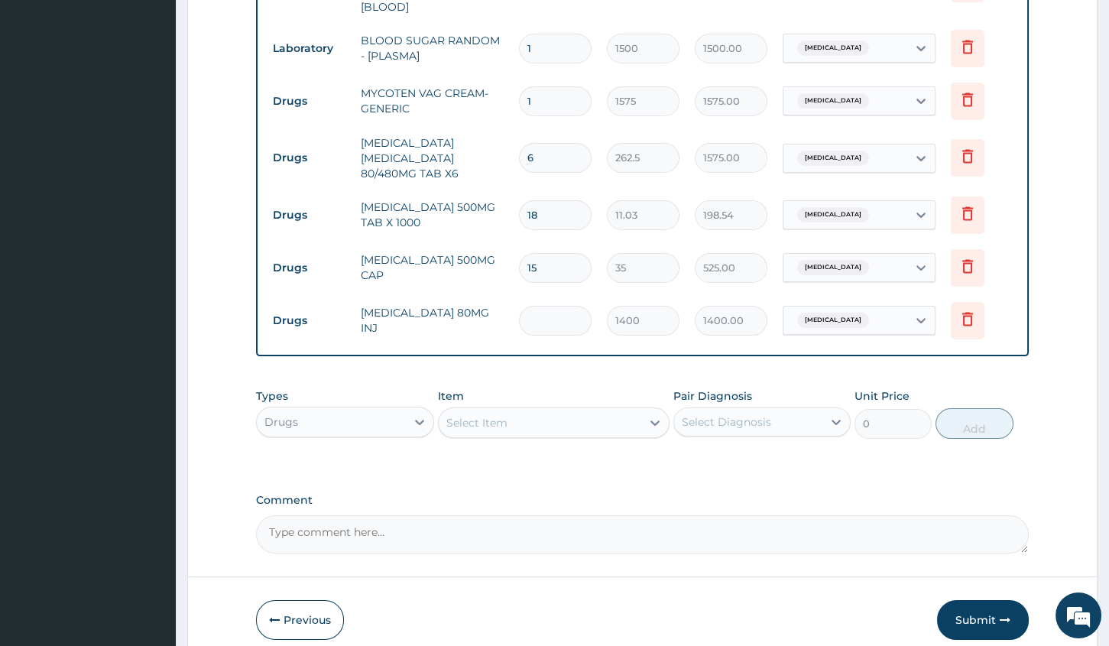
type input "0.00"
type input "2"
type input "2800.00"
type input "2"
click at [494, 415] on div "Select Item" at bounding box center [476, 422] width 61 height 15
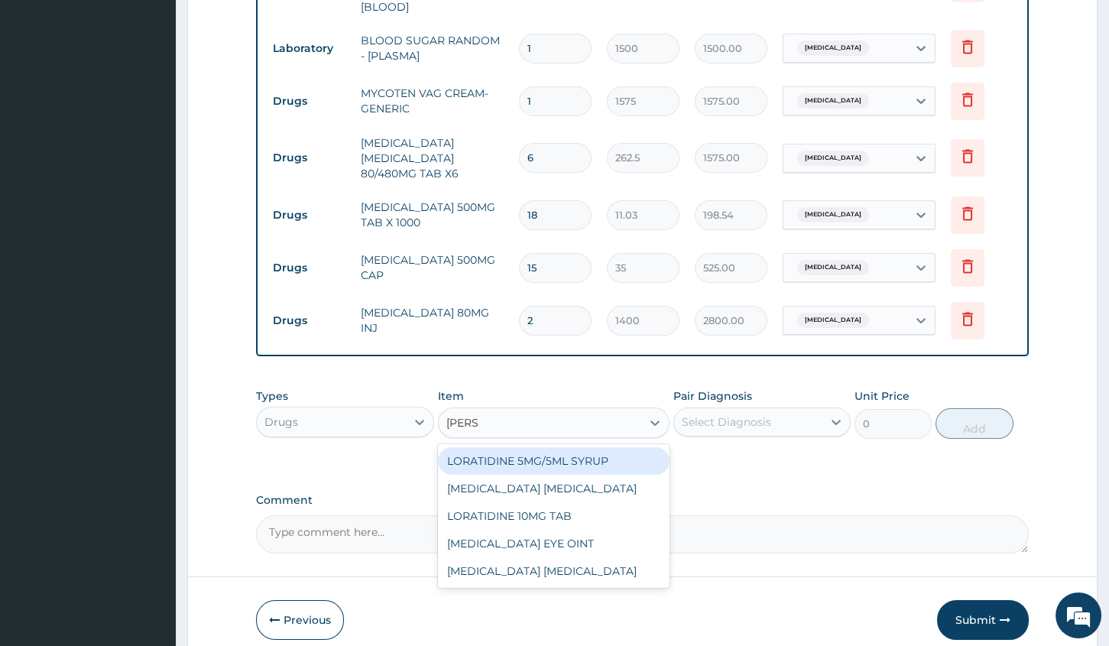
type input "LORAT"
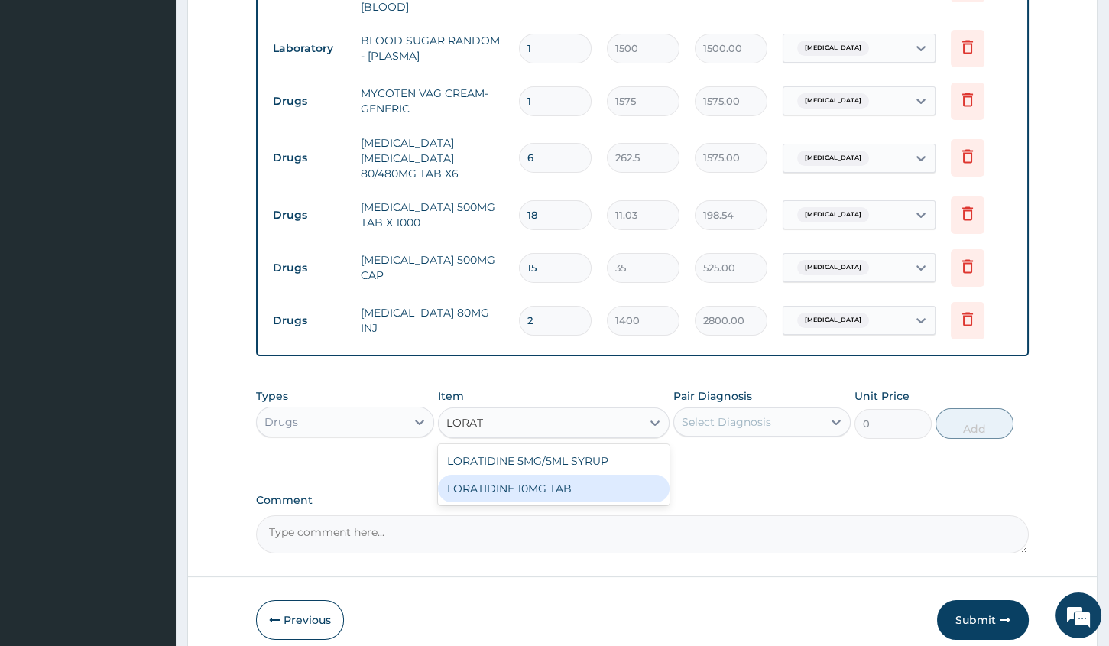
click at [553, 475] on div "LORATIDINE 10MG TAB" at bounding box center [554, 489] width 232 height 28
type input "52.5"
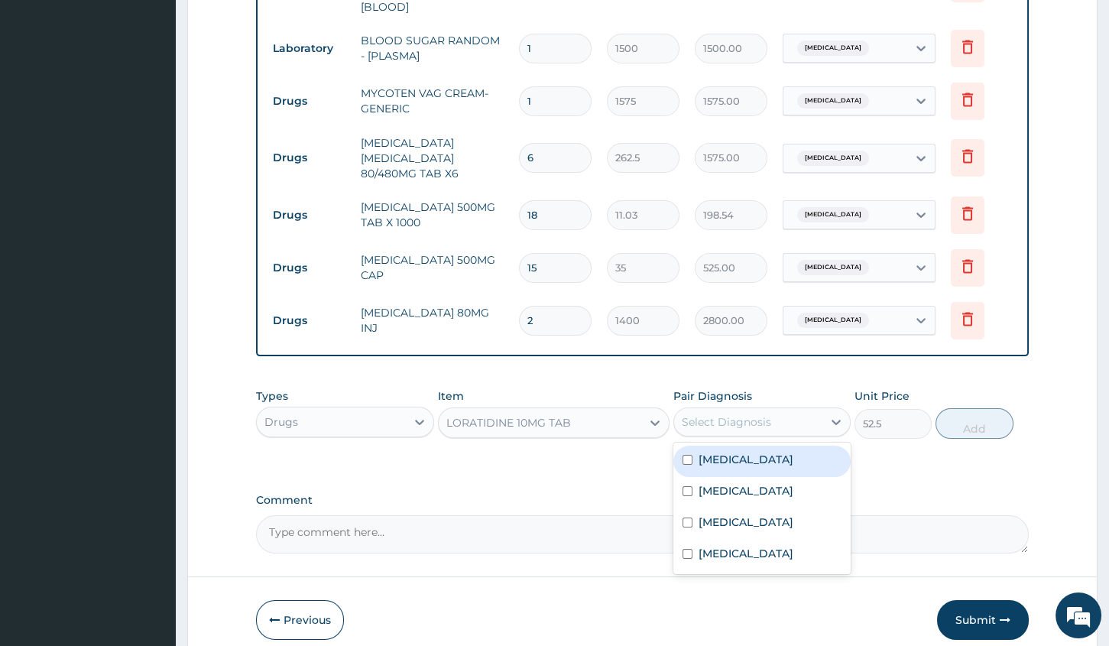
click at [717, 410] on div "Select Diagnosis" at bounding box center [748, 422] width 148 height 24
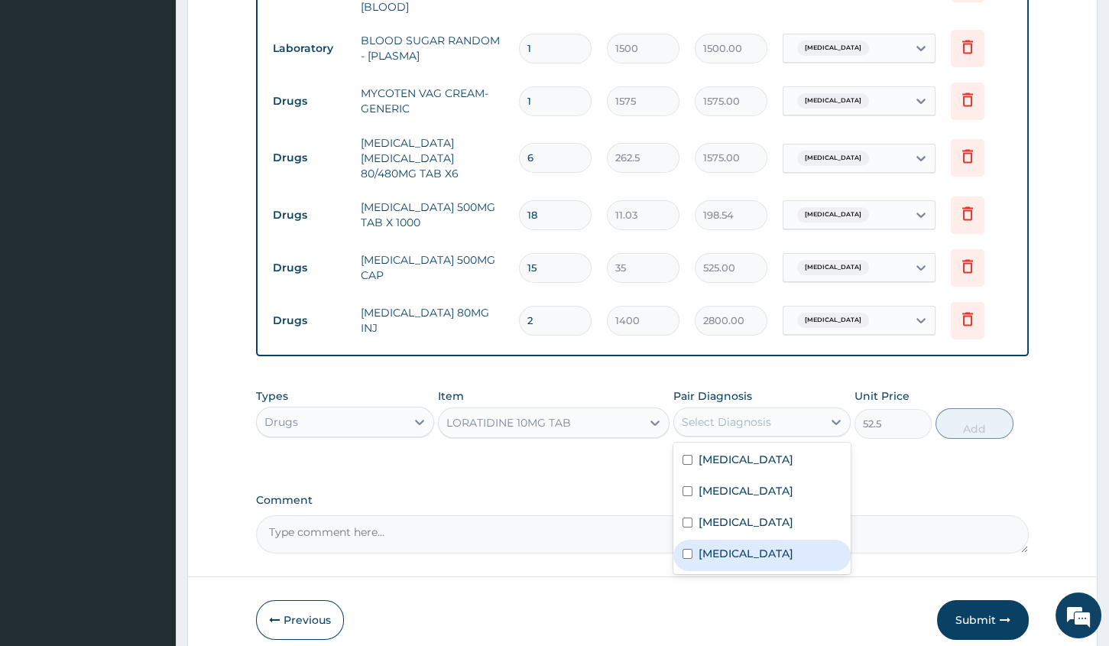
drag, startPoint x: 719, startPoint y: 547, endPoint x: 710, endPoint y: 523, distance: 25.4
click at [718, 547] on label "[MEDICAL_DATA]" at bounding box center [746, 553] width 95 height 15
checkbox input "true"
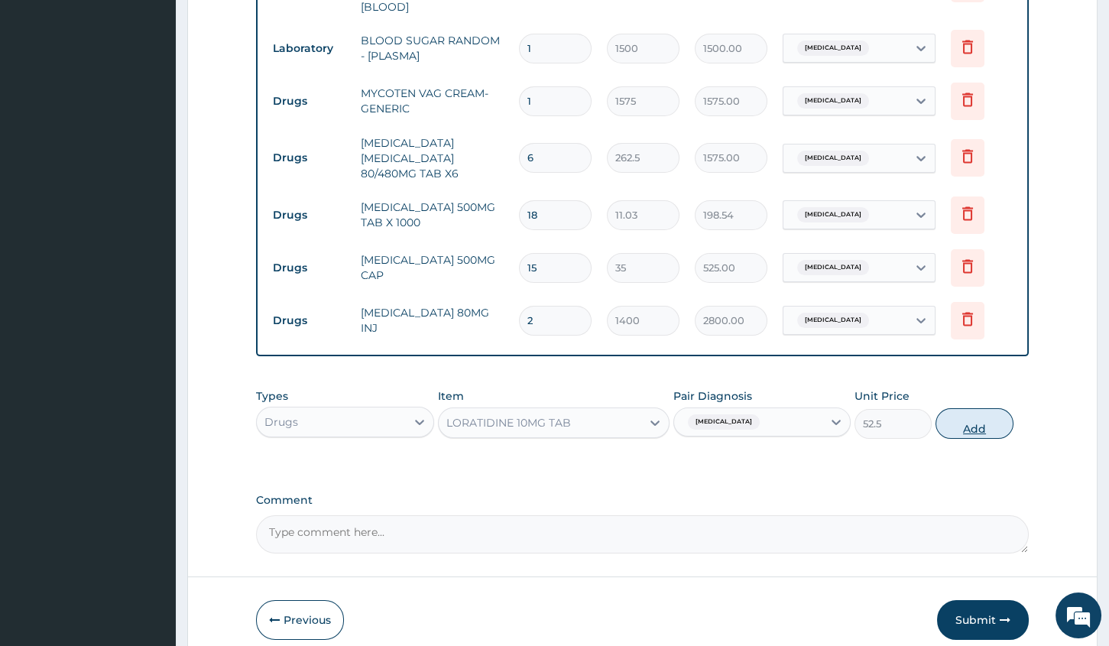
click at [978, 408] on button "Add" at bounding box center [974, 423] width 77 height 31
type input "0"
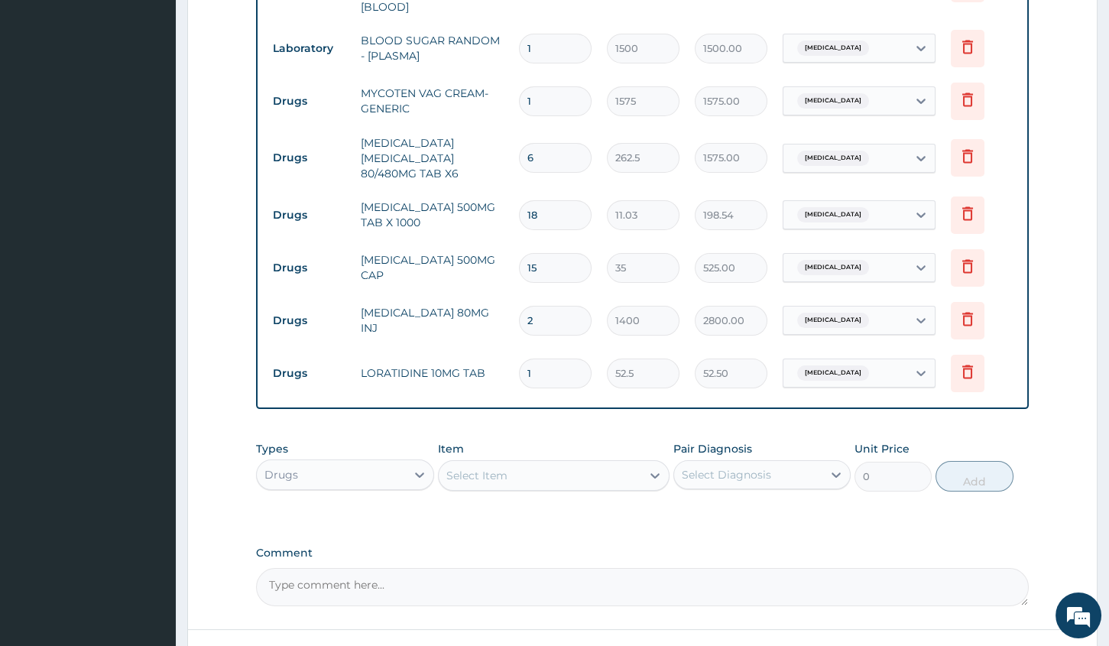
type input "0.00"
type input "5"
type input "262.50"
type input "5"
click at [625, 463] on div "Select Item" at bounding box center [540, 475] width 203 height 24
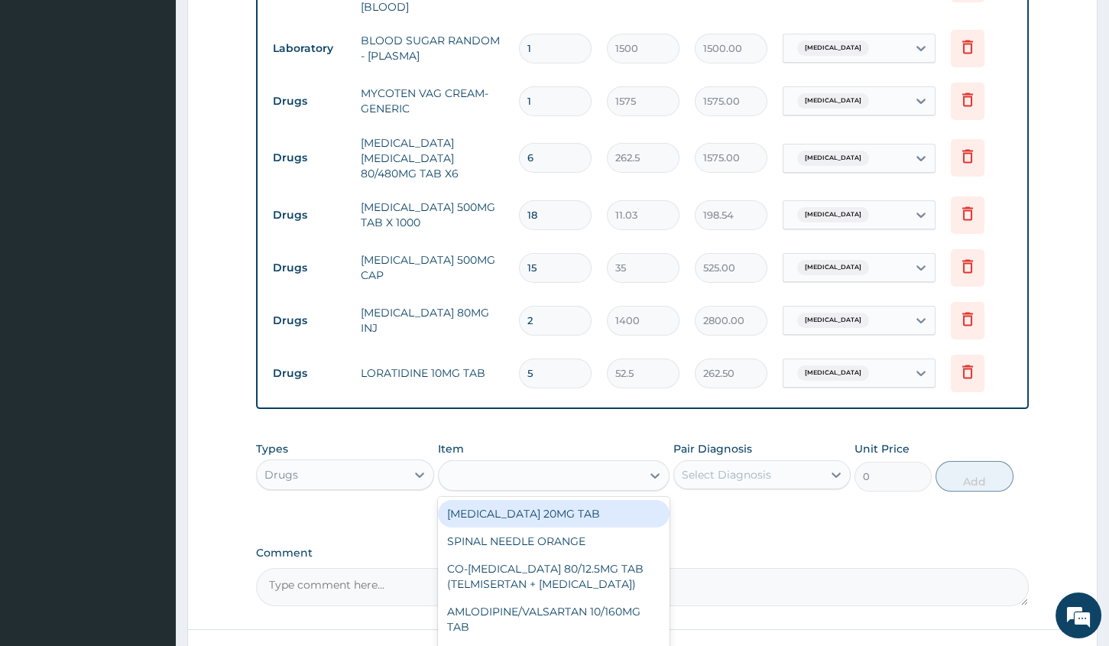
type input "S"
type input "DICLO"
drag, startPoint x: 619, startPoint y: 498, endPoint x: 660, endPoint y: 485, distance: 42.8
click at [620, 500] on div "[MEDICAL_DATA] 50MG TAB" at bounding box center [554, 514] width 232 height 28
type input "52.5"
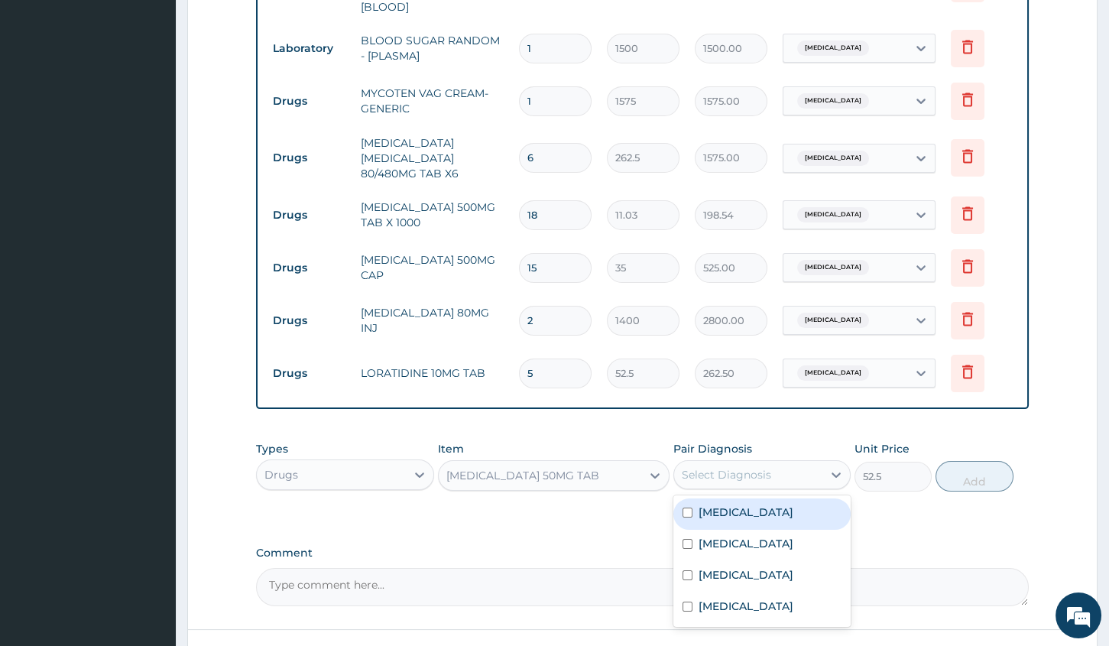
click at [795, 462] on div "Select Diagnosis" at bounding box center [748, 474] width 148 height 24
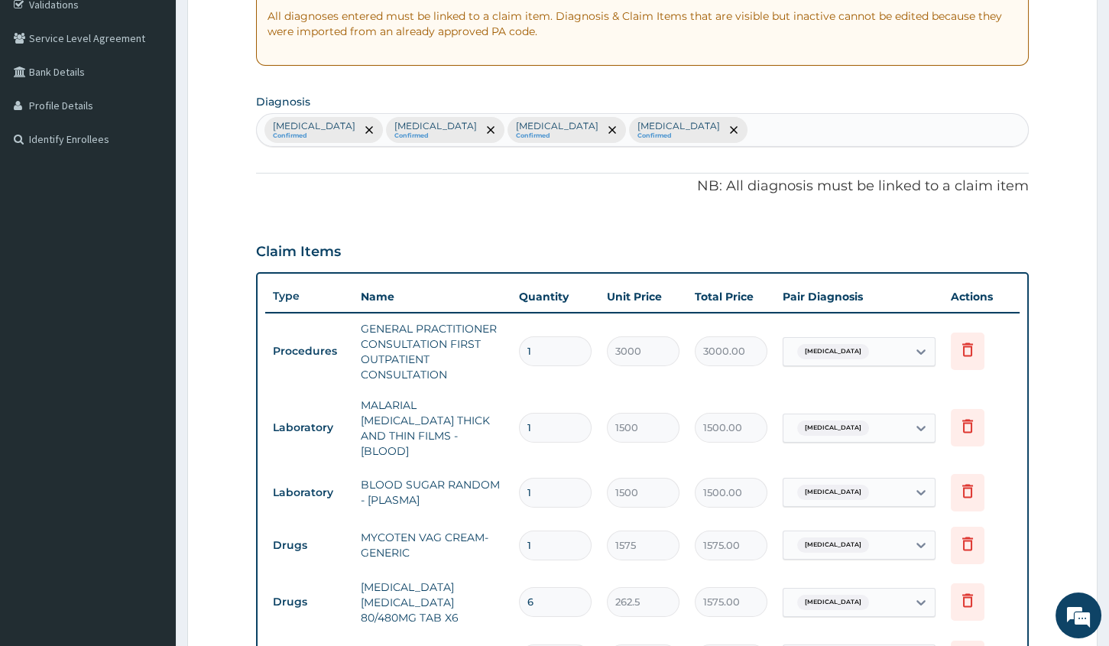
scroll to position [290, 0]
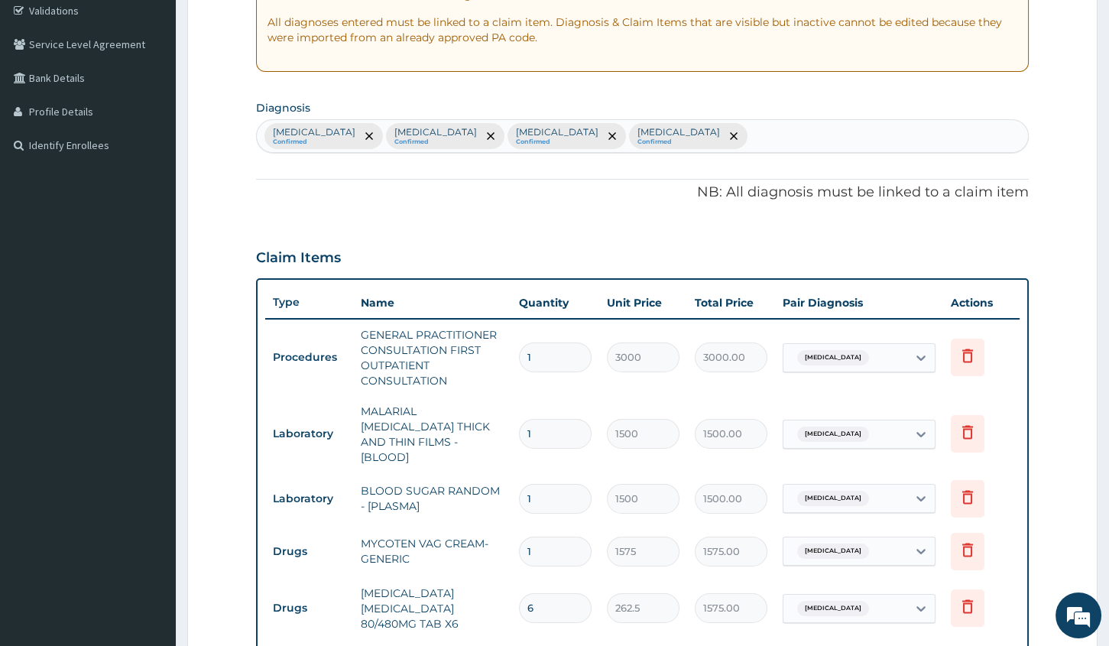
click at [839, 138] on div "[MEDICAL_DATA] Confirmed [MEDICAL_DATA] Confirmed [MEDICAL_DATA] Confirmed [MED…" at bounding box center [642, 136] width 771 height 32
type input "PAIN"
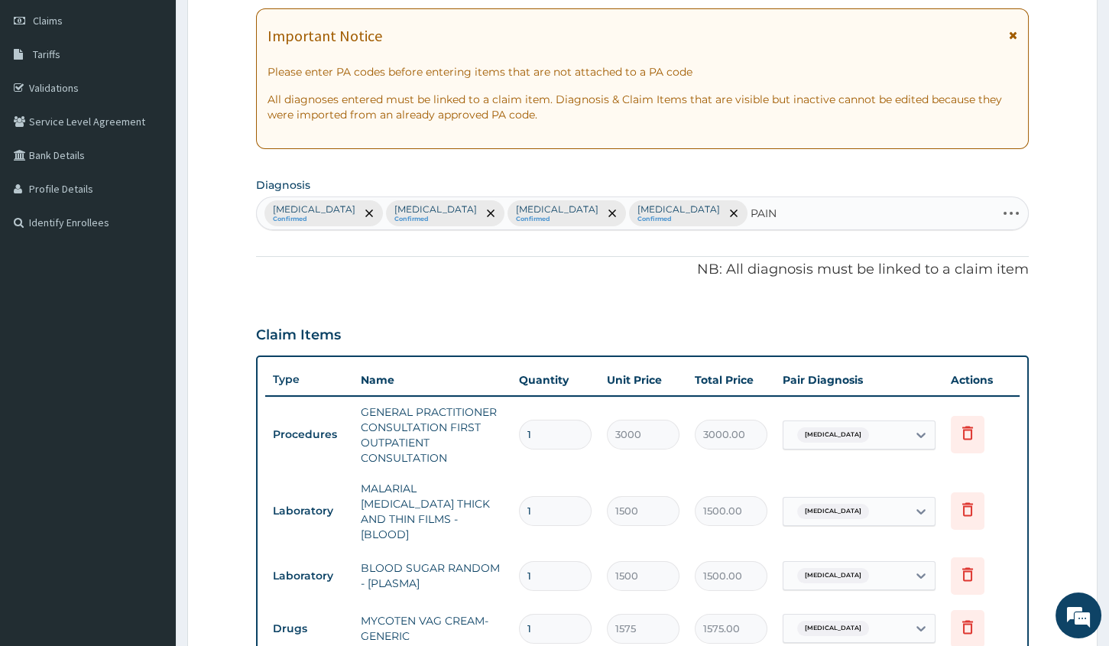
scroll to position [152, 0]
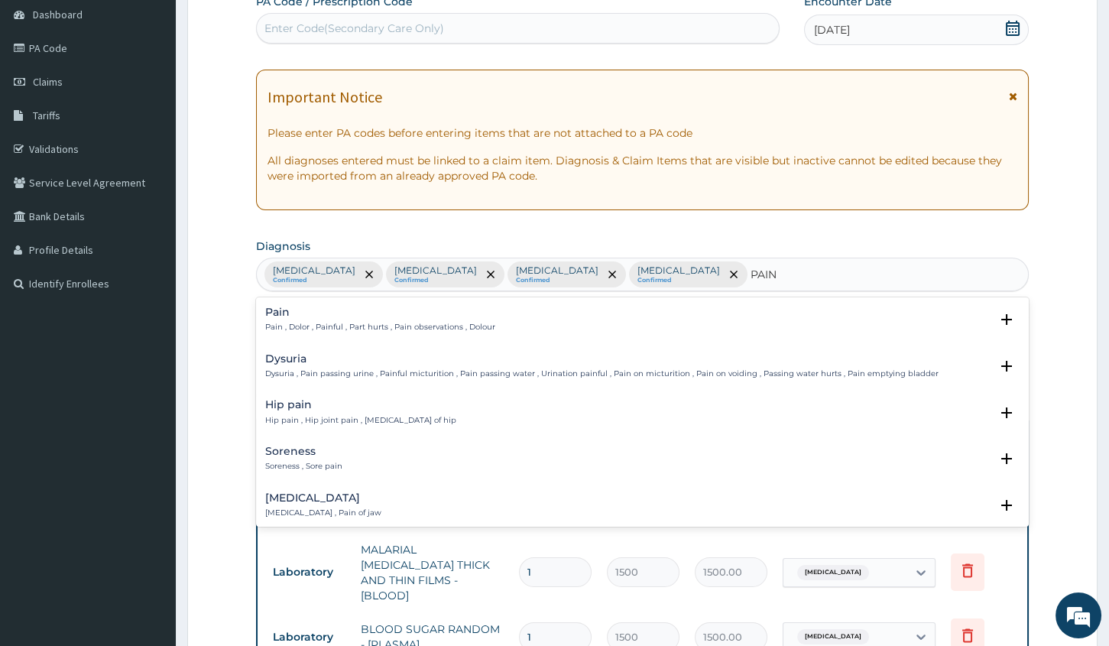
click at [320, 329] on p "Pain , Dolor , Painful , Part hurts , Pain observations , Dolour" at bounding box center [380, 327] width 230 height 11
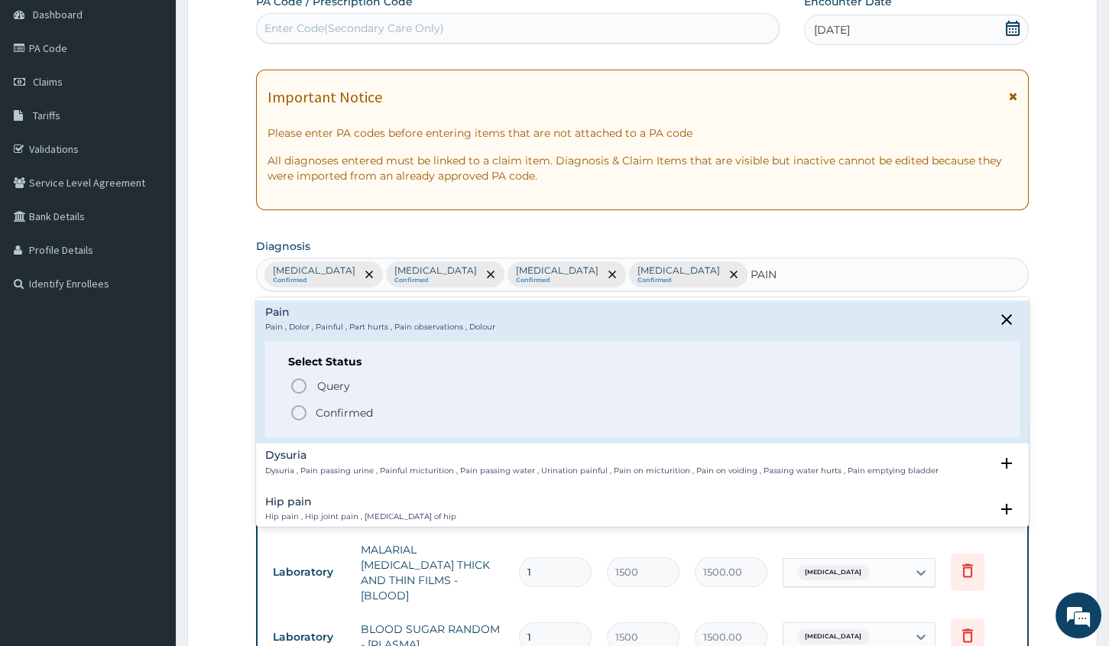
click at [326, 406] on div "Query Query covers suspected (?), Keep in view (kiv), Ruled out (r/o) Confirmed" at bounding box center [642, 398] width 709 height 47
click at [326, 406] on p "Confirmed" at bounding box center [344, 412] width 57 height 15
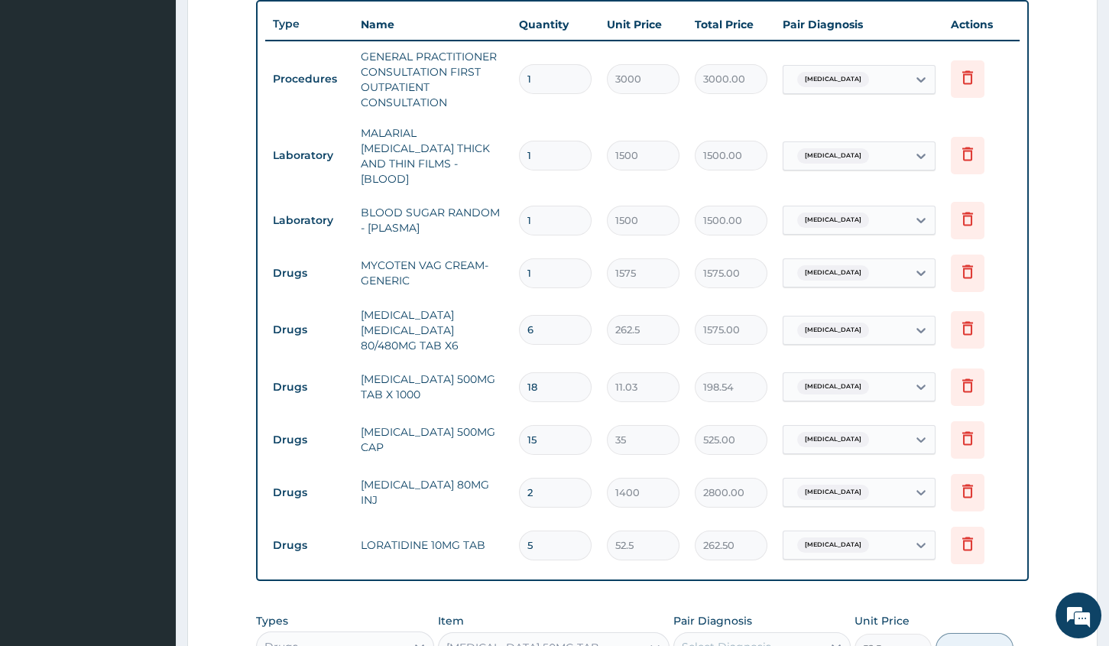
scroll to position [847, 0]
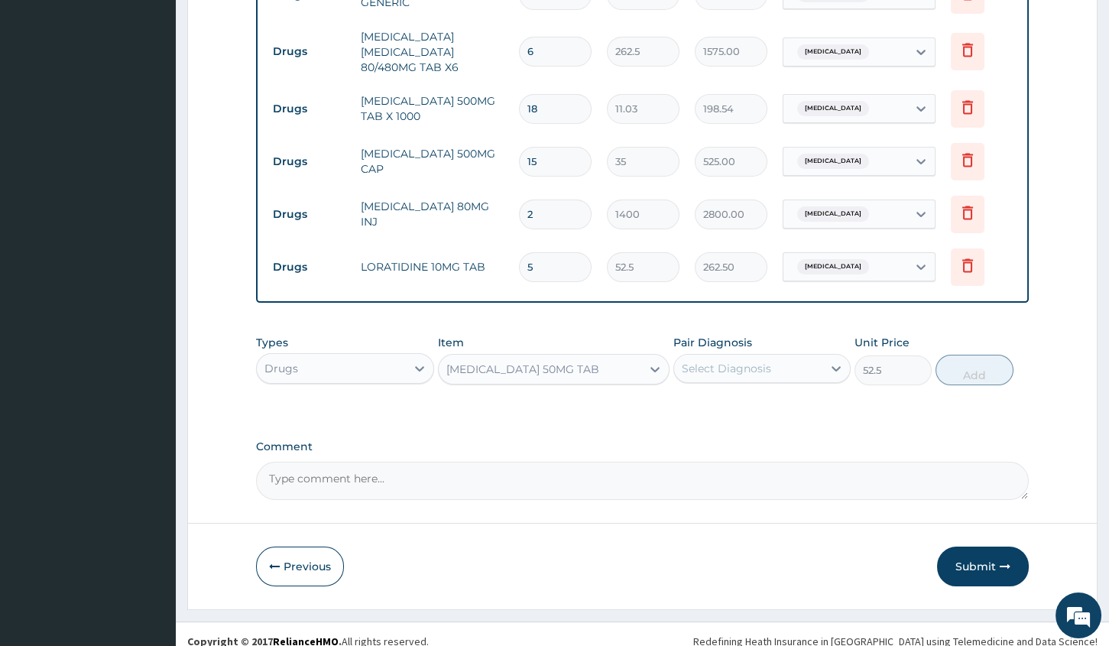
drag, startPoint x: 809, startPoint y: 353, endPoint x: 798, endPoint y: 373, distance: 22.9
click at [809, 356] on div "Select Diagnosis" at bounding box center [748, 368] width 148 height 24
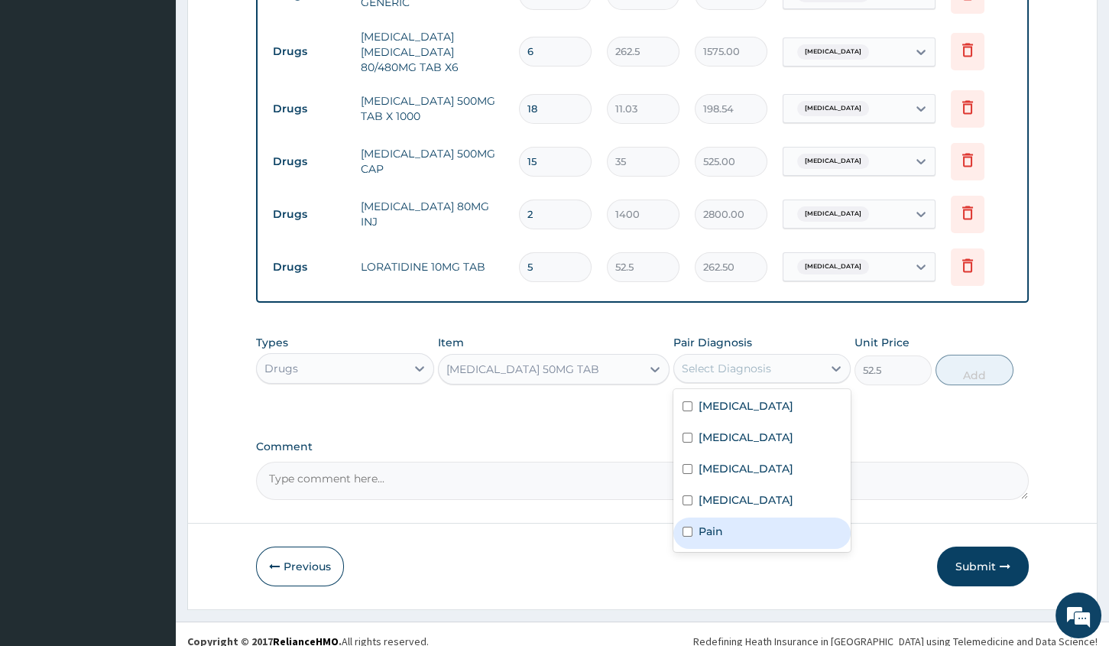
click at [758, 532] on div "Pain" at bounding box center [761, 532] width 177 height 31
checkbox input "true"
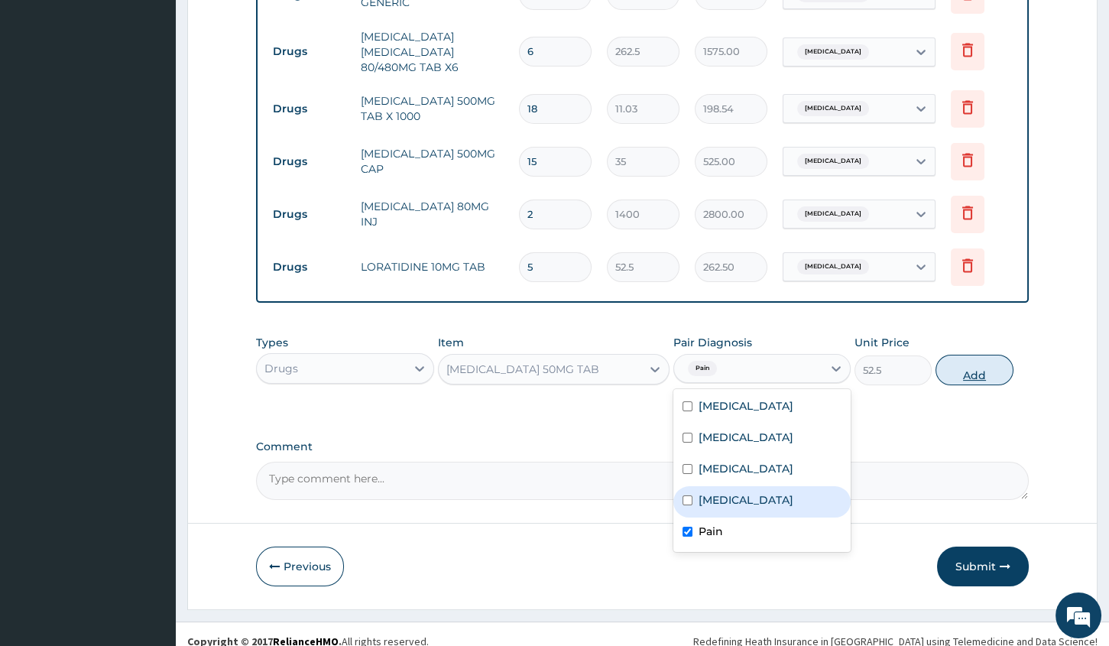
click at [996, 356] on button "Add" at bounding box center [974, 370] width 77 height 31
type input "0"
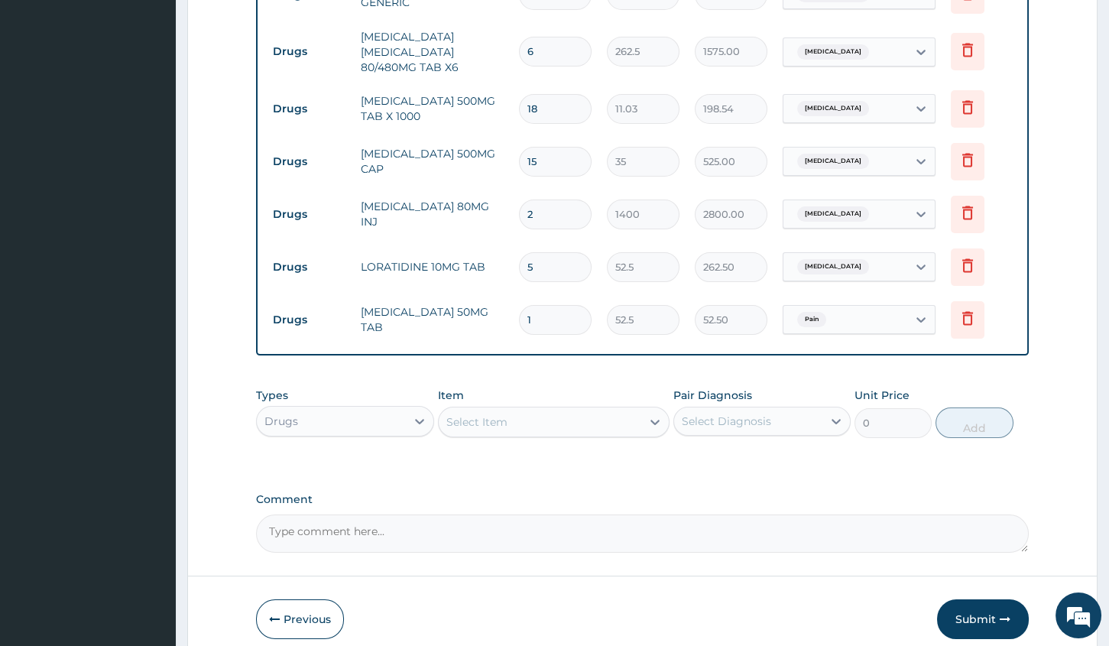
type input "10"
type input "525.00"
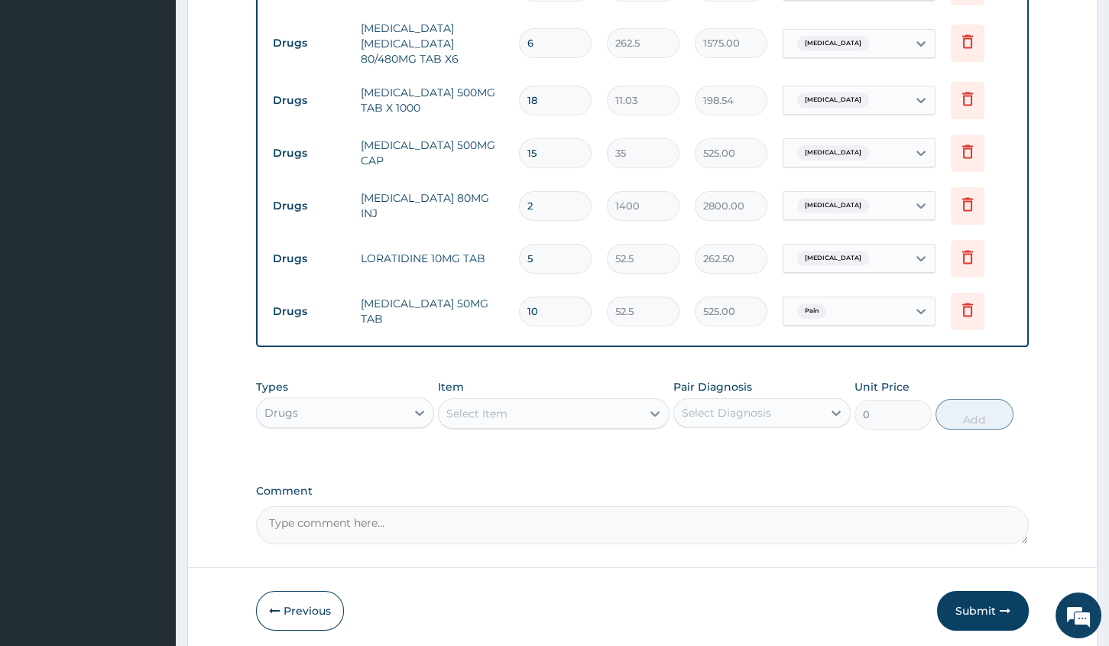
scroll to position [900, 0]
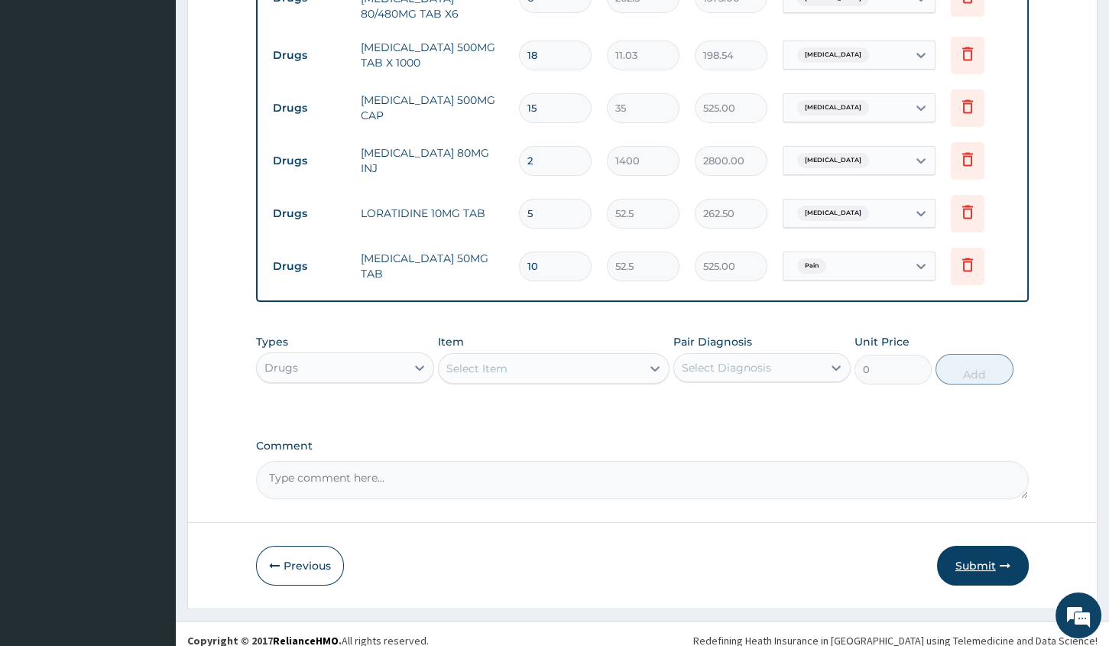
type input "10"
click at [988, 550] on button "Submit" at bounding box center [983, 566] width 92 height 40
